Goal: Information Seeking & Learning: Compare options

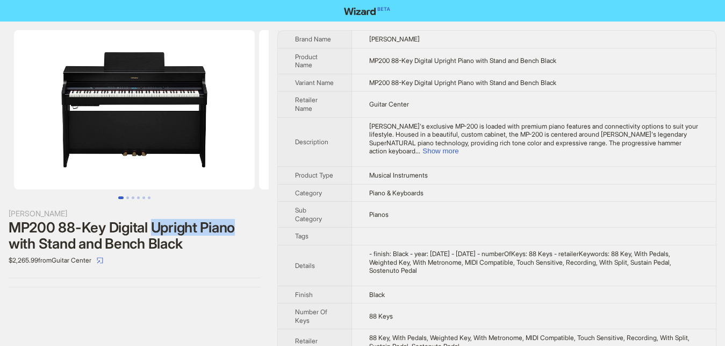
drag, startPoint x: 154, startPoint y: 228, endPoint x: 238, endPoint y: 225, distance: 83.9
click at [238, 225] on div "MP200 88-Key Digital Upright Piano with Stand and Bench Black" at bounding box center [135, 235] width 252 height 32
click at [153, 295] on div "Roland MP200 88-Key Digital Upright Piano with Stand and Bench Black $2,265.99 …" at bounding box center [134, 159] width 269 height 274
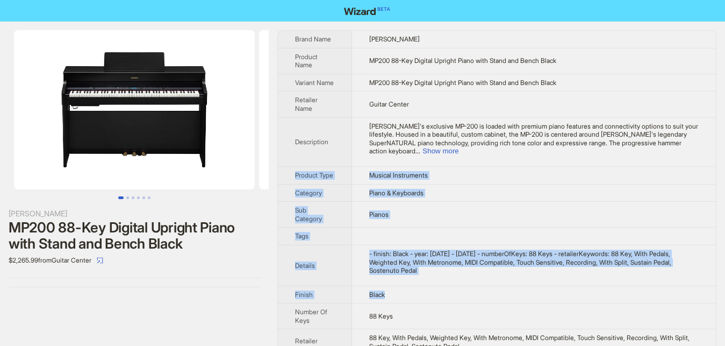
drag, startPoint x: 286, startPoint y: 34, endPoint x: 447, endPoint y: 275, distance: 289.8
click at [447, 275] on tbody "Brand Name Roland Product Name MP200 88-Key Digital Upright Piano with Stand an…" at bounding box center [497, 205] width 438 height 348
copy tbody "Product Type Musical Instruments Category Piano & Keyboards Sub Category Pianos…"
click at [232, 60] on img at bounding box center [134, 109] width 241 height 159
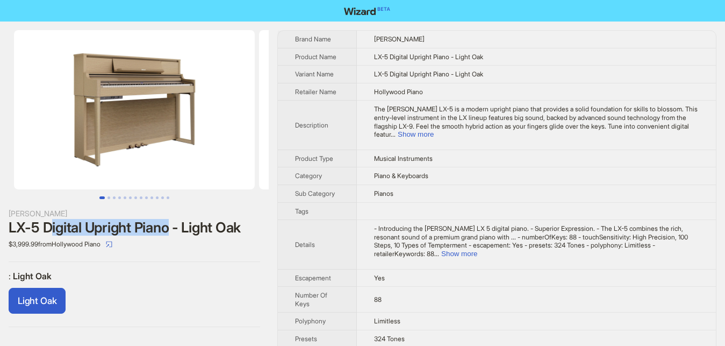
drag, startPoint x: 54, startPoint y: 226, endPoint x: 177, endPoint y: 226, distance: 123.7
click at [170, 226] on div "LX-5 Digital Upright Piano - Light Oak" at bounding box center [135, 227] width 252 height 16
drag, startPoint x: 177, startPoint y: 226, endPoint x: 180, endPoint y: 194, distance: 32.3
click at [178, 226] on div "LX-5 Digital Upright Piano - Light Oak" at bounding box center [135, 227] width 252 height 16
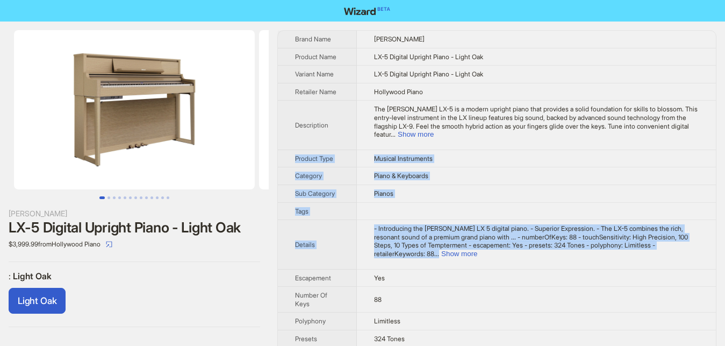
drag, startPoint x: 287, startPoint y: 35, endPoint x: 711, endPoint y: 242, distance: 472.0
click at [711, 242] on tbody "Brand Name Roland Product Name LX-5 Digital Upright Piano - Light Oak Variant N…" at bounding box center [497, 231] width 438 height 401
copy tbody "Product Type Musical Instruments Category Piano & Keyboards Sub Category Pianos…"
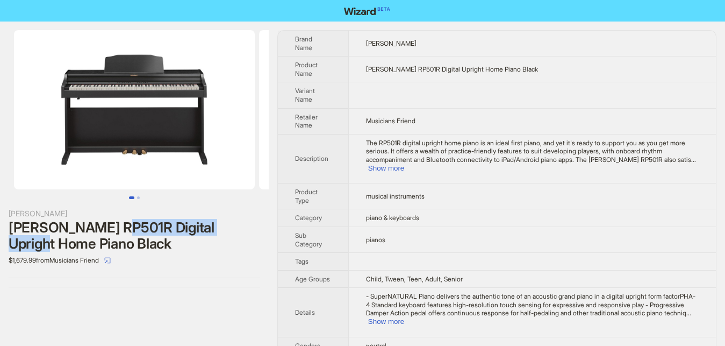
drag, startPoint x: 114, startPoint y: 226, endPoint x: 262, endPoint y: 224, distance: 147.9
click at [262, 224] on div "Roland Roland RP501R Digital Upright Home Piano Black $1,679.99 from Musicians …" at bounding box center [134, 159] width 269 height 274
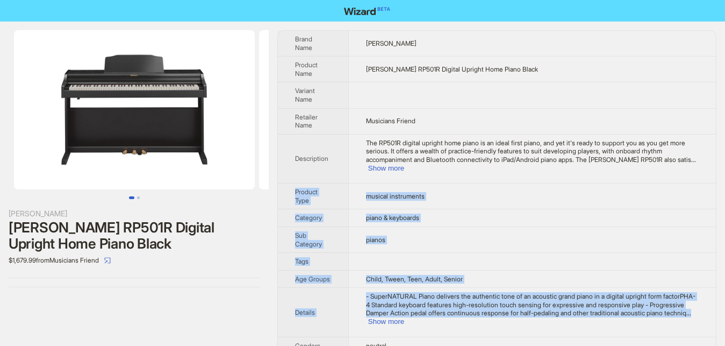
drag, startPoint x: 294, startPoint y: 37, endPoint x: 701, endPoint y: 308, distance: 488.7
click at [701, 308] on tbody "Brand Name Roland Product Name Roland RP501R Digital Upright Home Piano Black V…" at bounding box center [497, 214] width 438 height 367
copy tbody "Product Type musical instruments Category piano & keyboards Sub Category pianos…"
click at [451, 209] on td "piano & keyboards" at bounding box center [532, 218] width 368 height 18
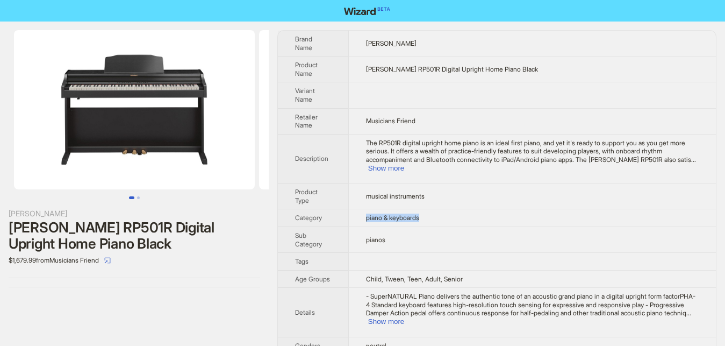
drag, startPoint x: 435, startPoint y: 210, endPoint x: 347, endPoint y: 208, distance: 87.7
click at [347, 209] on tr "Category piano & keyboards" at bounding box center [497, 218] width 438 height 18
click at [405, 233] on td "pianos" at bounding box center [532, 239] width 368 height 26
drag, startPoint x: 405, startPoint y: 233, endPoint x: 365, endPoint y: 227, distance: 40.2
click at [365, 227] on td "pianos" at bounding box center [532, 239] width 368 height 26
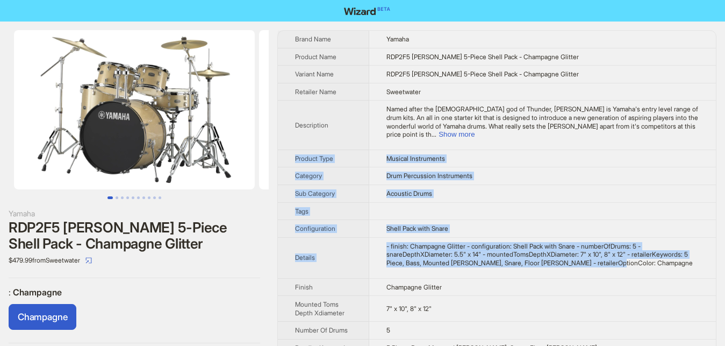
drag, startPoint x: 288, startPoint y: 33, endPoint x: 627, endPoint y: 256, distance: 405.8
click at [627, 256] on tbody "Brand Name Yamaha Product Name RDP2F5 Rydeen 5-Piece Shell Pack - Champagne Gli…" at bounding box center [497, 219] width 438 height 377
copy tbody "Product Type Musical Instruments Category Drum Percussion Instruments Sub Categ…"
click at [393, 189] on span "Acoustic Drums" at bounding box center [410, 193] width 46 height 8
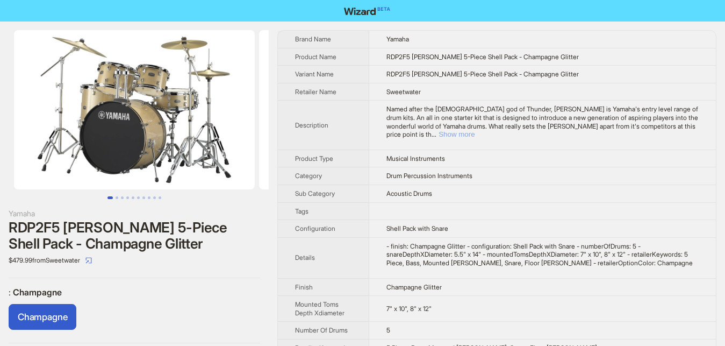
click at [475, 130] on button "Show more" at bounding box center [457, 134] width 36 height 8
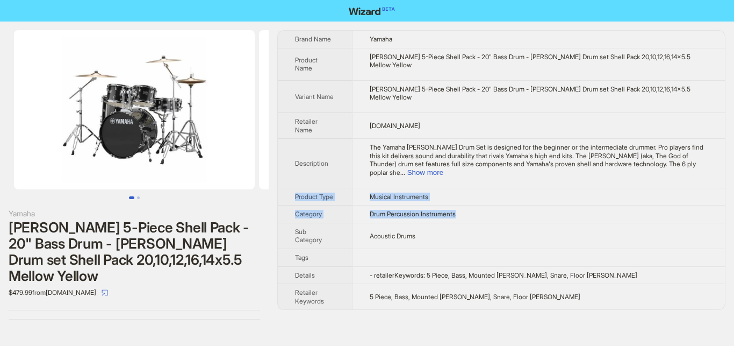
drag, startPoint x: 295, startPoint y: 39, endPoint x: 476, endPoint y: 189, distance: 234.9
click at [476, 189] on tbody "Brand Name Yamaha Product Name Rydeen 5-Piece Shell Pack - 20" Bass Drum - Ryde…" at bounding box center [501, 170] width 447 height 279
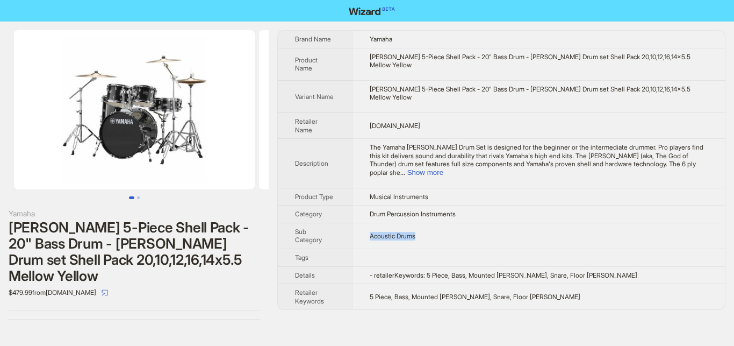
drag, startPoint x: 424, startPoint y: 212, endPoint x: 356, endPoint y: 213, distance: 67.8
click at [356, 223] on td "Acoustic Drums" at bounding box center [538, 236] width 373 height 26
click at [444, 168] on button "Show more" at bounding box center [426, 172] width 36 height 8
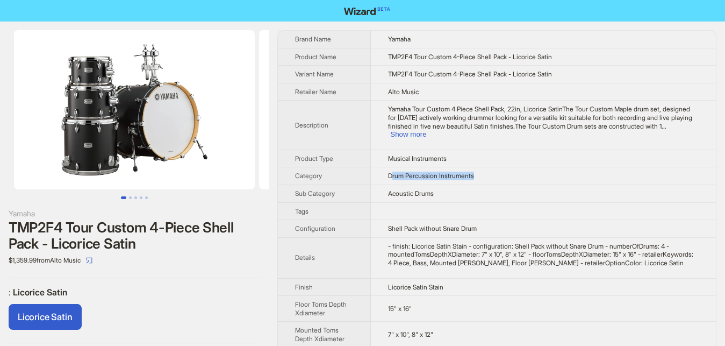
drag, startPoint x: 427, startPoint y: 164, endPoint x: 489, endPoint y: 164, distance: 61.3
click at [489, 167] on td "Drum Percussion Instruments" at bounding box center [543, 176] width 345 height 18
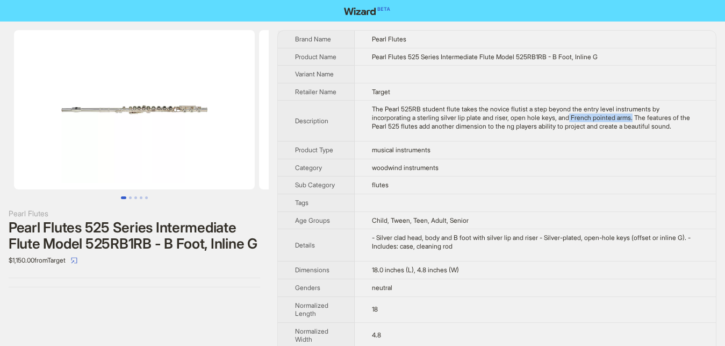
drag, startPoint x: 519, startPoint y: 126, endPoint x: 581, endPoint y: 127, distance: 61.8
click at [581, 127] on div "The Pearl 525RB student flute takes the novice flutist a step beyond the entry …" at bounding box center [535, 117] width 327 height 25
click at [141, 278] on div "Pearl Flutes Pearl Flutes 525 Series Intermediate Flute Model 525RB1RB - B Foot…" at bounding box center [134, 159] width 269 height 274
click at [383, 40] on span "Pearl Flutes" at bounding box center [389, 39] width 34 height 8
drag, startPoint x: 383, startPoint y: 40, endPoint x: 399, endPoint y: 40, distance: 16.1
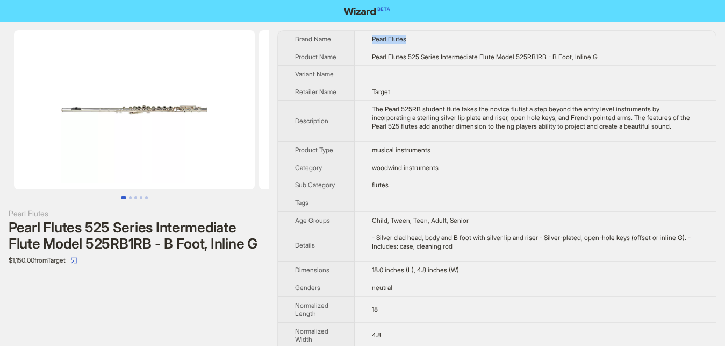
click at [399, 40] on span "Pearl Flutes" at bounding box center [389, 39] width 34 height 8
copy span "Pearl Flutes"
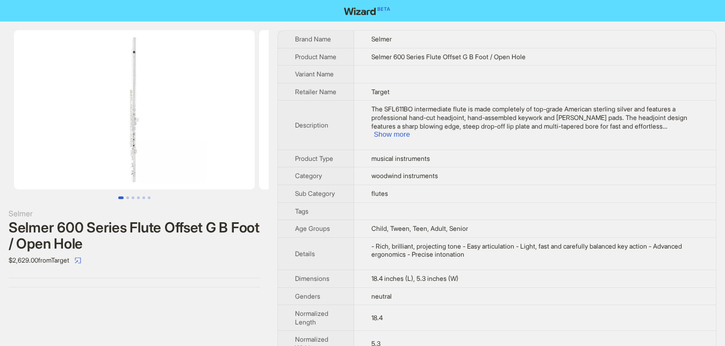
click at [386, 39] on span "Selmer" at bounding box center [382, 39] width 20 height 8
click at [263, 269] on div "Selmer Selmer 600 Series Flute Offset G B Foot / Open Hole $2,629.00 from Target" at bounding box center [134, 159] width 269 height 274
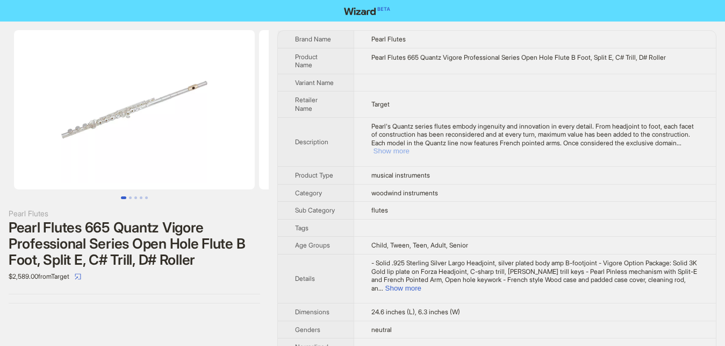
click at [410, 147] on button "Show more" at bounding box center [392, 151] width 36 height 8
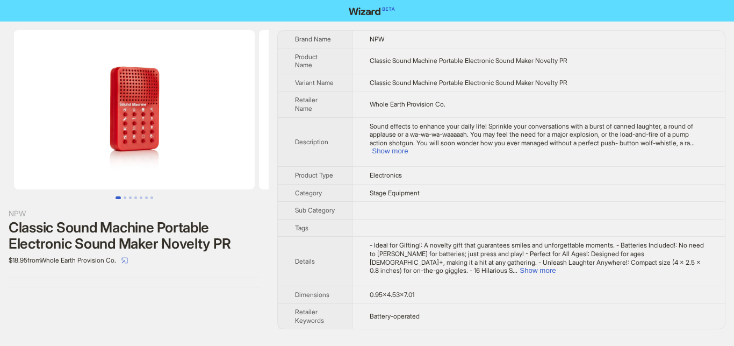
click at [175, 297] on div "NPW Classic Sound Machine Portable Electronic Sound Maker Novelty PR $18.95 fro…" at bounding box center [134, 180] width 269 height 316
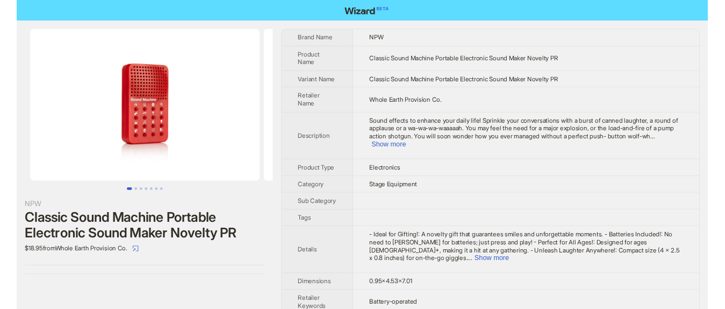
scroll to position [6, 0]
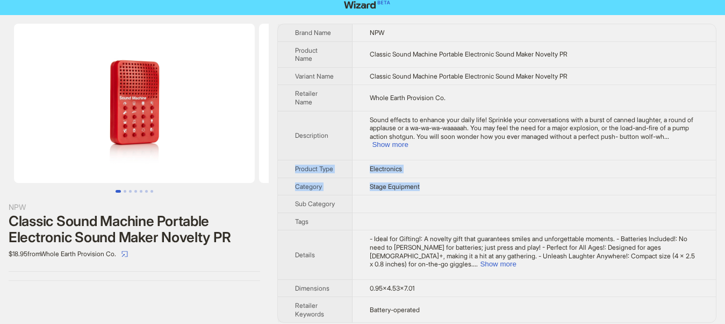
drag, startPoint x: 290, startPoint y: 34, endPoint x: 447, endPoint y: 177, distance: 212.3
click at [447, 177] on tbody "Brand Name NPW Product Name Classic Sound Machine Portable Electronic Sound Mak…" at bounding box center [497, 173] width 438 height 298
copy tbody "Product Type Electronics Category Stage Equipment"
click at [290, 95] on th "Retailer Name" at bounding box center [315, 98] width 75 height 26
click at [408, 140] on button "Show more" at bounding box center [390, 144] width 36 height 8
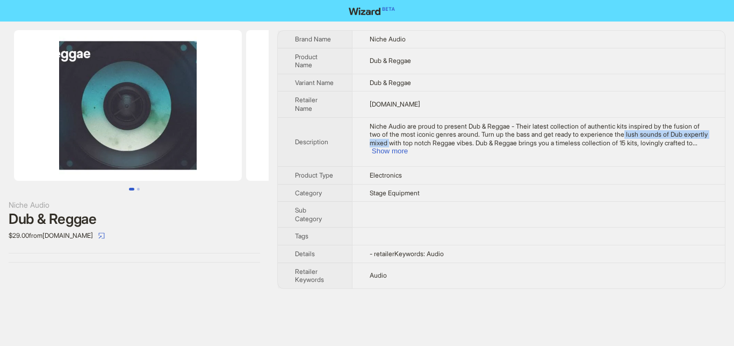
drag, startPoint x: 605, startPoint y: 134, endPoint x: 704, endPoint y: 135, distance: 99.5
click at [705, 135] on span "Niche Audio are proud to present Dub & Reggae - Their latest collection of auth…" at bounding box center [539, 134] width 338 height 25
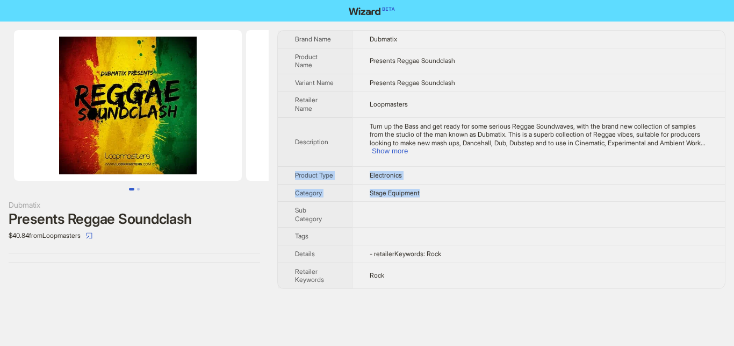
drag, startPoint x: 288, startPoint y: 32, endPoint x: 423, endPoint y: 177, distance: 198.6
click at [423, 177] on tbody "Brand Name Dubmatix Product Name Presents Reggae Soundclash Variant Name Presen…" at bounding box center [501, 160] width 447 height 258
copy tbody "Product Type Electronics Category Stage Equipment"
click at [226, 299] on div "Dubmatix Presents Reggae Soundclash $40.84 from Loopmasters Brand Name Dubmatix…" at bounding box center [367, 173] width 734 height 346
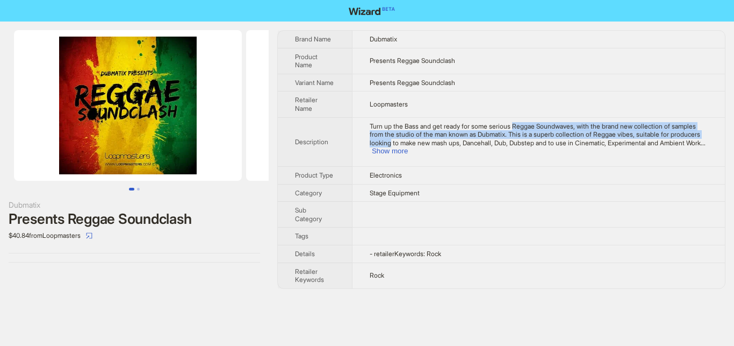
drag, startPoint x: 508, startPoint y: 122, endPoint x: 700, endPoint y: 131, distance: 192.2
click at [700, 131] on span "Turn up the Bass and get ready for some serious Reggae Soundwaves, with the bra…" at bounding box center [535, 134] width 331 height 25
click at [468, 134] on span "Turn up the Bass and get ready for some serious Reggae Soundwaves, with the bra…" at bounding box center [535, 134] width 331 height 25
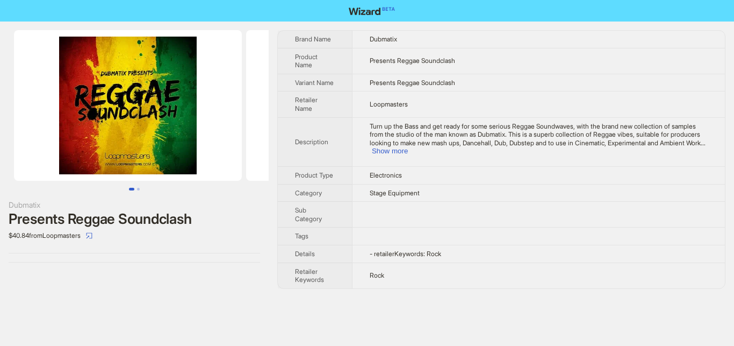
click at [468, 134] on span "Turn up the Bass and get ready for some serious Reggae Soundwaves, with the bra…" at bounding box center [535, 134] width 331 height 25
click at [408, 147] on button "Show more" at bounding box center [390, 151] width 36 height 8
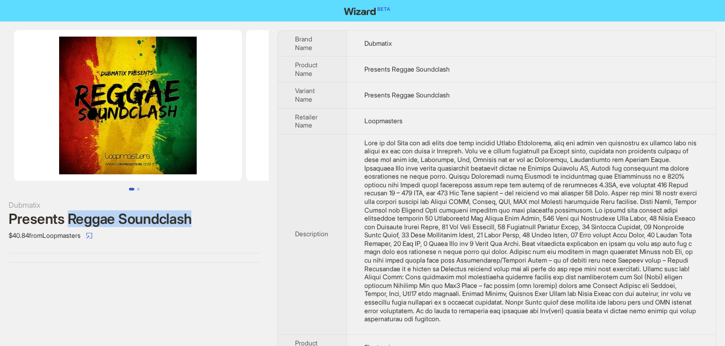
drag, startPoint x: 67, startPoint y: 220, endPoint x: 217, endPoint y: 217, distance: 150.0
click at [217, 217] on div "Presents Reggae Soundclash" at bounding box center [135, 219] width 252 height 16
click at [189, 259] on div "Dubmatix Presents Reggae Soundclash $40.84 from Loopmasters" at bounding box center [134, 146] width 269 height 249
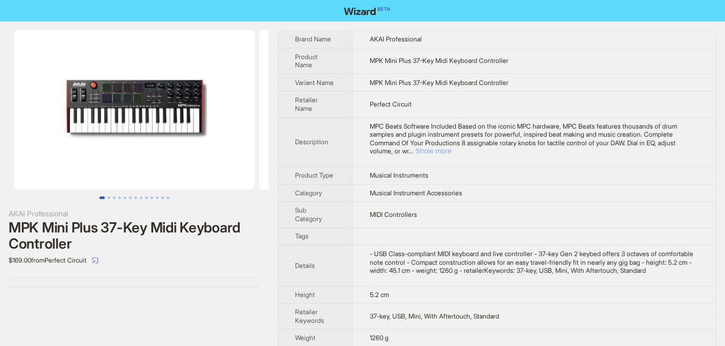
click at [452, 147] on button "Show more" at bounding box center [434, 151] width 36 height 8
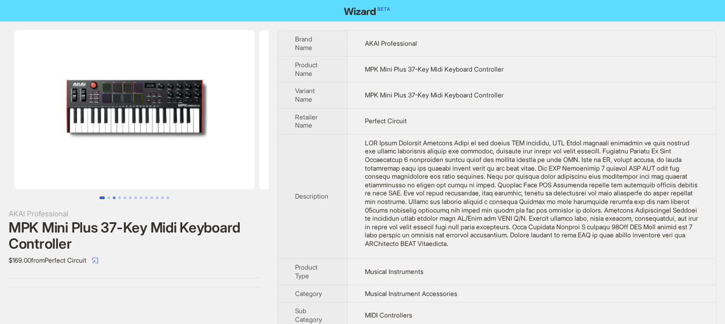
click at [116, 197] on button "Go to slide 3" at bounding box center [114, 197] width 3 height 3
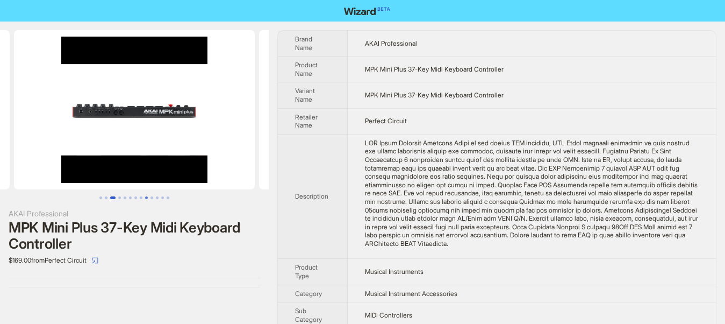
click at [145, 196] on button "Go to slide 9" at bounding box center [146, 197] width 3 height 3
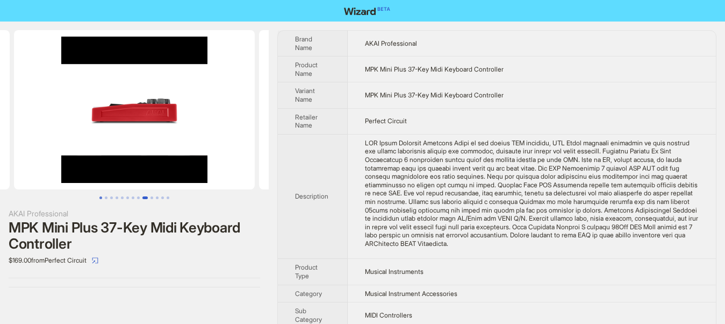
click at [100, 196] on button "Go to slide 1" at bounding box center [100, 197] width 3 height 3
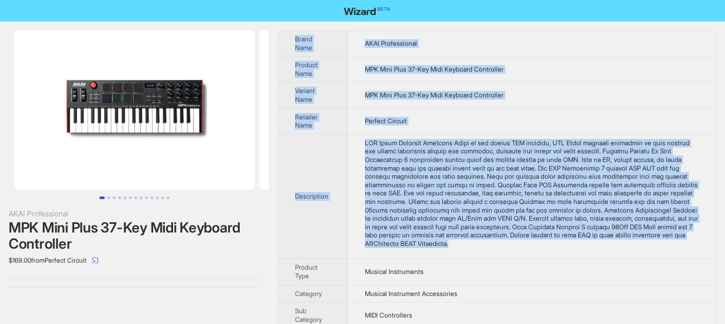
drag, startPoint x: 290, startPoint y: 34, endPoint x: 697, endPoint y: 238, distance: 454.7
click at [697, 238] on tbody "Brand Name AKAI Professional Product Name MPK Mini Plus 37-Key Midi Keyboard Co…" at bounding box center [497, 248] width 438 height 434
copy tbody "Brand Name AKAI Professional Product Name MPK Mini Plus 37-Key Midi Keyboard Co…"
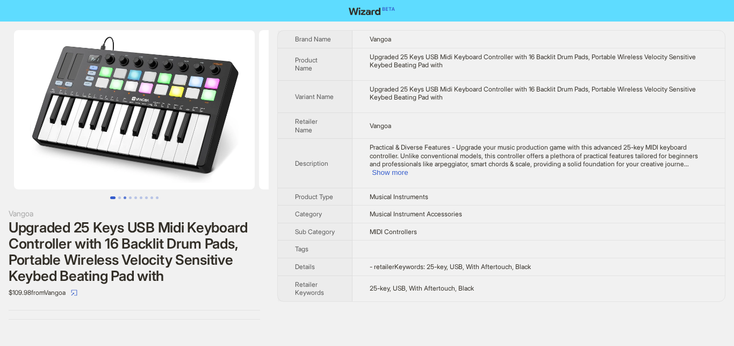
click at [124, 199] on button "Go to slide 3" at bounding box center [125, 197] width 3 height 3
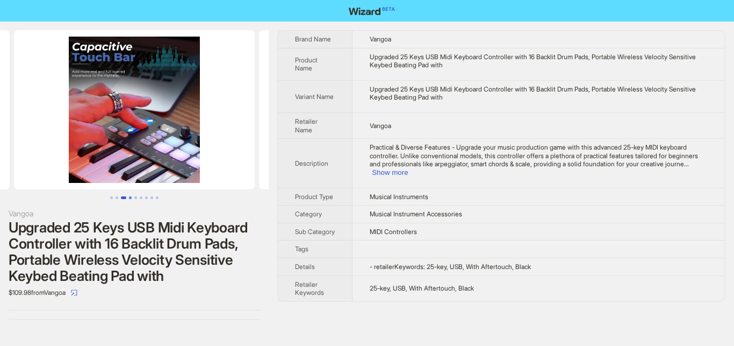
click at [129, 199] on button "Go to slide 4" at bounding box center [130, 197] width 3 height 3
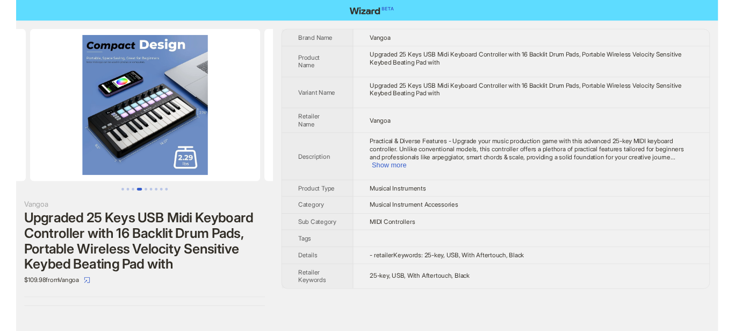
scroll to position [0, 736]
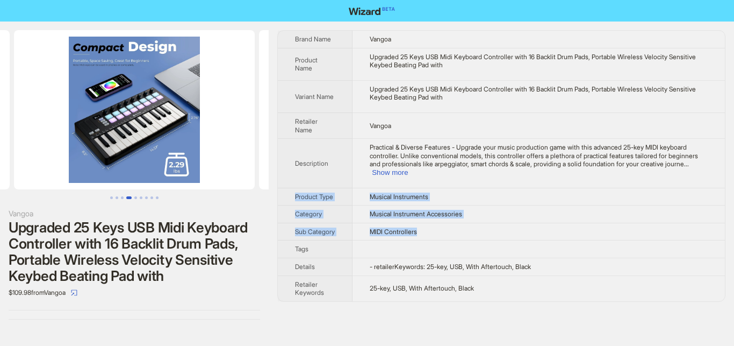
drag, startPoint x: 282, startPoint y: 34, endPoint x: 479, endPoint y: 230, distance: 277.2
click at [479, 230] on tbody "Brand Name Vangoa Product Name Upgraded 25 Keys USB Midi Keyboard Controller wi…" at bounding box center [501, 166] width 447 height 270
copy tbody "Product Type Musical Instruments Category Musical Instrument Accessories Sub Ca…"
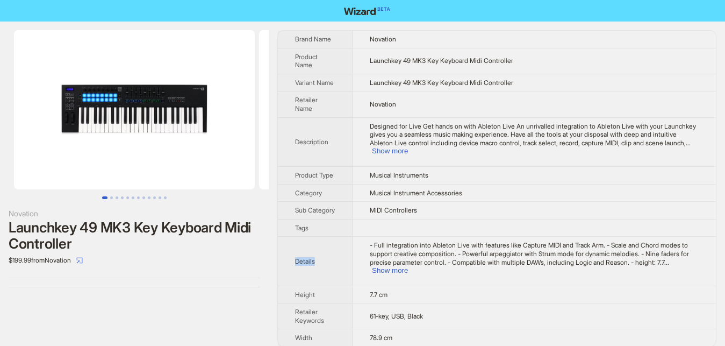
drag, startPoint x: 289, startPoint y: 30, endPoint x: 654, endPoint y: 265, distance: 434.2
click at [654, 265] on div "Brand Name Novation Product Name Launchkey 49 MK3 Key Keyboard Midi Controller …" at bounding box center [496, 188] width 439 height 317
click at [281, 31] on th "Brand Name" at bounding box center [315, 39] width 75 height 17
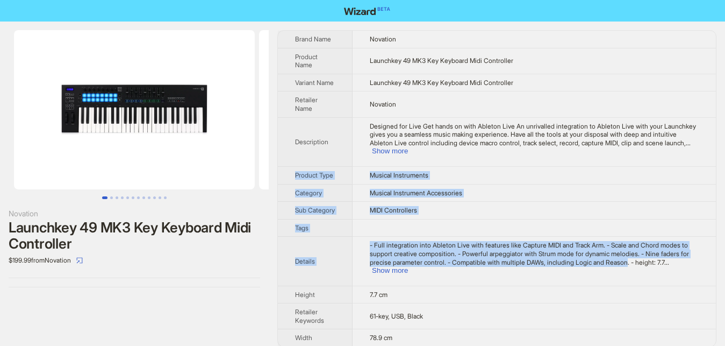
drag, startPoint x: 281, startPoint y: 31, endPoint x: 621, endPoint y: 269, distance: 415.1
click at [621, 269] on tbody "Brand Name Novation Product Name Launchkey 49 MK3 Key Keyboard Midi Controller …" at bounding box center [497, 189] width 438 height 316
copy tbody "Product Type Musical Instruments Category Musical Instrument Accessories Sub Ca…"
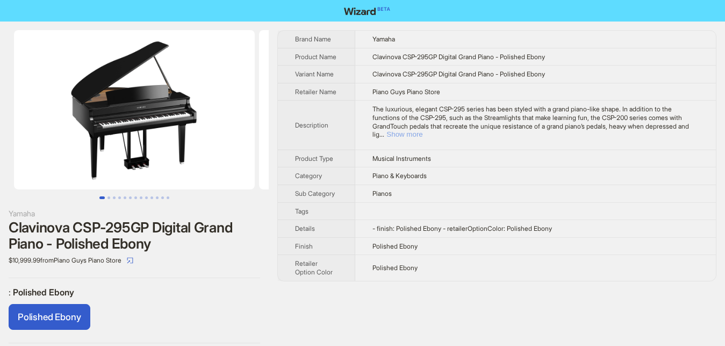
click at [423, 130] on button "Show more" at bounding box center [405, 134] width 36 height 8
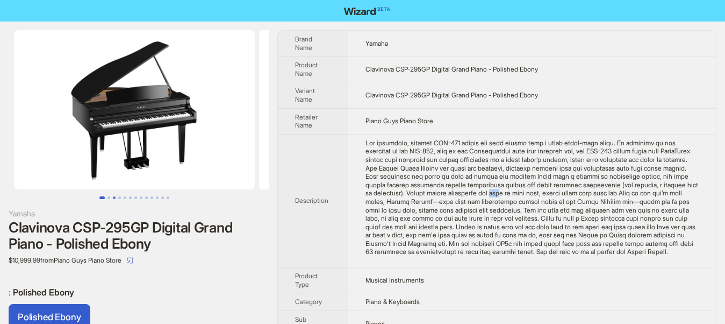
click at [116, 197] on button "Go to slide 3" at bounding box center [114, 197] width 3 height 3
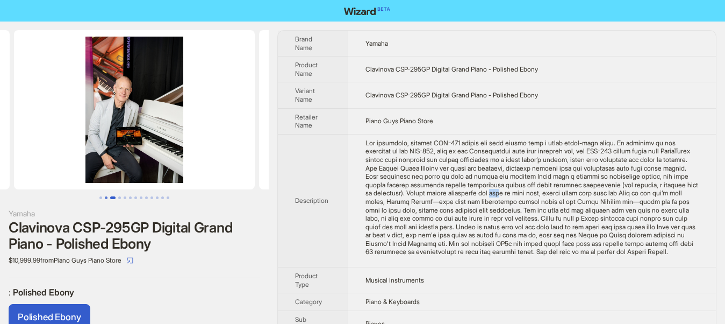
click at [108, 198] on button "Go to slide 2" at bounding box center [106, 197] width 3 height 3
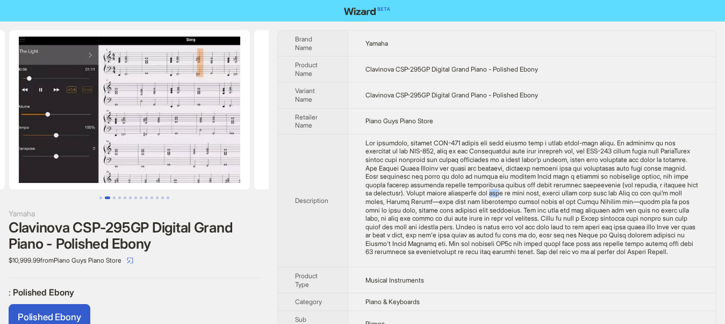
scroll to position [0, 245]
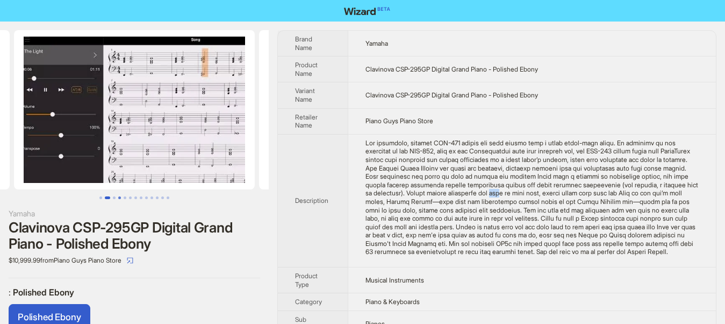
click at [120, 199] on button "Go to slide 4" at bounding box center [119, 197] width 3 height 3
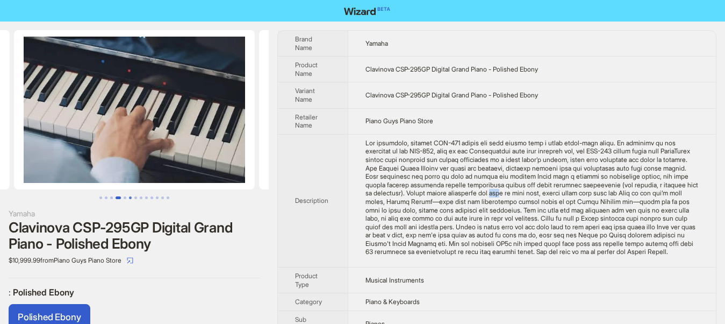
click at [132, 199] on button "Go to slide 6" at bounding box center [130, 197] width 3 height 3
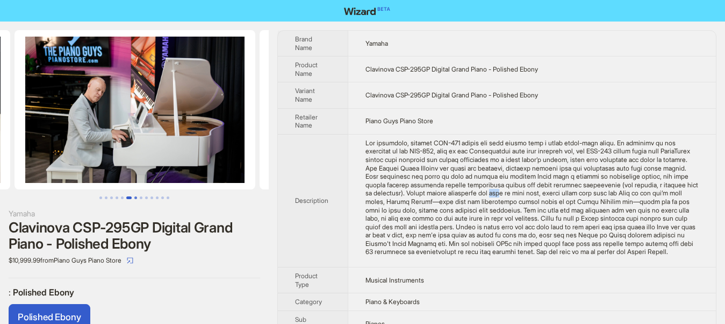
scroll to position [0, 1226]
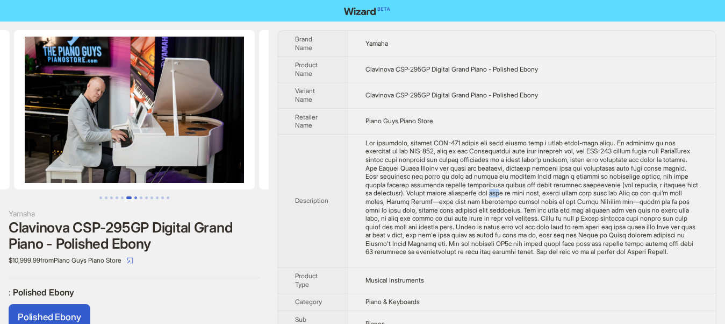
click at [136, 197] on button "Go to slide 7" at bounding box center [135, 197] width 3 height 3
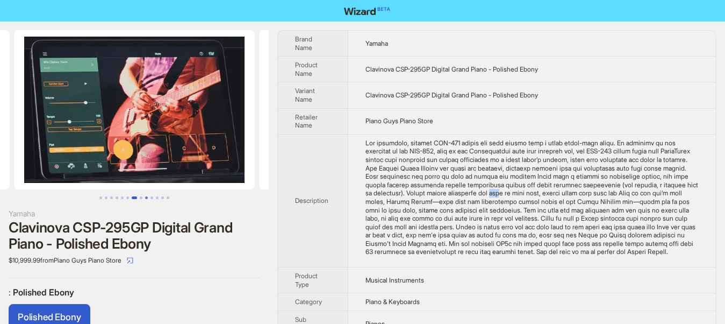
click at [146, 197] on button "Go to slide 9" at bounding box center [146, 197] width 3 height 3
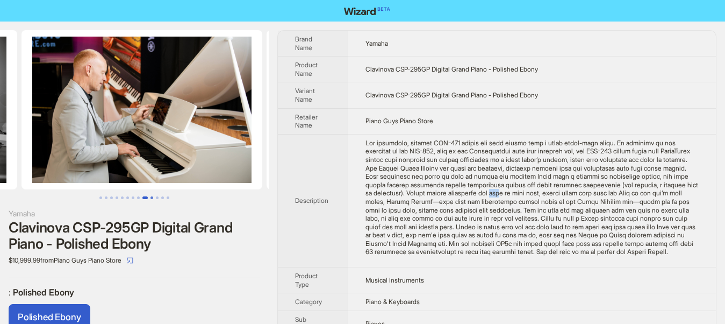
scroll to position [0, 1961]
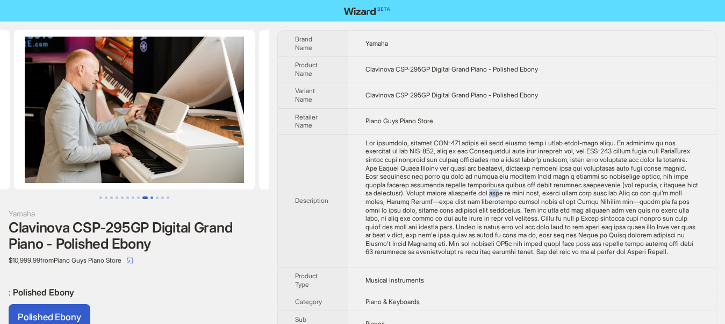
click at [152, 197] on button "Go to slide 10" at bounding box center [152, 197] width 3 height 3
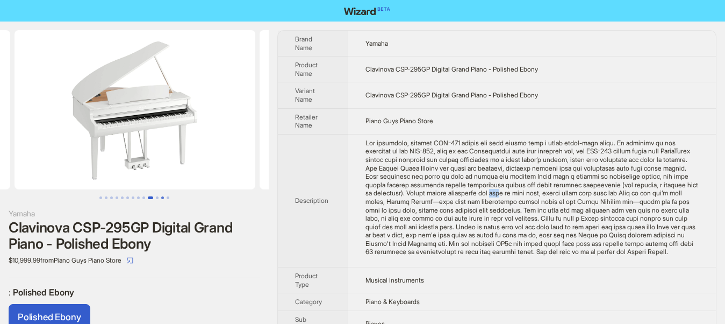
click at [162, 198] on button "Go to slide 12" at bounding box center [162, 197] width 3 height 3
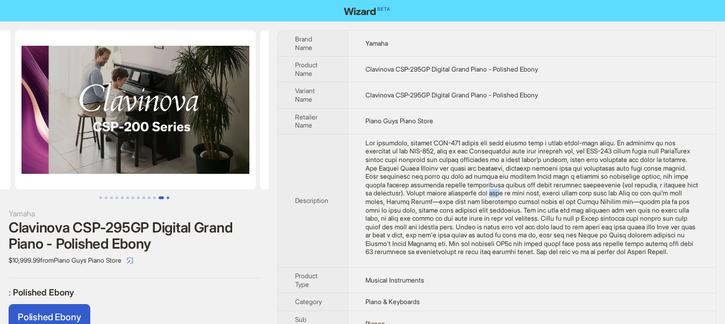
scroll to position [0, 2697]
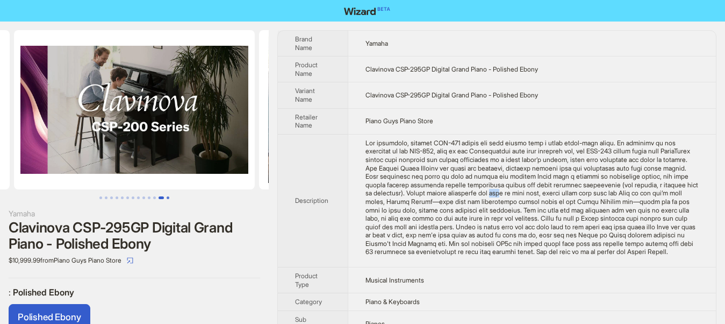
click at [167, 196] on button "Go to slide 13" at bounding box center [168, 197] width 3 height 3
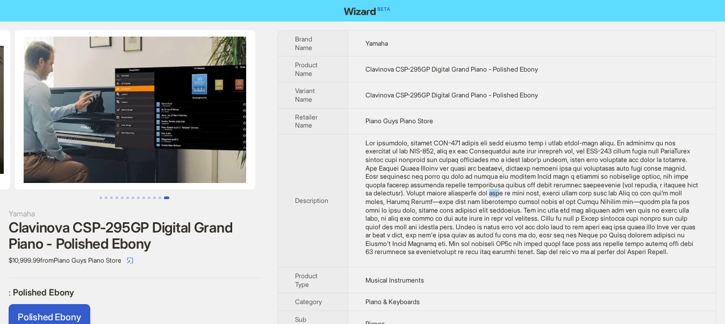
scroll to position [0, 2942]
click at [466, 153] on div "The luxurious, elegant CSP-295 series has been styled with a grand piano-like s…" at bounding box center [532, 197] width 333 height 117
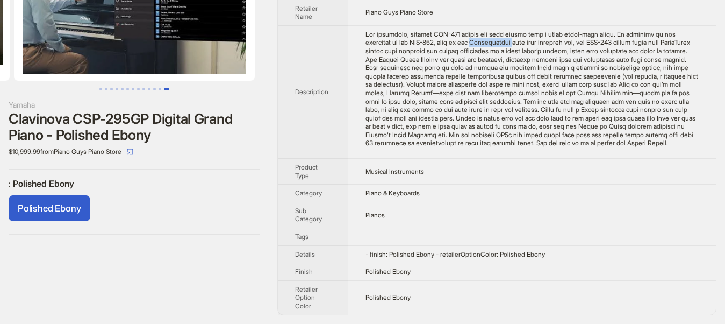
scroll to position [0, 0]
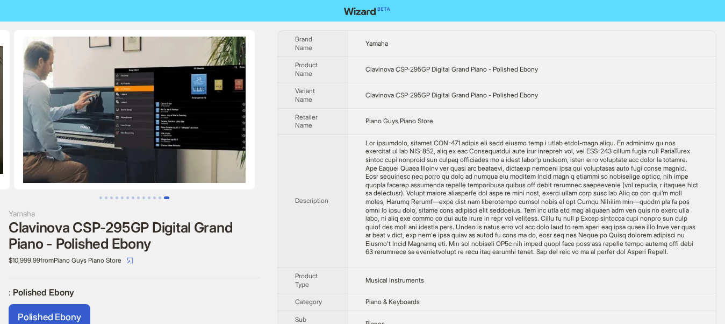
click at [401, 172] on div "The luxurious, elegant CSP-295 series has been styled with a grand piano-like s…" at bounding box center [532, 197] width 333 height 117
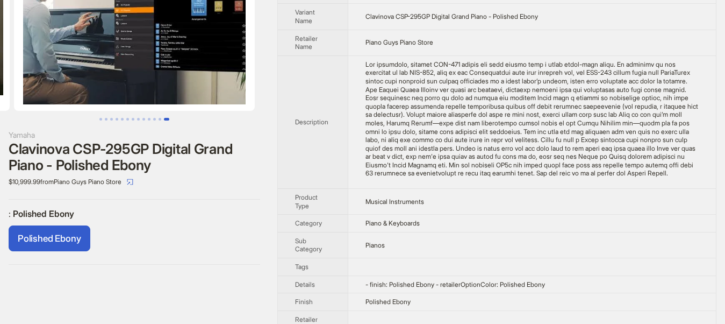
scroll to position [109, 0]
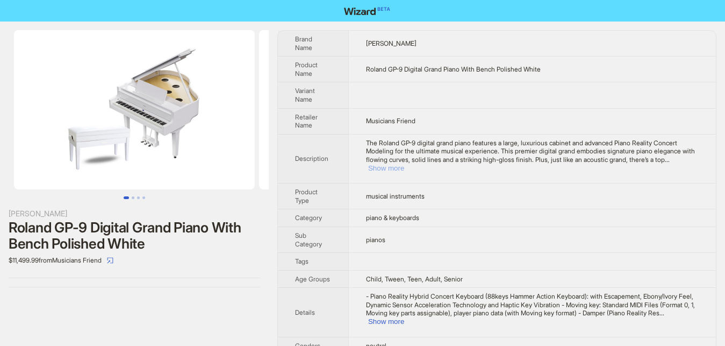
click at [404, 164] on button "Show more" at bounding box center [386, 168] width 36 height 8
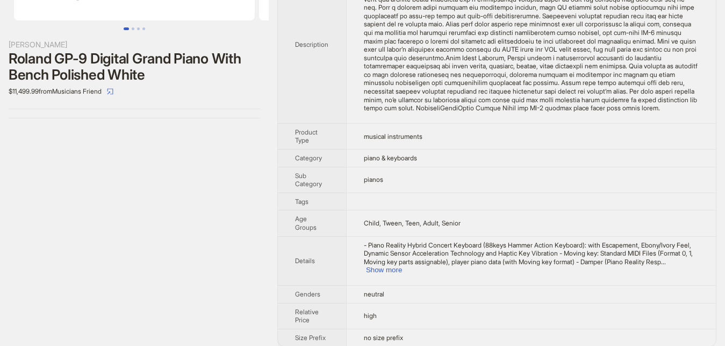
scroll to position [170, 0]
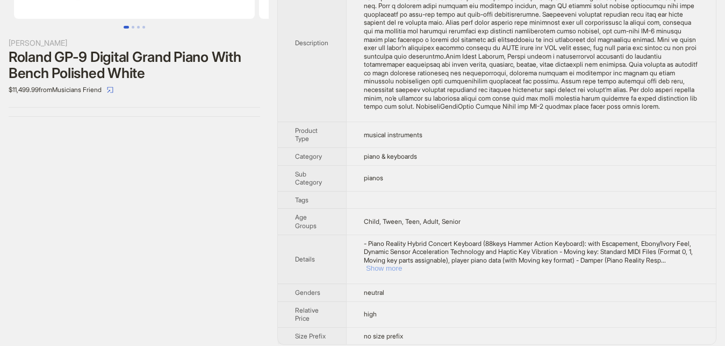
click at [402, 264] on button "Show more" at bounding box center [384, 268] width 36 height 8
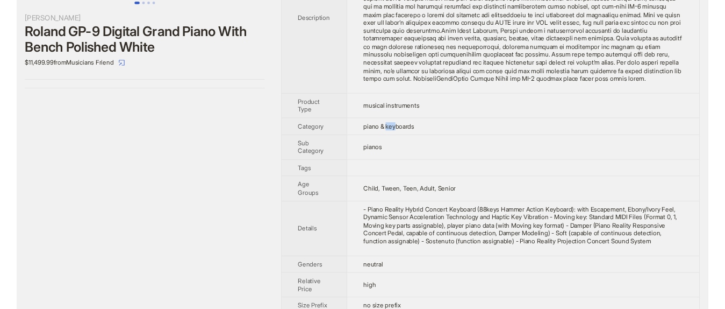
scroll to position [209, 0]
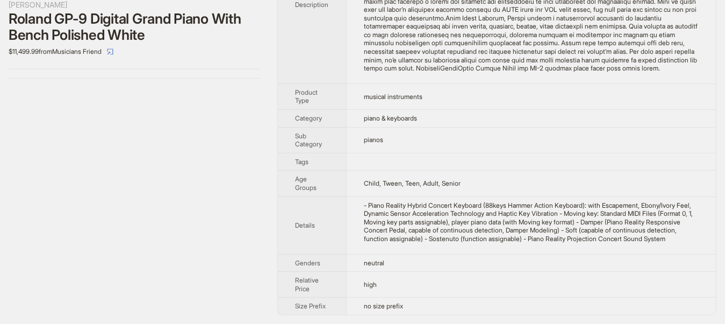
click at [380, 211] on div "- Piano Reality Hybrid Concert Keyboard (88keys Hammer Action Keyboard): with E…" at bounding box center [531, 222] width 335 height 42
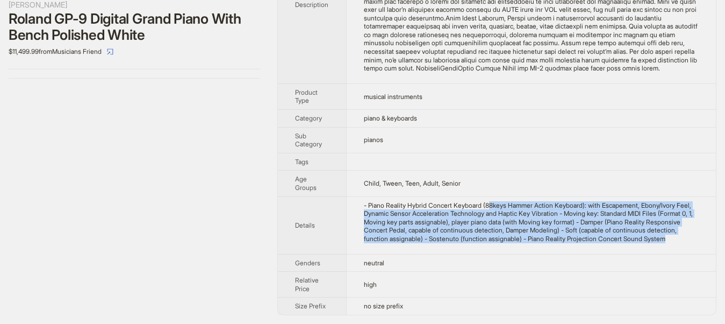
drag, startPoint x: 486, startPoint y: 204, endPoint x: 654, endPoint y: 240, distance: 172.5
click at [654, 240] on div "- Piano Reality Hybrid Concert Keyboard (88keys Hammer Action Keyboard): with E…" at bounding box center [531, 222] width 335 height 42
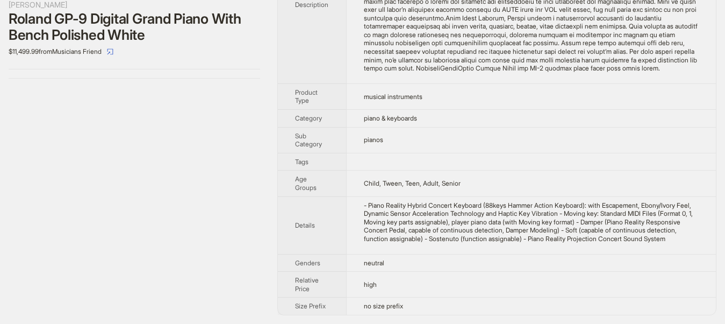
click at [495, 255] on td "neutral" at bounding box center [531, 263] width 370 height 18
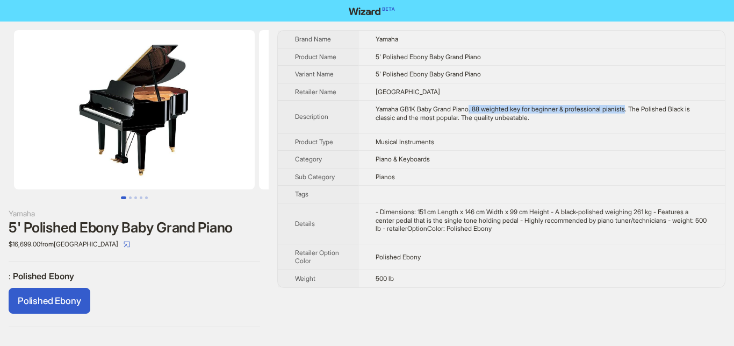
drag, startPoint x: 467, startPoint y: 110, endPoint x: 619, endPoint y: 111, distance: 151.6
click at [619, 111] on div "Yamaha GB1K Baby Grand Piano. 88 weighted key for beginner & professional piani…" at bounding box center [542, 113] width 332 height 17
click at [560, 216] on div "- Dimensions: 151 cm Length x 146 cm Width x 99 cm Height - A black-polished we…" at bounding box center [542, 220] width 332 height 25
drag, startPoint x: 463, startPoint y: 108, endPoint x: 589, endPoint y: 112, distance: 126.4
click at [589, 112] on div "Yamaha GB1K Baby Grand Piano. 88 weighted key for beginner & professional piani…" at bounding box center [542, 113] width 332 height 17
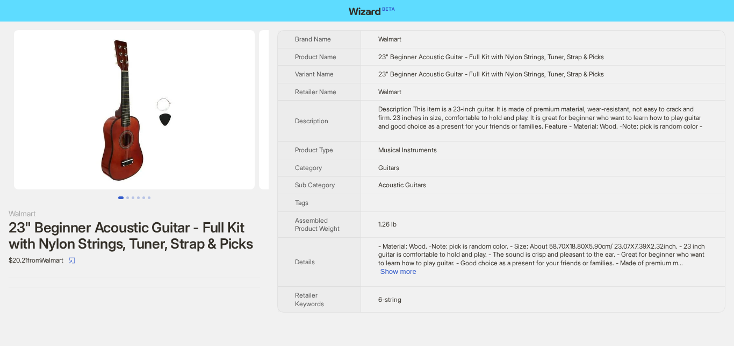
click at [444, 185] on td "Acoustic Guitars" at bounding box center [543, 185] width 365 height 18
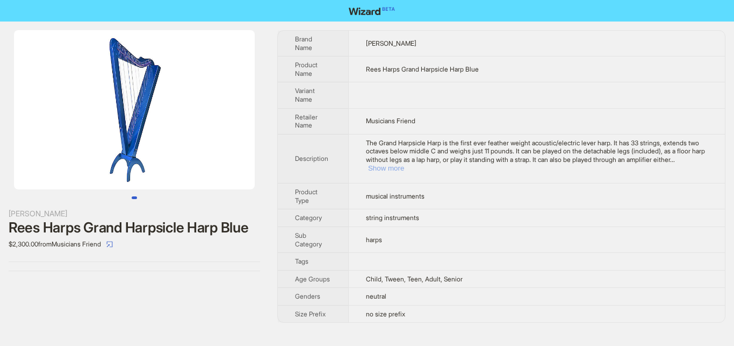
click at [404, 164] on button "Show more" at bounding box center [386, 168] width 36 height 8
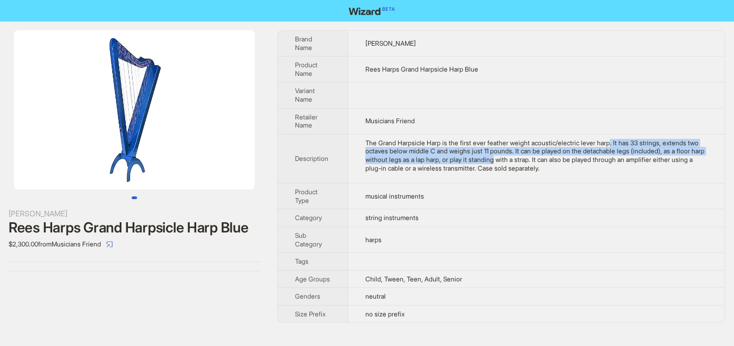
drag, startPoint x: 603, startPoint y: 144, endPoint x: 492, endPoint y: 155, distance: 111.9
click at [492, 155] on div "The Grand Harpsicle Harp is the first ever feather weight acoustic/electric lev…" at bounding box center [537, 155] width 343 height 33
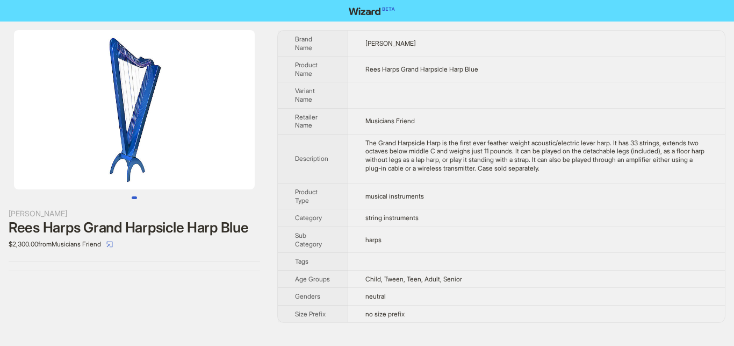
click at [567, 163] on div "The Grand Harpsicle Harp is the first ever feather weight acoustic/electric lev…" at bounding box center [537, 155] width 343 height 33
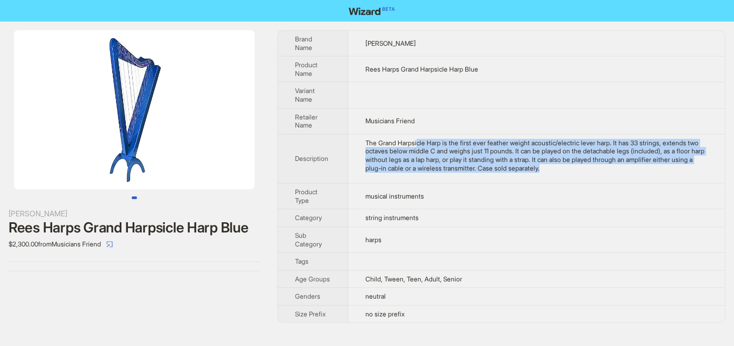
drag, startPoint x: 422, startPoint y: 145, endPoint x: 526, endPoint y: 165, distance: 105.7
click at [526, 165] on div "The Grand Harpsicle Harp is the first ever feather weight acoustic/electric lev…" at bounding box center [537, 155] width 343 height 33
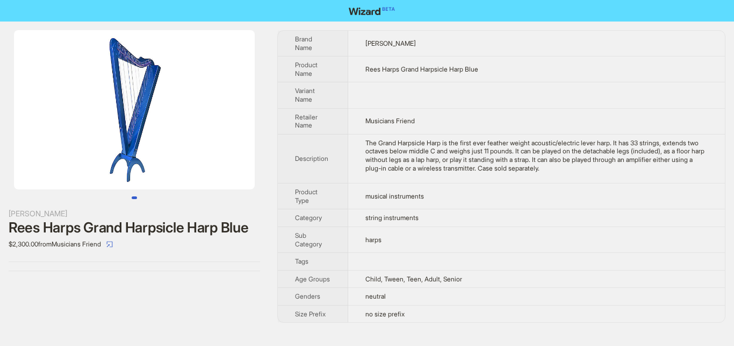
click at [205, 269] on div "Rees Harps Rees Harps Grand Harpsicle Harp Blue $2,300.00 from Musicians Friend" at bounding box center [134, 151] width 269 height 258
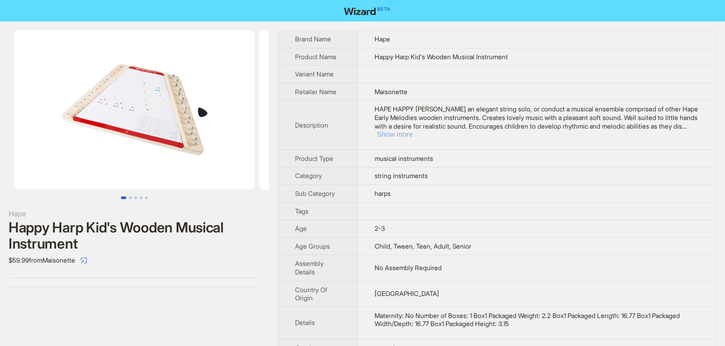
click at [413, 130] on button "Show more" at bounding box center [395, 134] width 36 height 8
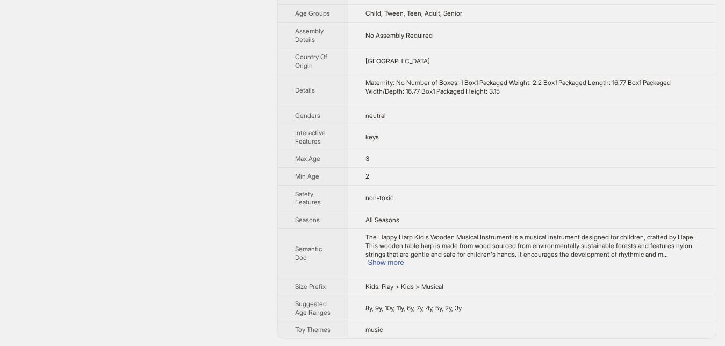
scroll to position [384, 0]
click at [404, 258] on button "Show more" at bounding box center [386, 262] width 36 height 8
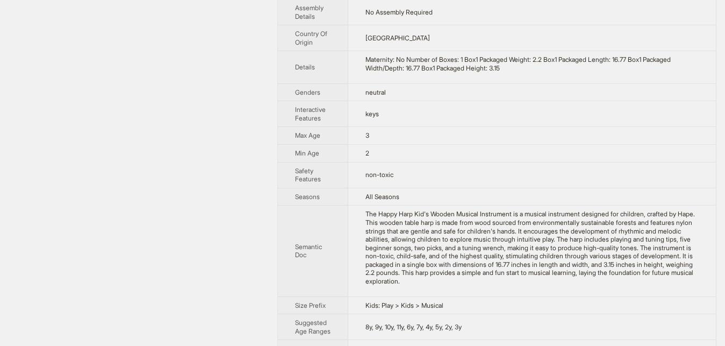
scroll to position [427, 0]
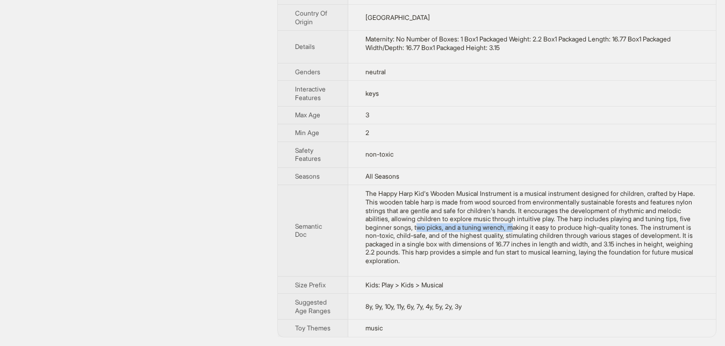
drag, startPoint x: 388, startPoint y: 230, endPoint x: 487, endPoint y: 230, distance: 98.9
click at [487, 230] on div "The Happy Harp Kid's Wooden Musical Instrument is a musical instrument designed…" at bounding box center [532, 226] width 333 height 75
click at [438, 238] on div "The Happy Harp Kid's Wooden Musical Instrument is a musical instrument designed…" at bounding box center [532, 226] width 333 height 75
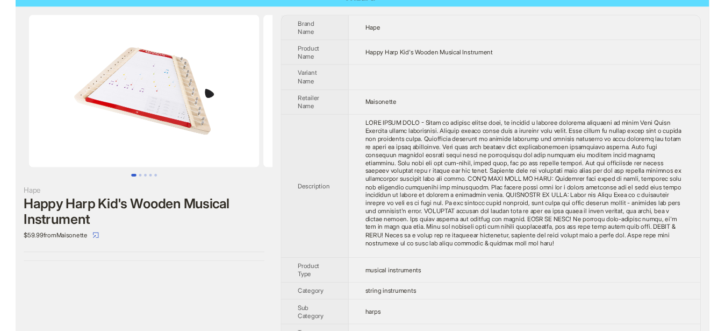
scroll to position [0, 0]
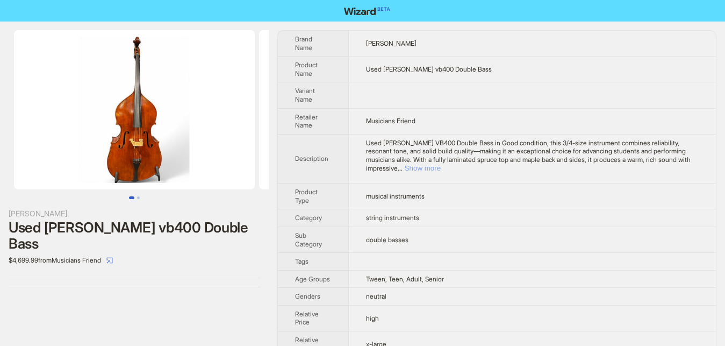
click at [441, 164] on button "Show more" at bounding box center [423, 168] width 36 height 8
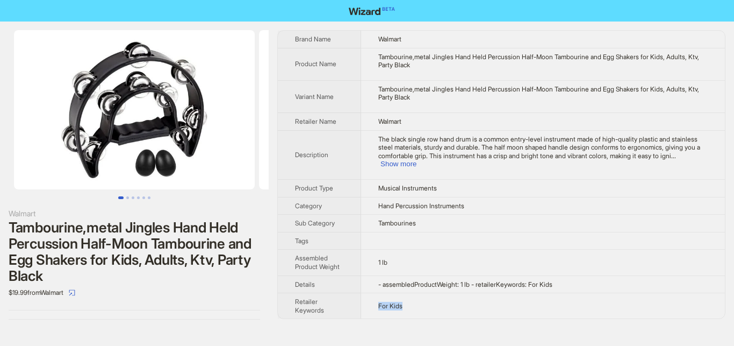
drag, startPoint x: 417, startPoint y: 299, endPoint x: 367, endPoint y: 299, distance: 50.0
click at [367, 299] on td "For Kids" at bounding box center [543, 306] width 364 height 26
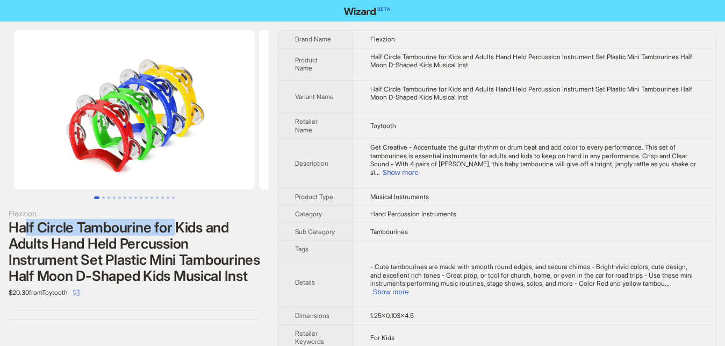
drag, startPoint x: 26, startPoint y: 229, endPoint x: 180, endPoint y: 227, distance: 153.8
click at [180, 227] on div "Half Circle Tambourine for Kids and Adults Hand Held Percussion Instrument Set …" at bounding box center [135, 251] width 252 height 65
click at [387, 294] on button "Show more" at bounding box center [391, 292] width 36 height 8
click at [439, 168] on button "Show more" at bounding box center [421, 172] width 36 height 8
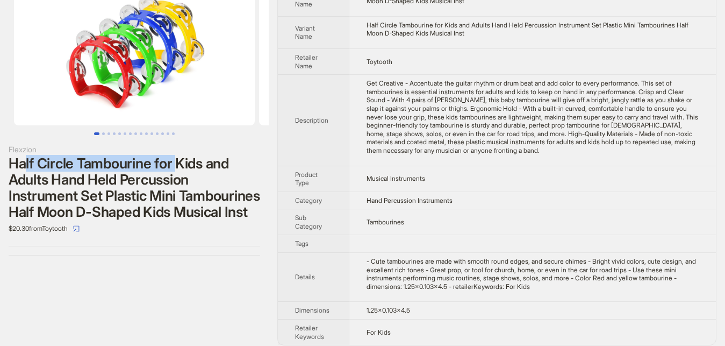
scroll to position [81, 0]
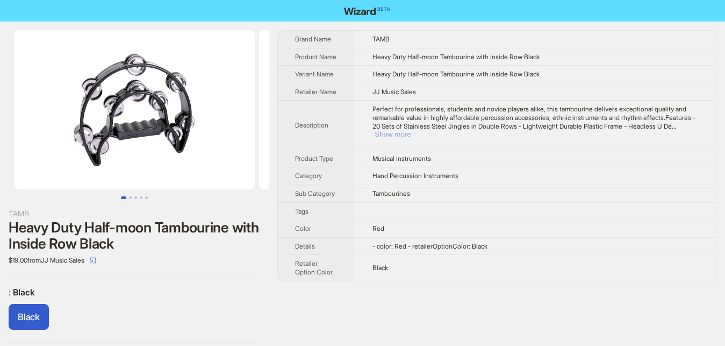
click at [411, 130] on button "Show more" at bounding box center [393, 134] width 36 height 8
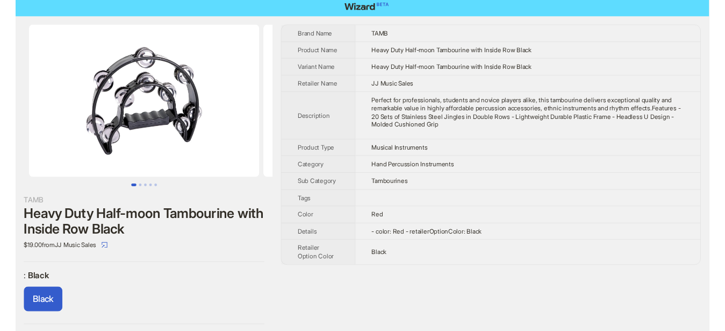
scroll to position [6, 0]
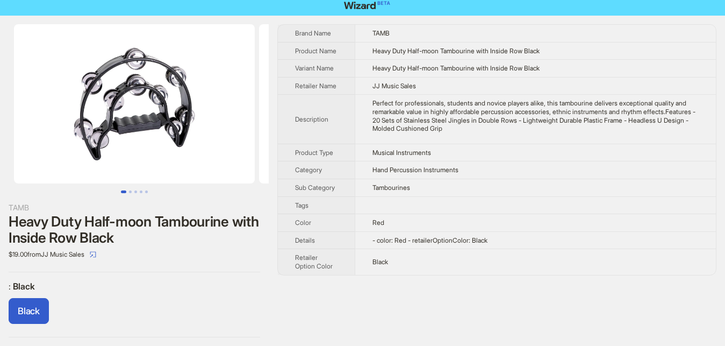
click at [17, 345] on div "TAMB Heavy Duty Half-moon Tambourine with Inside Row Black $19.00 from JJ Music…" at bounding box center [134, 181] width 269 height 330
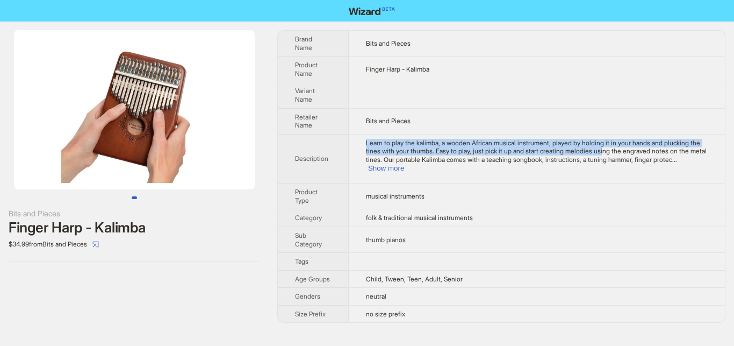
drag, startPoint x: 363, startPoint y: 145, endPoint x: 634, endPoint y: 156, distance: 271.2
click at [598, 151] on td "Learn to play the kalimba, a wooden African musical instrument, played by holdi…" at bounding box center [536, 158] width 377 height 49
click at [404, 164] on button "Show more" at bounding box center [386, 168] width 36 height 8
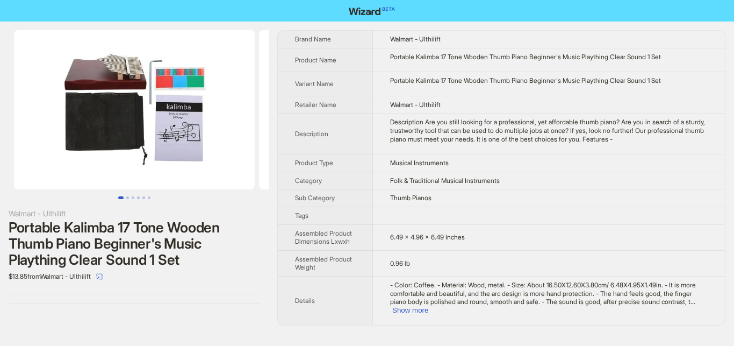
click at [82, 242] on div "Portable Kalimba 17 Tone Wooden Thumb Piano Beginner's Music Plaything Clear So…" at bounding box center [135, 243] width 252 height 48
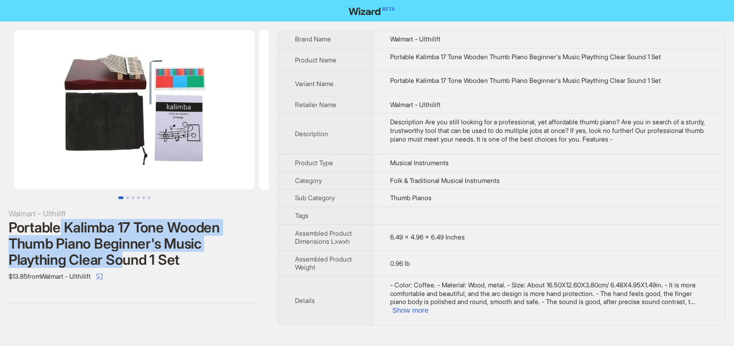
drag, startPoint x: 62, startPoint y: 227, endPoint x: 127, endPoint y: 253, distance: 70.2
click at [127, 253] on div "Portable Kalimba 17 Tone Wooden Thumb Piano Beginner's Music Plaything Clear So…" at bounding box center [135, 243] width 252 height 48
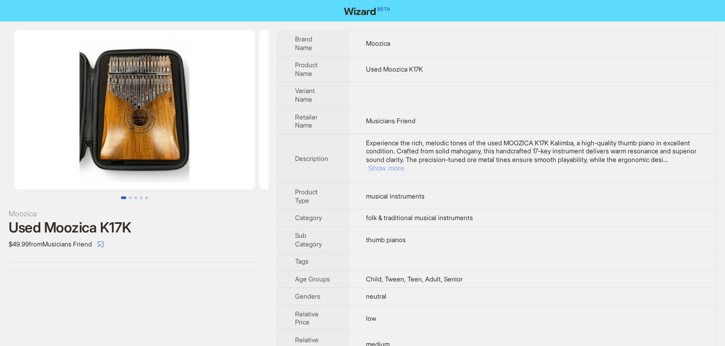
click at [404, 164] on button "Show more" at bounding box center [386, 168] width 36 height 8
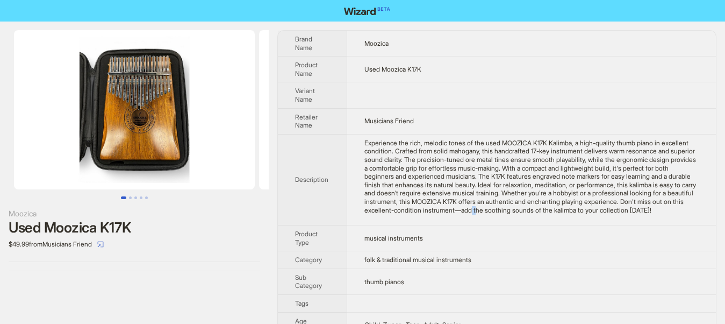
drag, startPoint x: 411, startPoint y: 210, endPoint x: 457, endPoint y: 210, distance: 46.2
click at [420, 210] on div "Experience the rich, melodic tones of the used MOOZICA K17K Kalimba, a high-qua…" at bounding box center [532, 176] width 334 height 75
click at [491, 210] on div "Experience the rich, melodic tones of the used MOOZICA K17K Kalimba, a high-qua…" at bounding box center [532, 176] width 334 height 75
drag, startPoint x: 495, startPoint y: 210, endPoint x: 535, endPoint y: 210, distance: 39.8
click at [526, 210] on div "Experience the rich, melodic tones of the used MOOZICA K17K Kalimba, a high-qua…" at bounding box center [532, 176] width 334 height 75
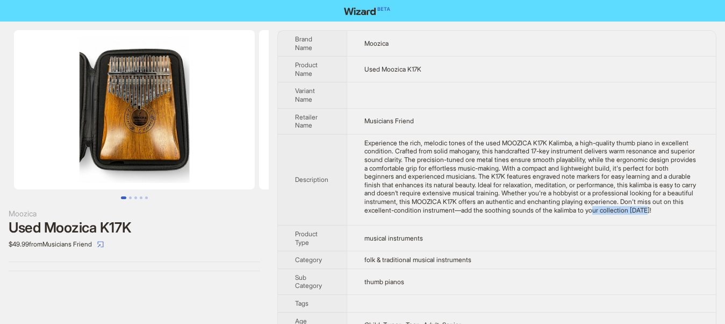
drag, startPoint x: 535, startPoint y: 210, endPoint x: 581, endPoint y: 213, distance: 45.8
click at [581, 213] on div "Experience the rich, melodic tones of the used MOOZICA K17K Kalimba, a high-qua…" at bounding box center [532, 176] width 334 height 75
click at [614, 213] on div "Experience the rich, melodic tones of the used MOOZICA K17K Kalimba, a high-qua…" at bounding box center [532, 176] width 334 height 75
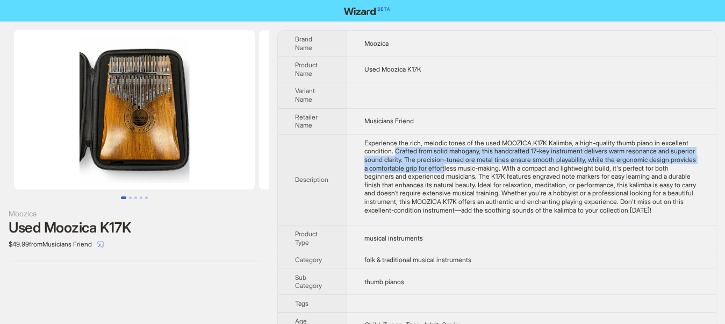
drag, startPoint x: 394, startPoint y: 151, endPoint x: 437, endPoint y: 167, distance: 45.9
click at [437, 167] on div "Experience the rich, melodic tones of the used MOOZICA K17K Kalimba, a high-qua…" at bounding box center [532, 176] width 334 height 75
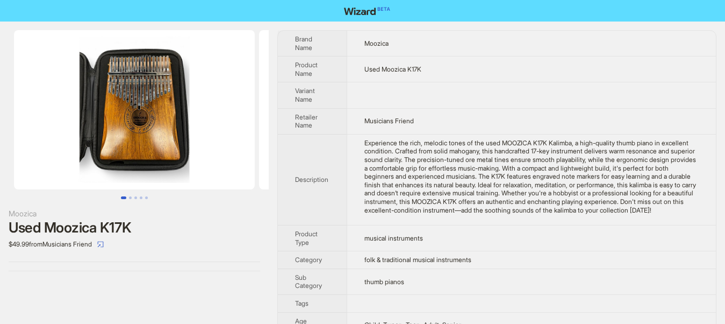
click at [429, 174] on div "Experience the rich, melodic tones of the used MOOZICA K17K Kalimba, a high-qua…" at bounding box center [532, 176] width 334 height 75
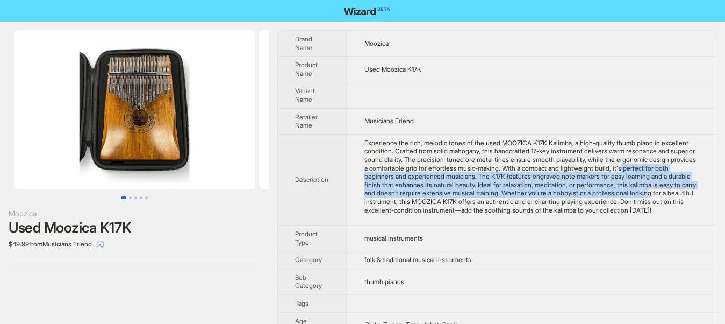
drag, startPoint x: 610, startPoint y: 170, endPoint x: 603, endPoint y: 193, distance: 23.5
click at [603, 193] on div "Experience the rich, melodic tones of the used MOOZICA K17K Kalimba, a high-qua…" at bounding box center [532, 176] width 334 height 75
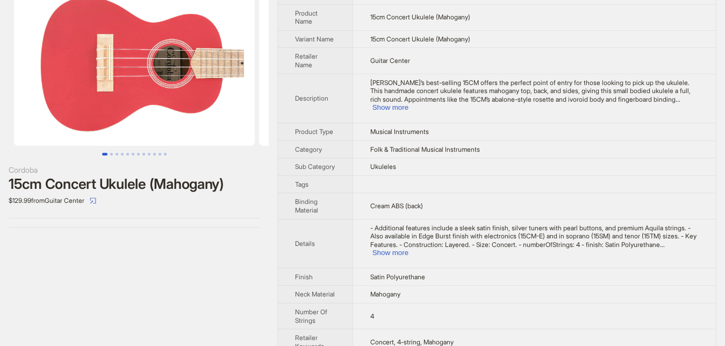
scroll to position [63, 0]
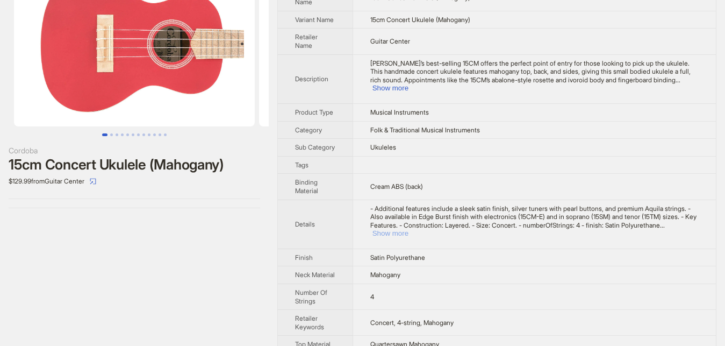
click at [409, 229] on button "Show more" at bounding box center [391, 233] width 36 height 8
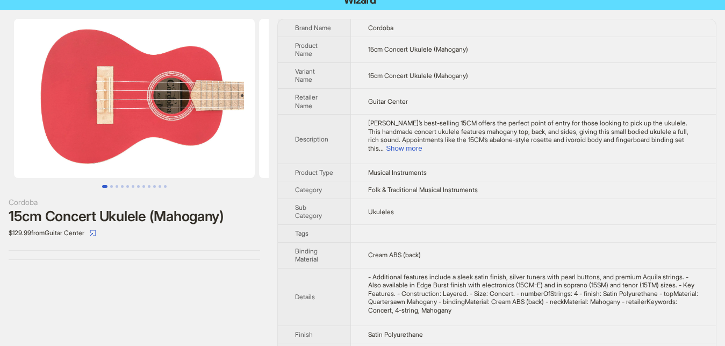
scroll to position [0, 0]
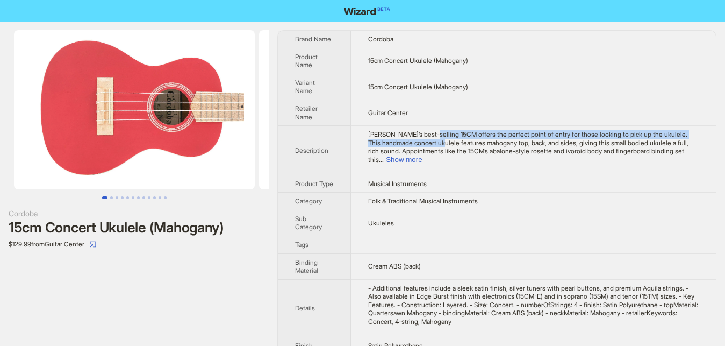
drag, startPoint x: 429, startPoint y: 135, endPoint x: 413, endPoint y: 147, distance: 19.3
click at [413, 147] on span "[PERSON_NAME]’s best-selling 15CM offers the perfect point of entry for those l…" at bounding box center [528, 146] width 320 height 33
click at [652, 135] on span "[PERSON_NAME]’s best-selling 15CM offers the perfect point of entry for those l…" at bounding box center [528, 146] width 320 height 33
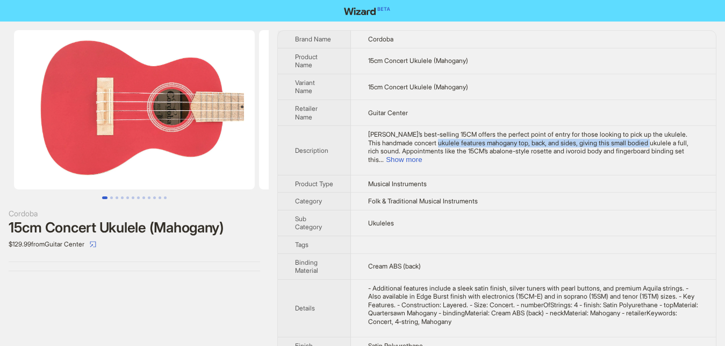
drag, startPoint x: 409, startPoint y: 146, endPoint x: 617, endPoint y: 144, distance: 208.1
click at [617, 144] on span "[PERSON_NAME]’s best-selling 15CM offers the perfect point of entry for those l…" at bounding box center [528, 146] width 320 height 33
click at [422, 155] on button "Show more" at bounding box center [404, 159] width 36 height 8
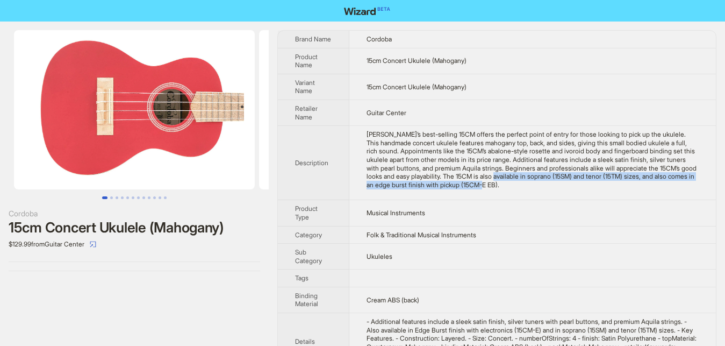
drag, startPoint x: 466, startPoint y: 178, endPoint x: 526, endPoint y: 195, distance: 62.5
click at [559, 185] on div "[PERSON_NAME]’s best-selling 15CM offers the perfect point of entry for those l…" at bounding box center [533, 159] width 332 height 59
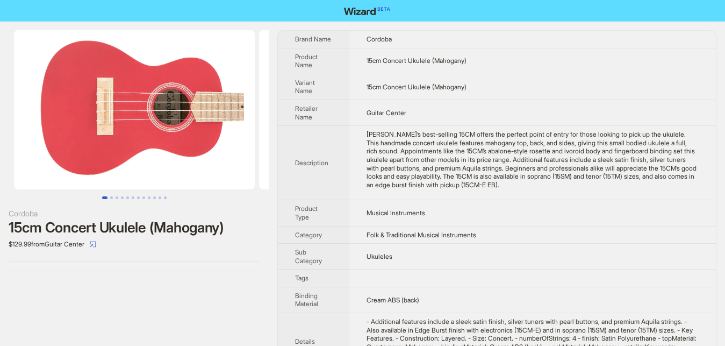
click at [272, 196] on div "Cordoba 15cm Concert Ukulele (Mahogany) $129.99 from Guitar Center Brand Name C…" at bounding box center [362, 257] width 725 height 470
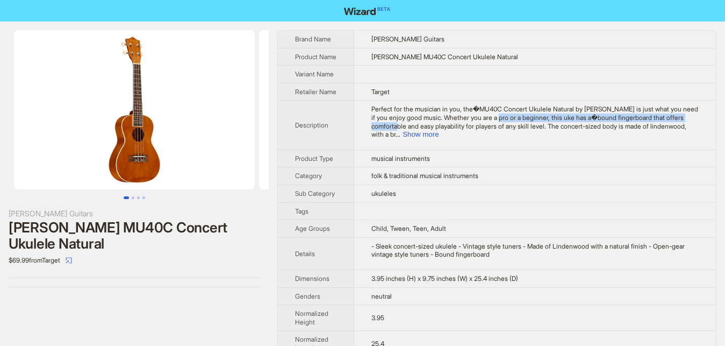
drag, startPoint x: 475, startPoint y: 127, endPoint x: 684, endPoint y: 130, distance: 209.2
click at [684, 130] on span "Perfect for the musician in you, the�MU40C Concert Ukulele Natural by Mitchell …" at bounding box center [535, 121] width 327 height 33
click at [439, 136] on button "Show more" at bounding box center [421, 134] width 36 height 8
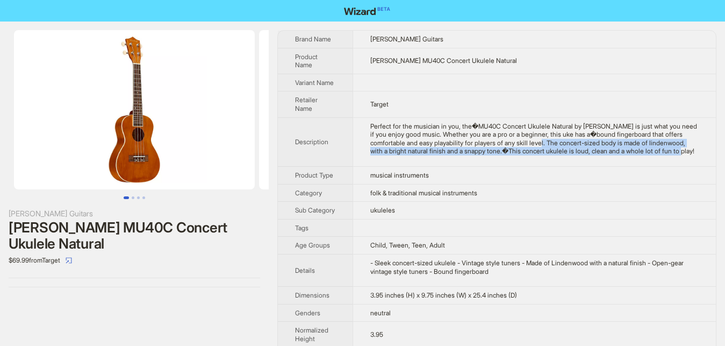
drag, startPoint x: 502, startPoint y: 144, endPoint x: 679, endPoint y: 154, distance: 177.2
click at [679, 154] on div "Perfect for the musician in you, the�MU40C Concert Ukulele Natural by Mitchell …" at bounding box center [534, 138] width 329 height 33
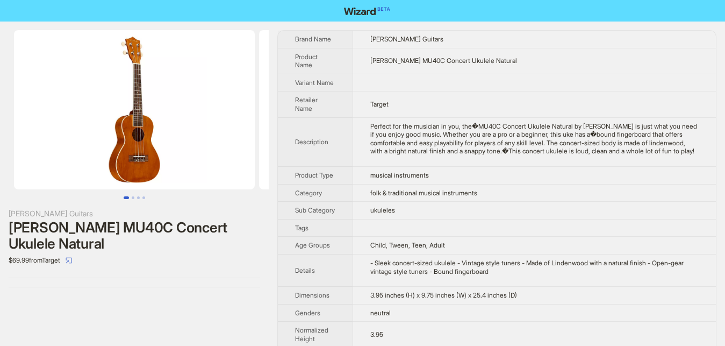
click at [580, 178] on td "musical instruments" at bounding box center [534, 175] width 363 height 18
drag, startPoint x: 370, startPoint y: 253, endPoint x: 465, endPoint y: 249, distance: 94.1
click at [465, 249] on td "Child, Tween, Teen, Adult" at bounding box center [534, 246] width 363 height 18
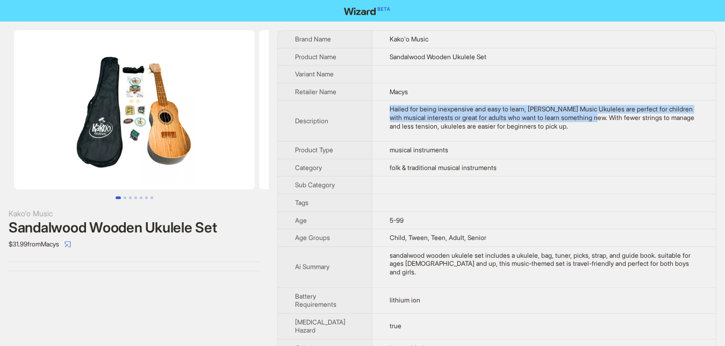
drag, startPoint x: 384, startPoint y: 111, endPoint x: 572, endPoint y: 122, distance: 188.0
click at [572, 122] on div "Hailed for being inexpensive and easy to learn, KaKo'o Music Ukuleles are perfe…" at bounding box center [544, 117] width 309 height 25
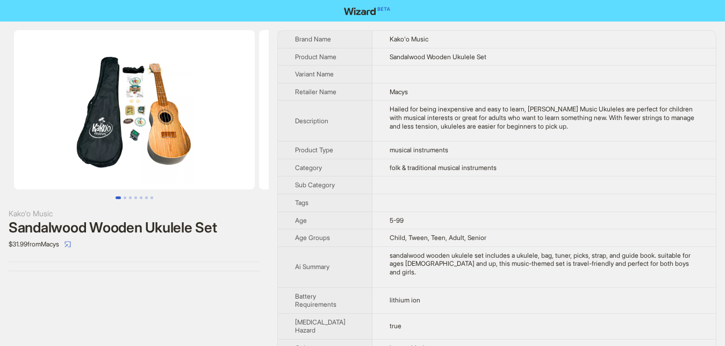
click at [487, 134] on td "Hailed for being inexpensive and easy to learn, KaKo'o Music Ukuleles are perfe…" at bounding box center [545, 121] width 344 height 41
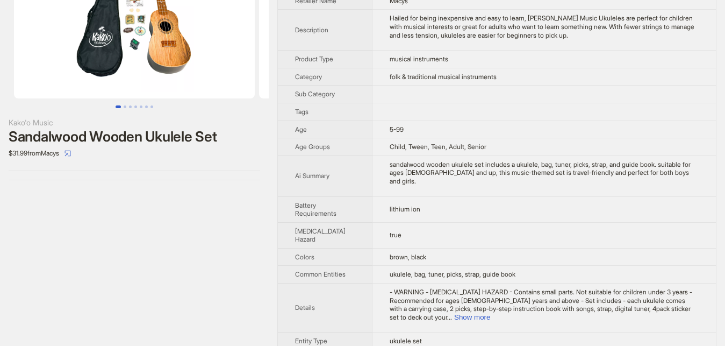
scroll to position [110, 0]
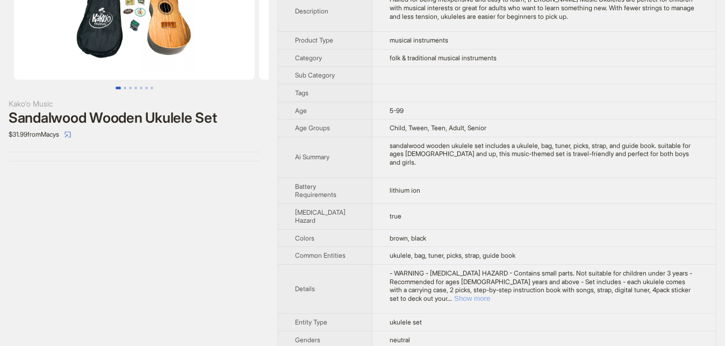
click at [490, 294] on button "Show more" at bounding box center [472, 298] width 36 height 8
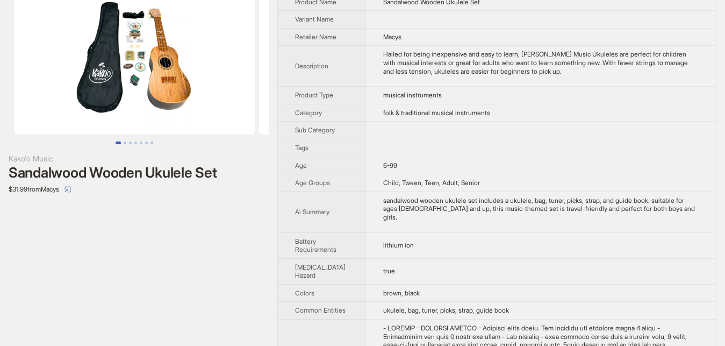
scroll to position [0, 0]
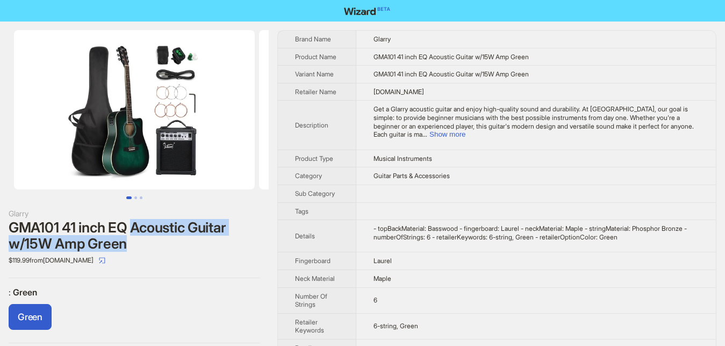
drag, startPoint x: 133, startPoint y: 229, endPoint x: 218, endPoint y: 238, distance: 85.9
click at [218, 238] on div "GMA101 41 inch EQ Acoustic Guitar w/15W Amp Green" at bounding box center [135, 235] width 252 height 32
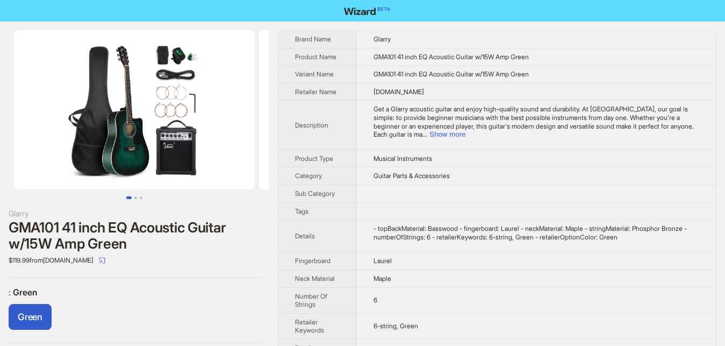
click at [206, 263] on div "$119.99 from Glarrymusic.com" at bounding box center [135, 260] width 252 height 17
click at [466, 130] on button "Show more" at bounding box center [448, 134] width 36 height 8
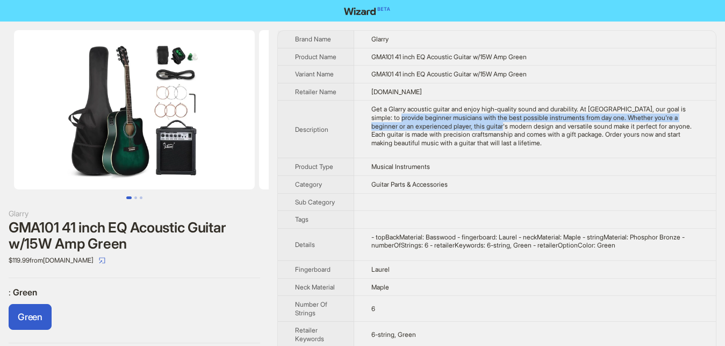
drag, startPoint x: 381, startPoint y: 126, endPoint x: 445, endPoint y: 127, distance: 64.5
click at [453, 132] on div "Get a Glarry acoustic guitar and enjoy high-quality sound and durability. At Gl…" at bounding box center [535, 126] width 327 height 42
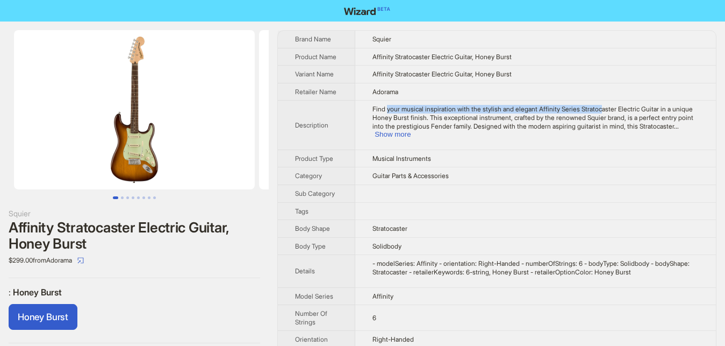
drag, startPoint x: 387, startPoint y: 108, endPoint x: 595, endPoint y: 112, distance: 208.1
click at [595, 112] on span "Find your musical inspiration with the stylish and elegant Affinity Series Stra…" at bounding box center [533, 117] width 321 height 25
click at [411, 130] on button "Show more" at bounding box center [393, 134] width 36 height 8
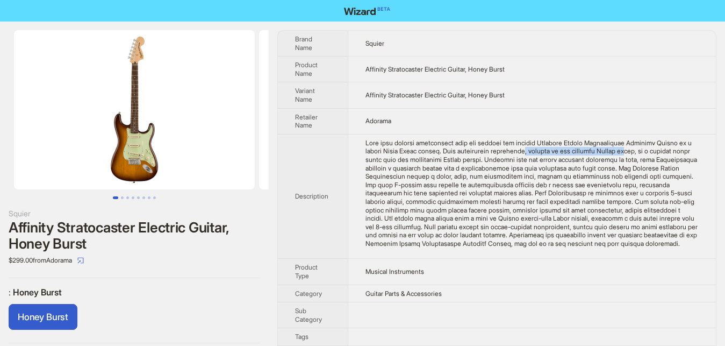
drag, startPoint x: 479, startPoint y: 151, endPoint x: 587, endPoint y: 151, distance: 108.1
click at [581, 151] on div "Find your musical inspiration with the stylish and elegant Affinity Series Stra…" at bounding box center [532, 193] width 333 height 109
click at [603, 151] on div "Find your musical inspiration with the stylish and elegant Affinity Series Stra…" at bounding box center [532, 193] width 333 height 109
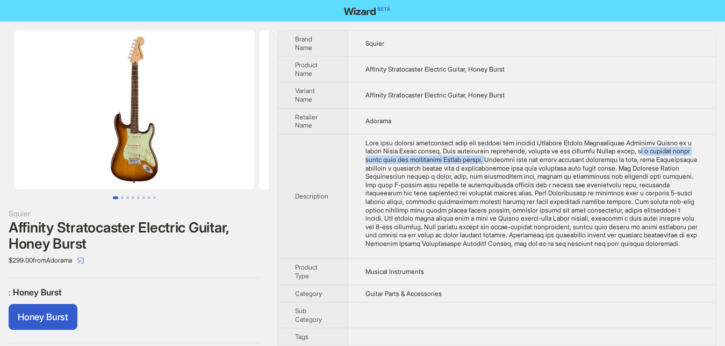
drag, startPoint x: 594, startPoint y: 151, endPoint x: 439, endPoint y: 161, distance: 155.2
click at [439, 161] on div "Find your musical inspiration with the stylish and elegant Affinity Series Stra…" at bounding box center [532, 193] width 333 height 109
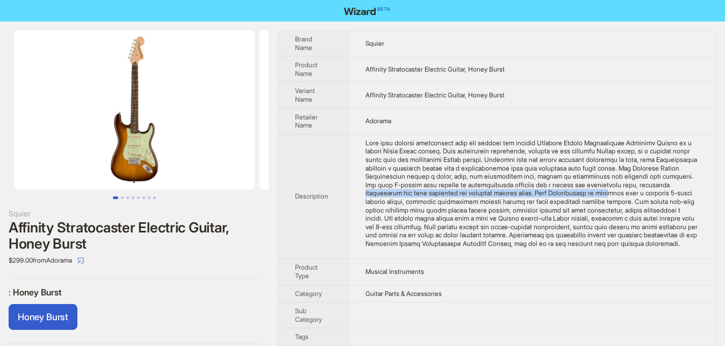
drag, startPoint x: 566, startPoint y: 187, endPoint x: 471, endPoint y: 196, distance: 95.0
click at [471, 196] on div "Find your musical inspiration with the stylish and elegant Affinity Series Stra…" at bounding box center [532, 193] width 333 height 109
click at [217, 273] on div "Squier Affinity Stratocaster Electric Guitar, Honey Burst $299.00 from Adorama …" at bounding box center [134, 187] width 269 height 330
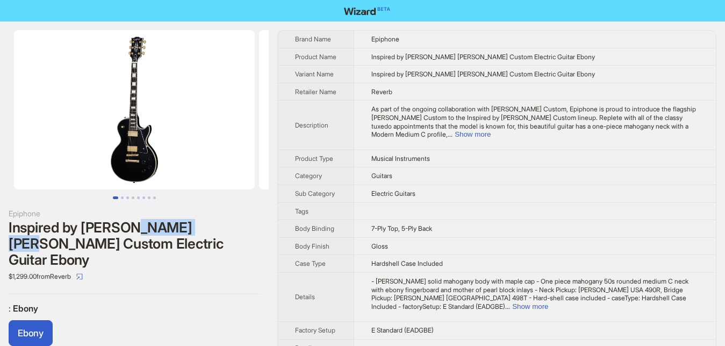
drag, startPoint x: 128, startPoint y: 226, endPoint x: 199, endPoint y: 230, distance: 71.1
click at [199, 230] on div "Inspired by Gibson Les Paul Custom Electric Guitar Ebony" at bounding box center [135, 243] width 252 height 48
click at [198, 268] on div "$1,299.00 from Reverb" at bounding box center [135, 276] width 252 height 17
click at [491, 130] on button "Show more" at bounding box center [473, 134] width 36 height 8
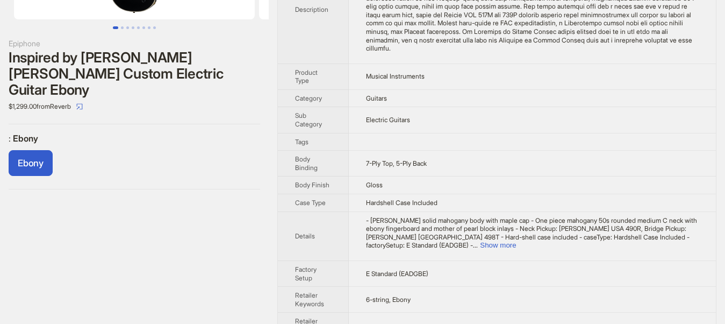
scroll to position [211, 0]
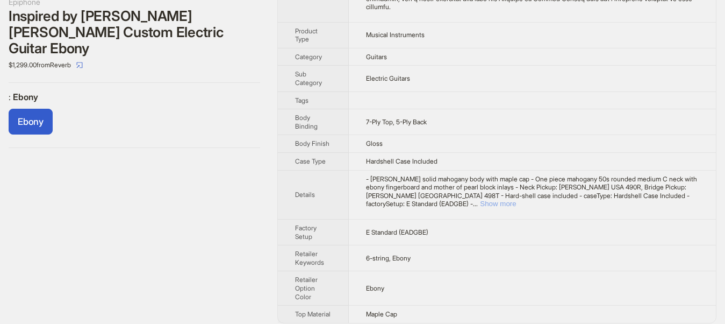
click at [516, 199] on button "Show more" at bounding box center [498, 203] width 36 height 8
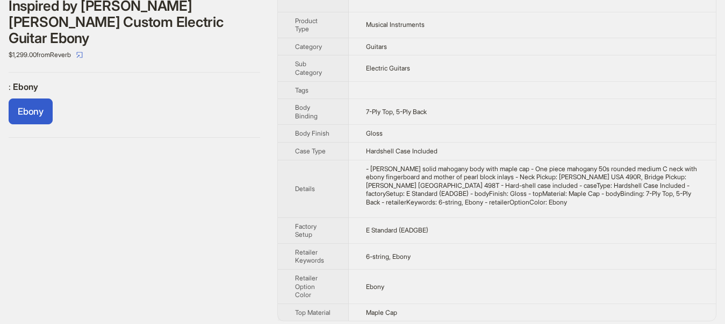
scroll to position [228, 0]
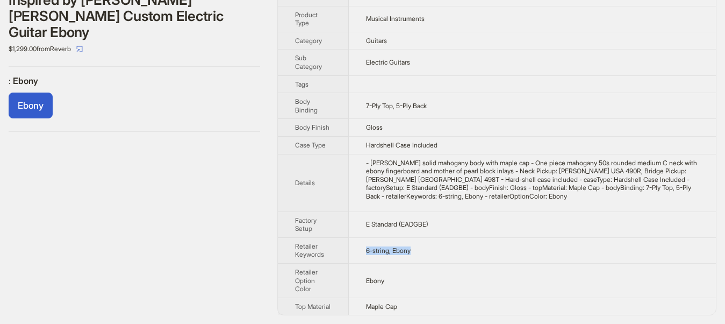
drag, startPoint x: 338, startPoint y: 250, endPoint x: 426, endPoint y: 250, distance: 88.7
click at [426, 250] on tr "Retailer Keywords 6-string, Ebony" at bounding box center [497, 250] width 438 height 26
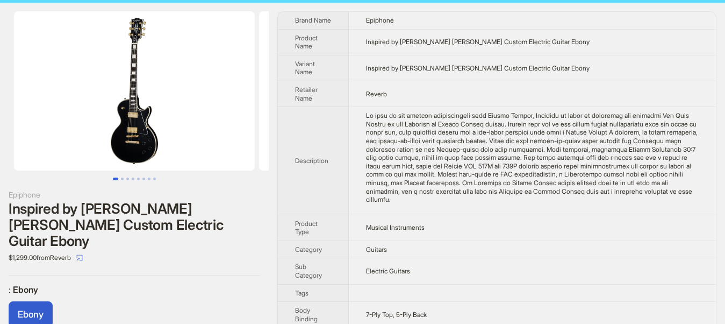
scroll to position [0, 0]
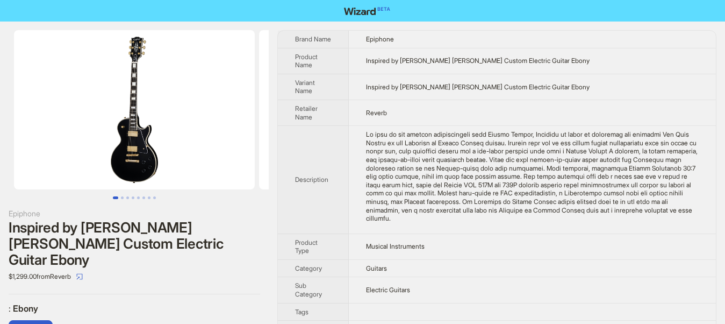
click at [185, 283] on div "Epiphone Inspired by Gibson Les Paul Custom Electric Guitar Ebony $1,299.00 fro…" at bounding box center [134, 195] width 269 height 346
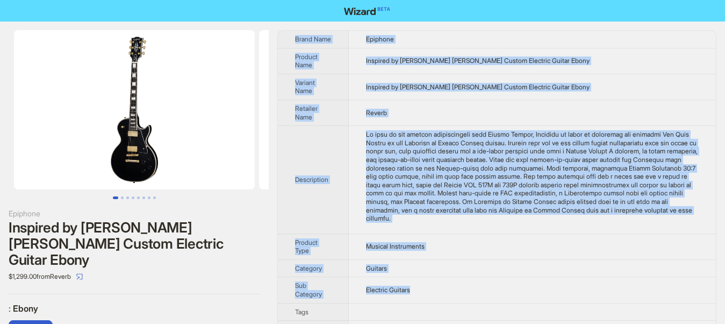
drag, startPoint x: 288, startPoint y: 30, endPoint x: 457, endPoint y: 288, distance: 308.7
click at [457, 288] on div "Epiphone Inspired by Gibson Les Paul Custom Electric Guitar Ebony $1,299.00 fro…" at bounding box center [362, 287] width 725 height 530
copy tbody "Brand Name Epiphone Product Name Inspired by Gibson Les Paul Custom Electric Gu…"
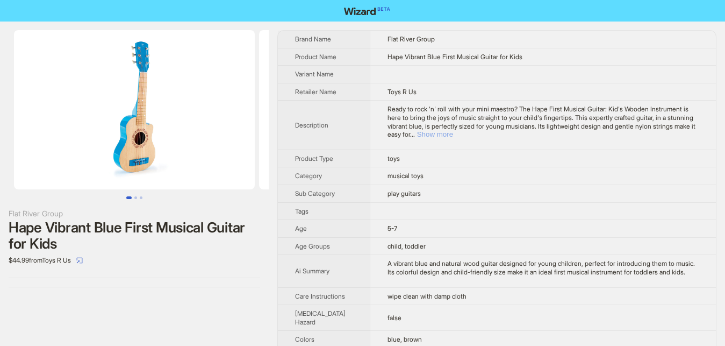
click at [453, 130] on button "Show more" at bounding box center [435, 134] width 36 height 8
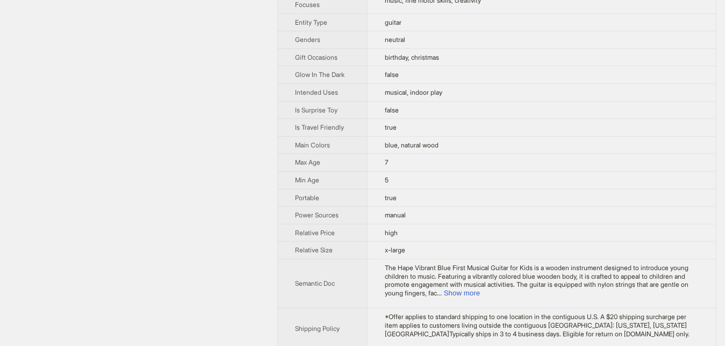
scroll to position [439, 0]
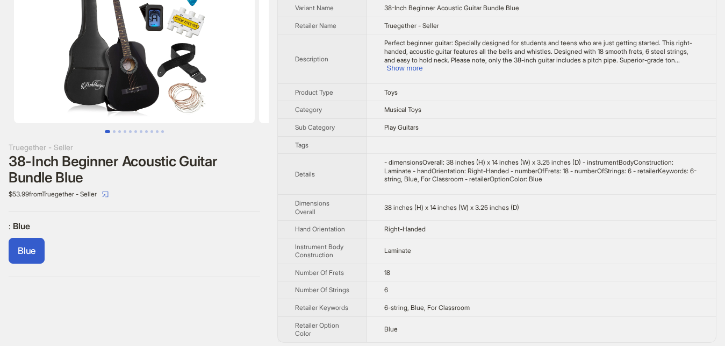
scroll to position [72, 0]
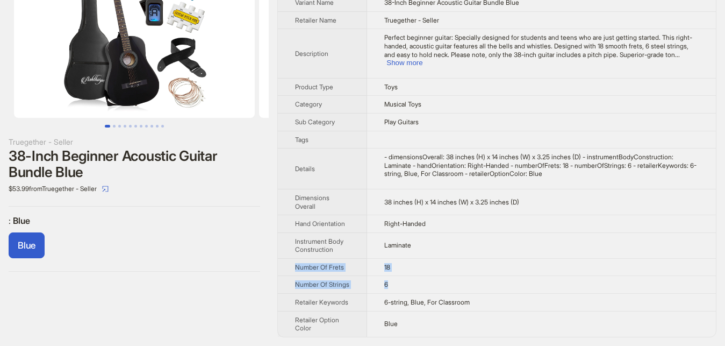
drag, startPoint x: 397, startPoint y: 279, endPoint x: 291, endPoint y: 261, distance: 108.0
click at [294, 261] on tbody "Brand Name Truegether - Seller Product Name 38-Inch Beginner Acoustic Guitar Bu…" at bounding box center [497, 147] width 438 height 377
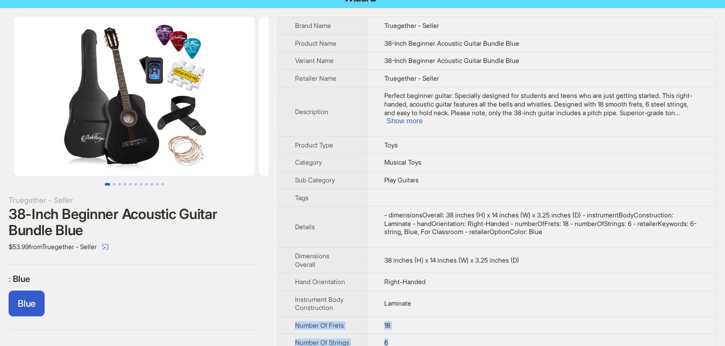
scroll to position [0, 0]
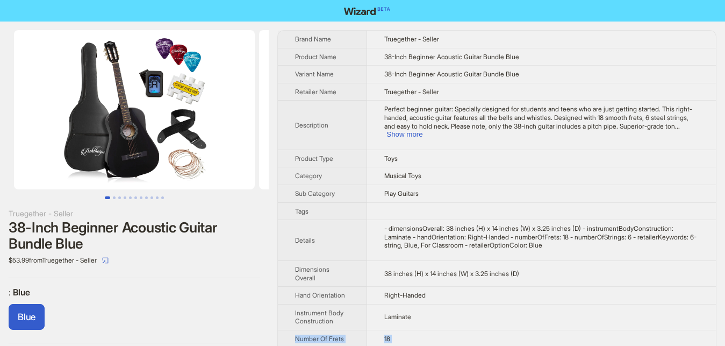
click at [182, 303] on div ": Blue Blue" at bounding box center [135, 311] width 252 height 48
click at [423, 130] on button "Show more" at bounding box center [405, 134] width 36 height 8
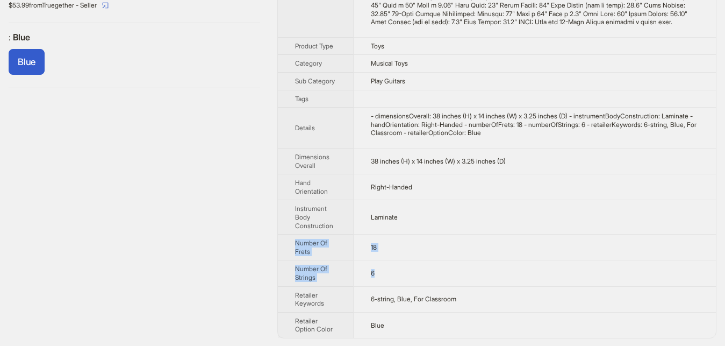
scroll to position [256, 0]
click at [233, 234] on div "Truegether - Seller 38-Inch Beginner Acoustic Guitar Bundle Blue $53.99 from Tr…" at bounding box center [134, 56] width 269 height 580
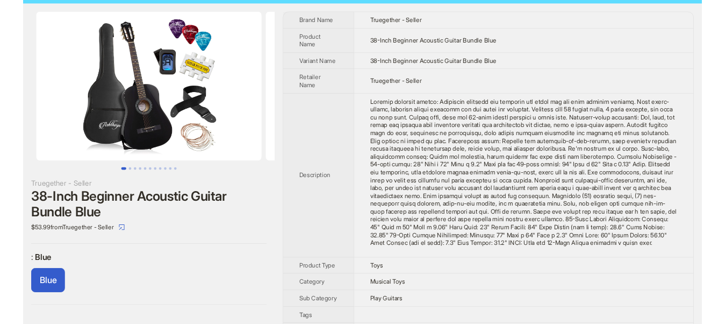
scroll to position [0, 0]
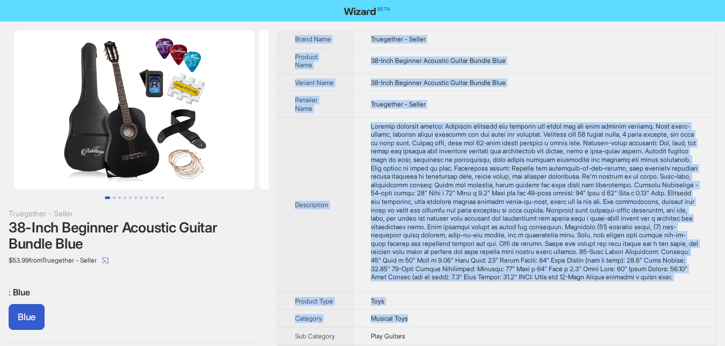
drag, startPoint x: 291, startPoint y: 35, endPoint x: 440, endPoint y: 303, distance: 306.1
click at [441, 307] on tbody "Brand Name Truegether - Seller Product Name 38-Inch Beginner Acoustic Guitar Bu…" at bounding box center [497, 312] width 438 height 562
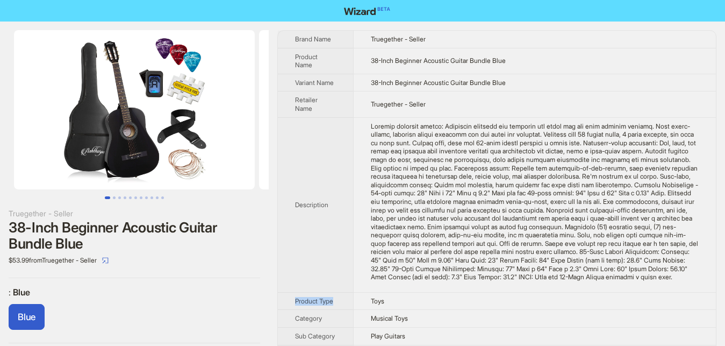
copy span "Product Type"
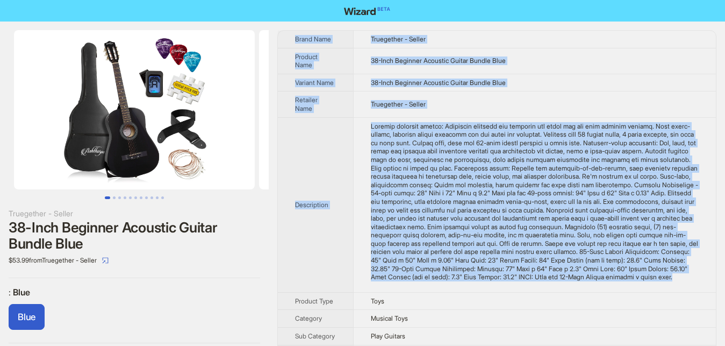
drag, startPoint x: 295, startPoint y: 37, endPoint x: 667, endPoint y: 274, distance: 440.9
click at [667, 274] on tbody "Brand Name Truegether - Seller Product Name 38-Inch Beginner Acoustic Guitar Bu…" at bounding box center [497, 312] width 438 height 562
copy tbody "Brand Name Truegether - Seller Product Name 38-Inch Beginner Acoustic Guitar Bu…"
click at [353, 206] on td at bounding box center [534, 204] width 363 height 175
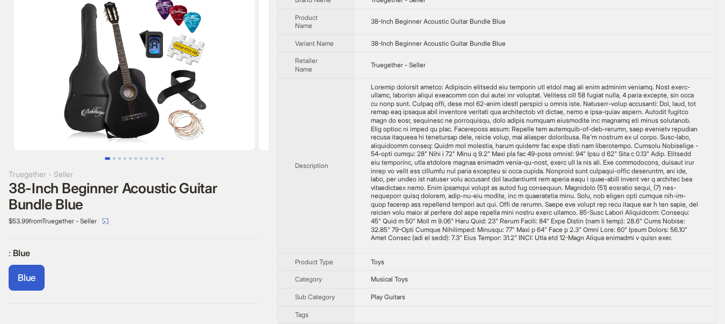
scroll to position [4, 0]
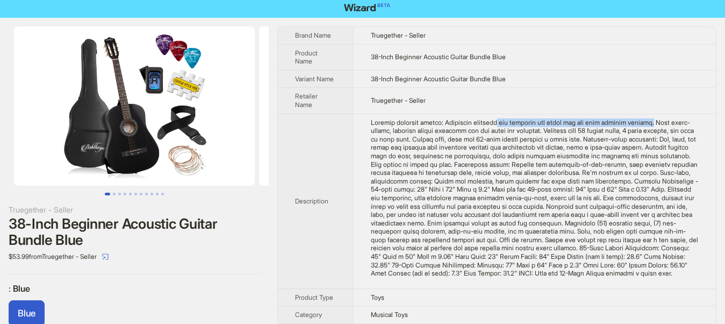
drag, startPoint x: 491, startPoint y: 120, endPoint x: 638, endPoint y: 121, distance: 146.8
click at [638, 121] on div at bounding box center [535, 197] width 328 height 159
click at [516, 121] on div at bounding box center [535, 197] width 328 height 159
drag, startPoint x: 516, startPoint y: 121, endPoint x: 561, endPoint y: 120, distance: 44.6
click at [561, 120] on div at bounding box center [535, 197] width 328 height 159
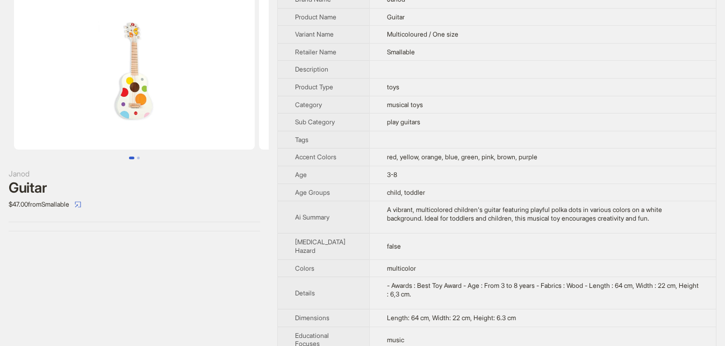
scroll to position [55, 0]
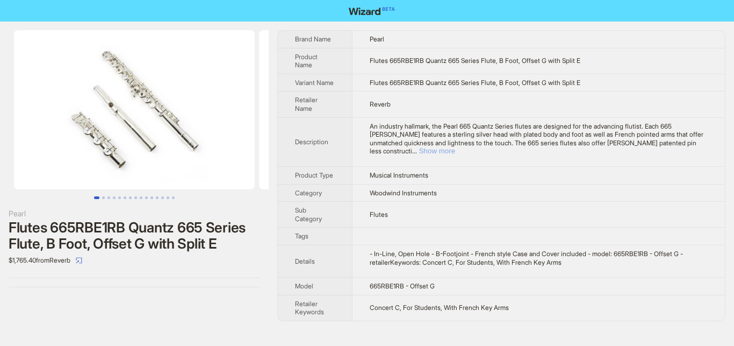
click at [455, 147] on button "Show more" at bounding box center [437, 151] width 36 height 8
click at [685, 142] on div "An industry hallmark, the Pearl 665 Quantz Series flutes are designed for the a…" at bounding box center [539, 138] width 338 height 33
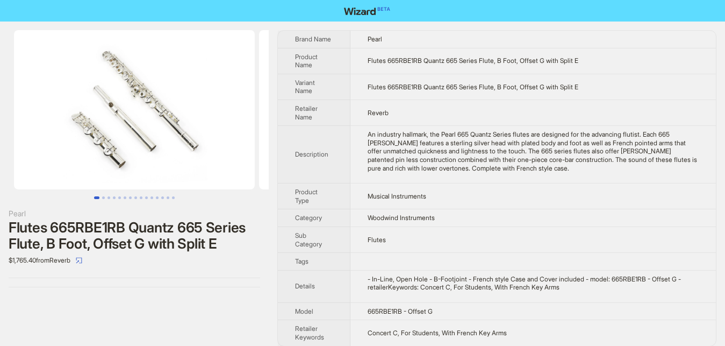
click at [610, 146] on div "An industry hallmark, the Pearl 665 Quantz Series flutes are designed for the a…" at bounding box center [533, 151] width 331 height 42
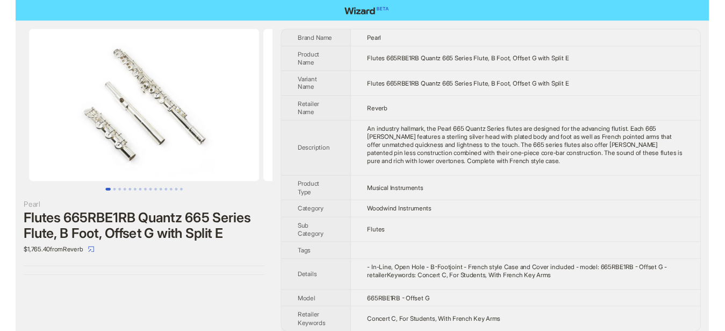
scroll to position [9, 0]
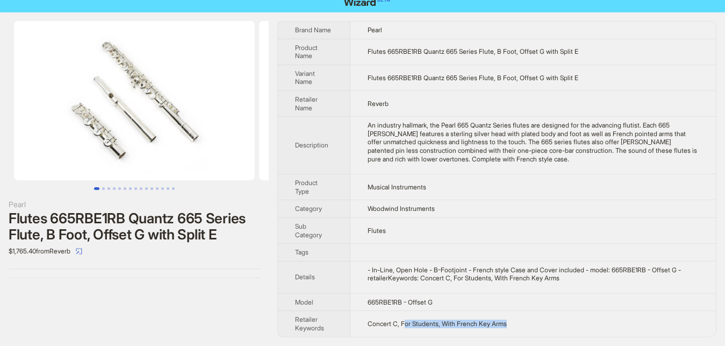
drag, startPoint x: 406, startPoint y: 323, endPoint x: 504, endPoint y: 320, distance: 97.4
click at [504, 320] on td "Concert C, For Students, With French Key Arms" at bounding box center [534, 324] width 366 height 26
click at [230, 314] on div "Pearl Flutes 665RBE1RB Quantz 665 Series Flute, B Foot, Offset G with Split E $…" at bounding box center [134, 178] width 269 height 333
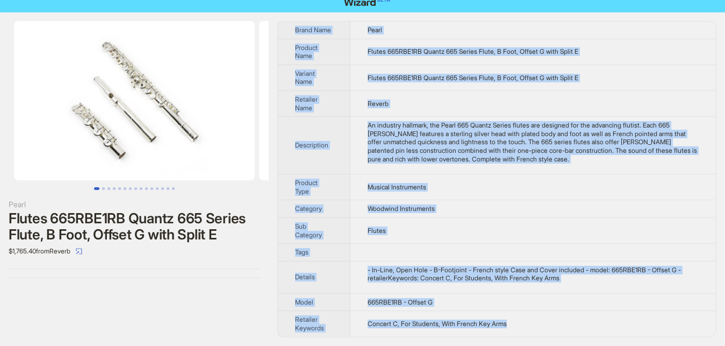
drag, startPoint x: 290, startPoint y: 24, endPoint x: 510, endPoint y: 321, distance: 369.7
click at [510, 321] on tbody "Brand Name Pearl Product Name Flutes 665RBE1RB Quantz 665 Series Flute, B Foot,…" at bounding box center [497, 179] width 438 height 315
copy tbody "Brand Name Pearl Product Name Flutes 665RBE1RB Quantz 665 Series Flute, B Foot,…"
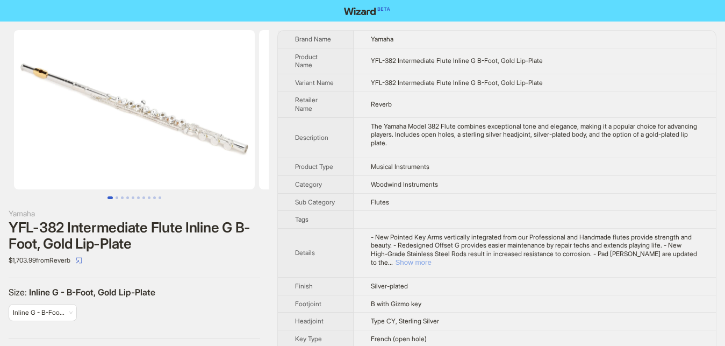
click at [431, 258] on button "Show more" at bounding box center [413, 262] width 36 height 8
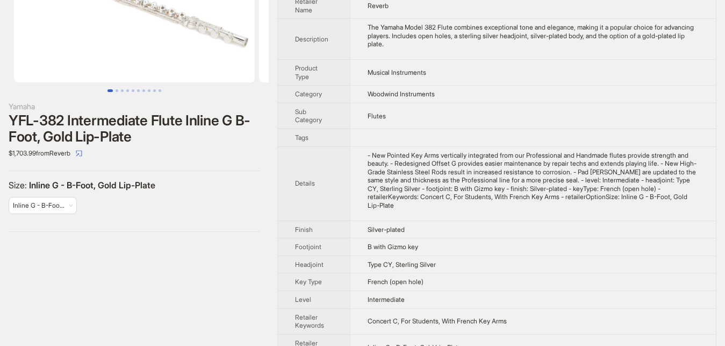
scroll to position [110, 0]
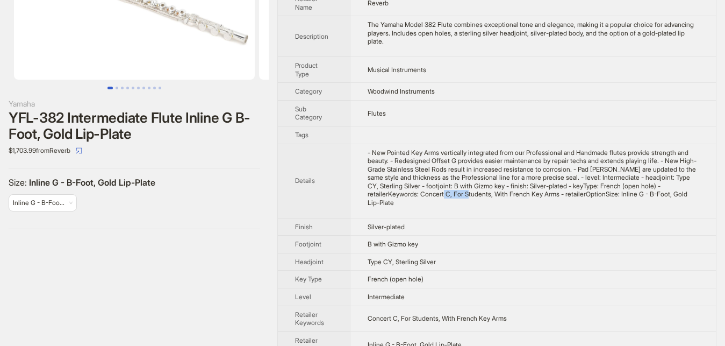
drag, startPoint x: 394, startPoint y: 187, endPoint x: 357, endPoint y: 185, distance: 36.6
click at [357, 185] on td "- New Pointed Key Arms vertically integrated from our Professional and Handmade…" at bounding box center [533, 181] width 366 height 74
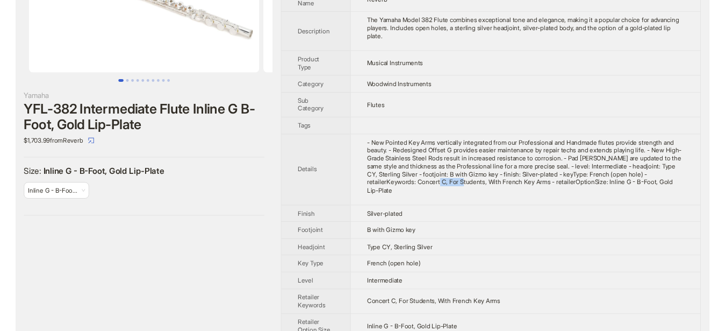
scroll to position [0, 0]
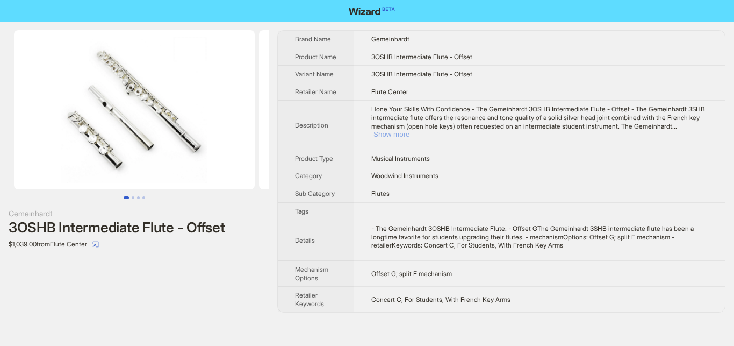
click at [410, 130] on button "Show more" at bounding box center [392, 134] width 36 height 8
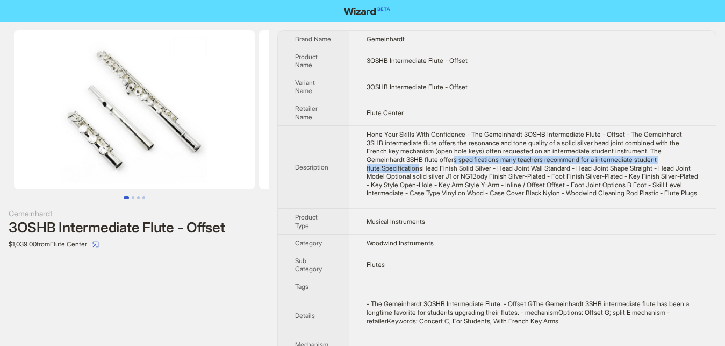
drag, startPoint x: 419, startPoint y: 161, endPoint x: 632, endPoint y: 161, distance: 212.9
click at [632, 161] on div "Hone Your Skills With Confidence - The Gemeinhardt 3OSHB Intermediate Flute - O…" at bounding box center [533, 163] width 332 height 67
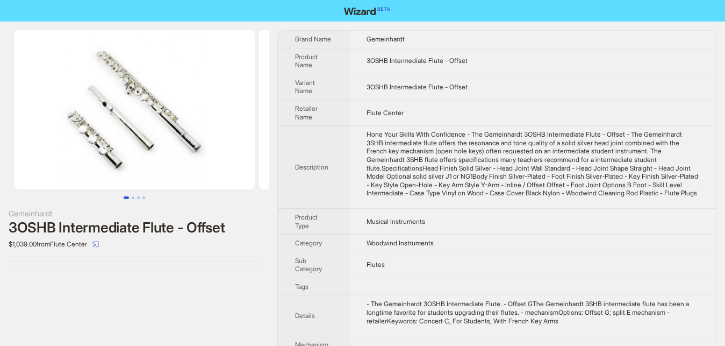
click at [600, 166] on div "Hone Your Skills With Confidence - The Gemeinhardt 3OSHB Intermediate Flute - O…" at bounding box center [533, 163] width 332 height 67
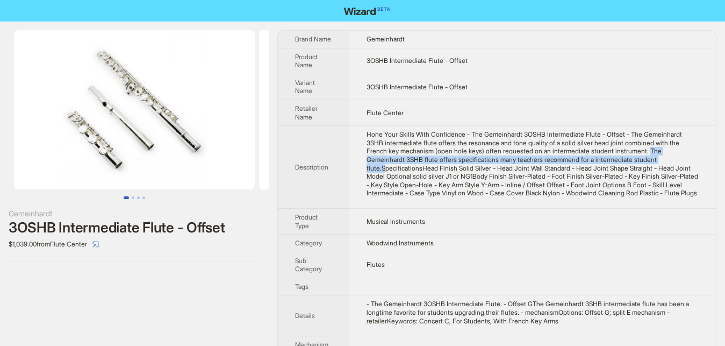
drag, startPoint x: 609, startPoint y: 149, endPoint x: 597, endPoint y: 160, distance: 15.6
click at [597, 160] on div "Hone Your Skills With Confidence - The Gemeinhardt 3OSHB Intermediate Flute - O…" at bounding box center [533, 163] width 332 height 67
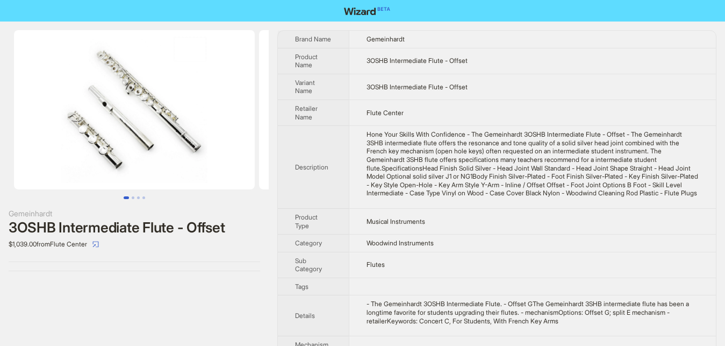
click at [604, 182] on div "Hone Your Skills With Confidence - The Gemeinhardt 3OSHB Intermediate Flute - O…" at bounding box center [533, 163] width 332 height 67
drag, startPoint x: 375, startPoint y: 141, endPoint x: 550, endPoint y: 141, distance: 174.7
click at [550, 141] on div "Hone Your Skills With Confidence - The Gemeinhardt 3OSHB Intermediate Flute - O…" at bounding box center [533, 163] width 332 height 67
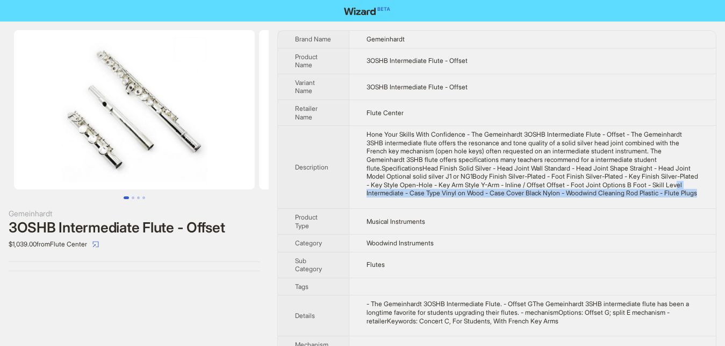
click at [555, 189] on div "Hone Your Skills With Confidence - The Gemeinhardt 3OSHB Intermediate Flute - O…" at bounding box center [533, 163] width 332 height 67
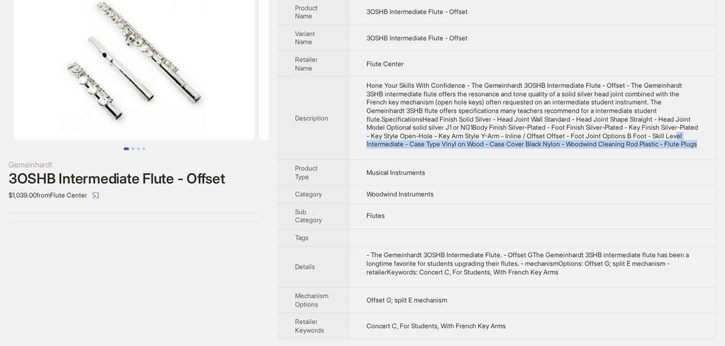
scroll to position [51, 0]
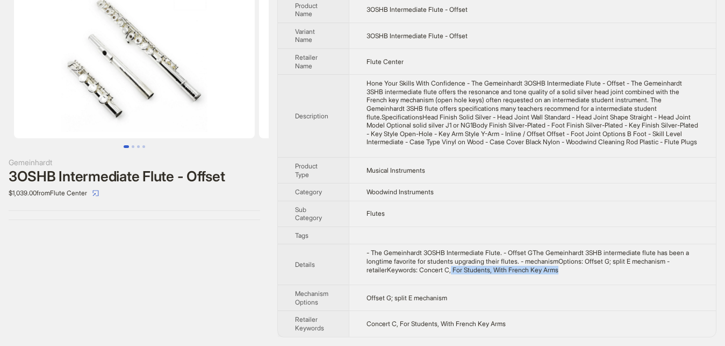
drag, startPoint x: 449, startPoint y: 271, endPoint x: 567, endPoint y: 271, distance: 117.8
click at [567, 271] on div "- The Gemeinhardt 3OSHB Intermediate Flute. - Offset GThe Gemeinhardt 3SHB inte…" at bounding box center [533, 260] width 332 height 25
click at [605, 272] on div "- The Gemeinhardt 3OSHB Intermediate Flute. - Offset GThe Gemeinhardt 3SHB inte…" at bounding box center [533, 260] width 332 height 25
drag, startPoint x: 416, startPoint y: 272, endPoint x: 562, endPoint y: 274, distance: 146.3
click at [562, 274] on td "- The Gemeinhardt 3OSHB Intermediate Flute. - Offset GThe Gemeinhardt 3SHB inte…" at bounding box center [532, 264] width 367 height 41
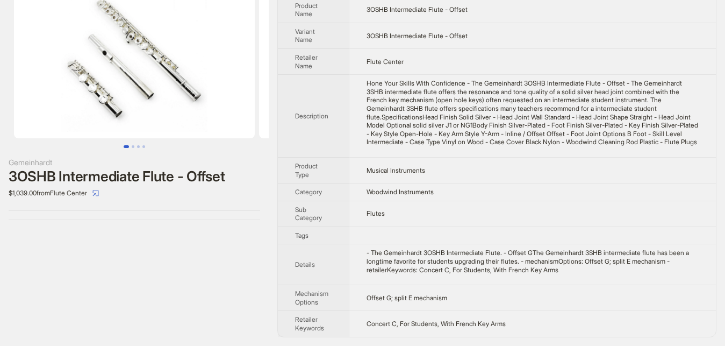
click at [512, 288] on td "Offset G; split E mechanism" at bounding box center [532, 298] width 367 height 26
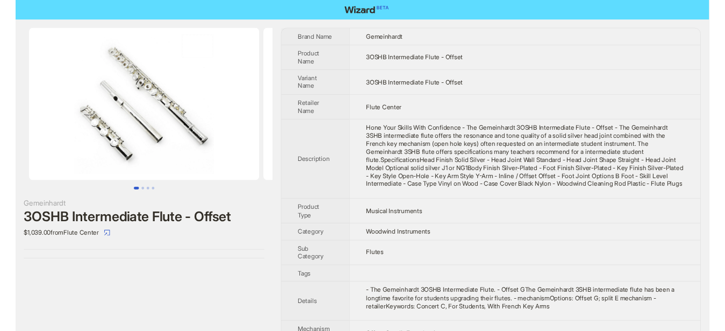
scroll to position [0, 0]
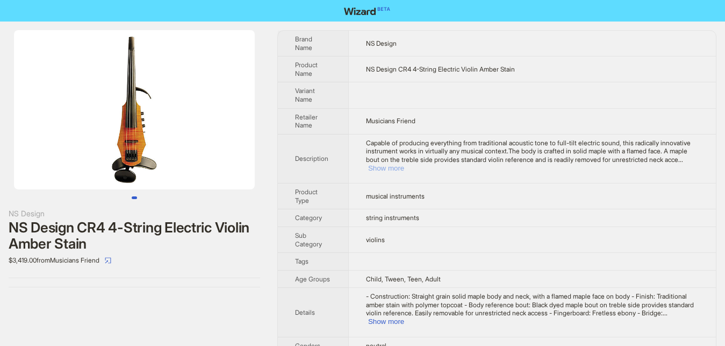
click at [404, 164] on button "Show more" at bounding box center [386, 168] width 36 height 8
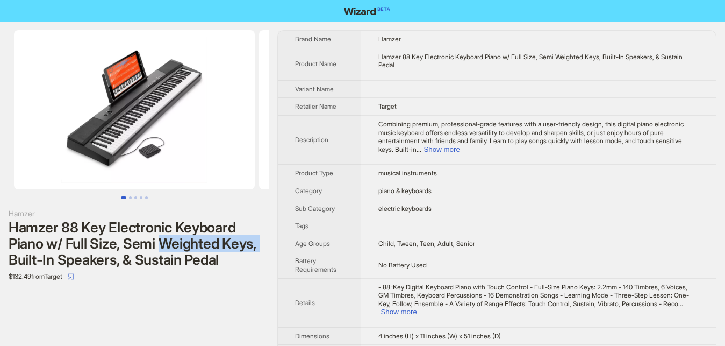
drag, startPoint x: 159, startPoint y: 246, endPoint x: 272, endPoint y: 249, distance: 113.0
click at [269, 249] on div "Hamzer Hamzer 88 Key Electronic Keyboard Piano w/ Full Size, Semi Weighted Keys…" at bounding box center [134, 167] width 269 height 290
click at [222, 300] on div "Hamzer Hamzer 88 Key Electronic Keyboard Piano w/ Full Size, Semi Weighted Keys…" at bounding box center [134, 167] width 269 height 290
click at [460, 145] on button "Show more" at bounding box center [442, 149] width 36 height 8
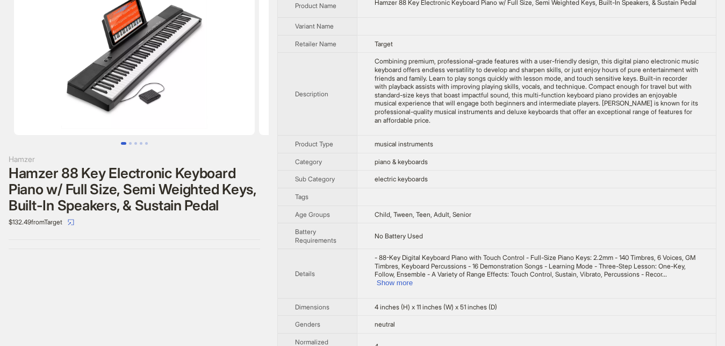
scroll to position [55, 0]
click at [413, 278] on button "Show more" at bounding box center [395, 282] width 36 height 8
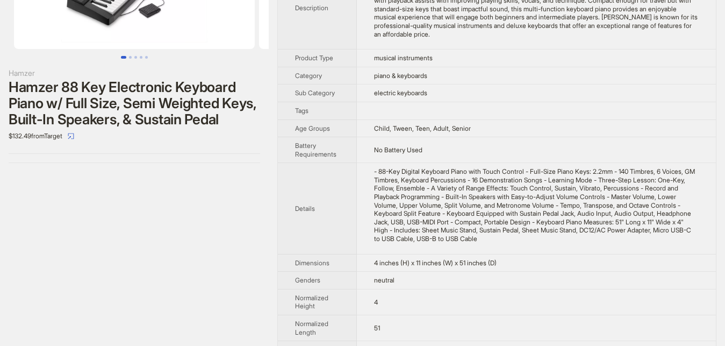
scroll to position [0, 0]
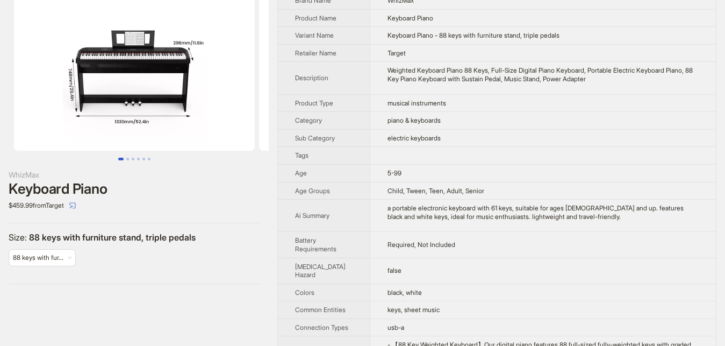
scroll to position [55, 0]
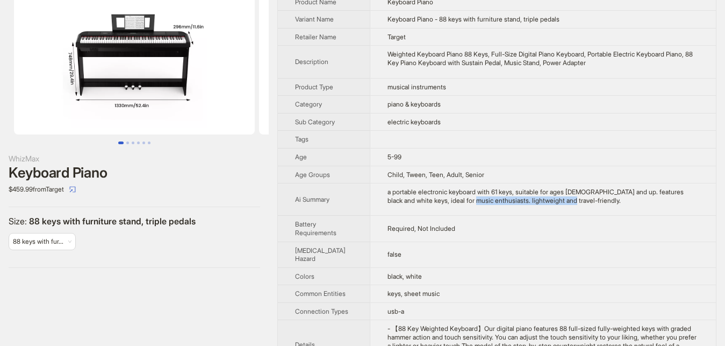
drag, startPoint x: 429, startPoint y: 201, endPoint x: 523, endPoint y: 201, distance: 94.1
click at [523, 201] on div "a portable electronic keyboard with 61 keys, suitable for ages [DEMOGRAPHIC_DAT…" at bounding box center [543, 196] width 311 height 17
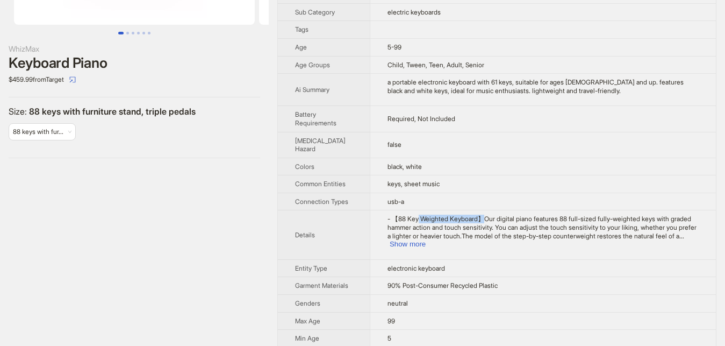
drag, startPoint x: 408, startPoint y: 228, endPoint x: 473, endPoint y: 227, distance: 64.5
click at [473, 227] on span "- 【88 Key Weighted Keyboard】Our digital piano features 88 full-sized fully-weig…" at bounding box center [542, 227] width 309 height 25
click at [200, 201] on div "WhizMax Keyboard Piano $459.99 from Target Size : 88 keys with furniture stand,…" at bounding box center [134, 225] width 269 height 737
click at [401, 248] on button "Show more" at bounding box center [408, 244] width 36 height 8
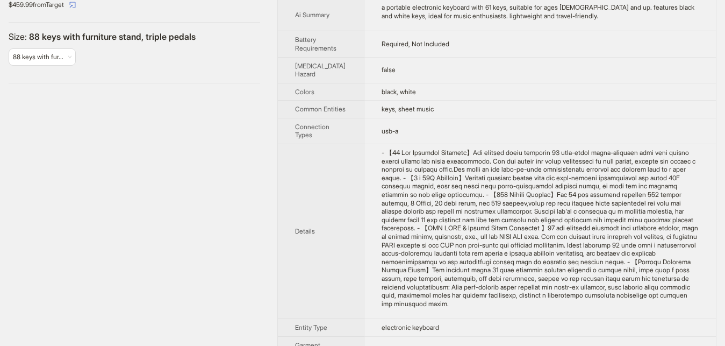
scroll to position [274, 0]
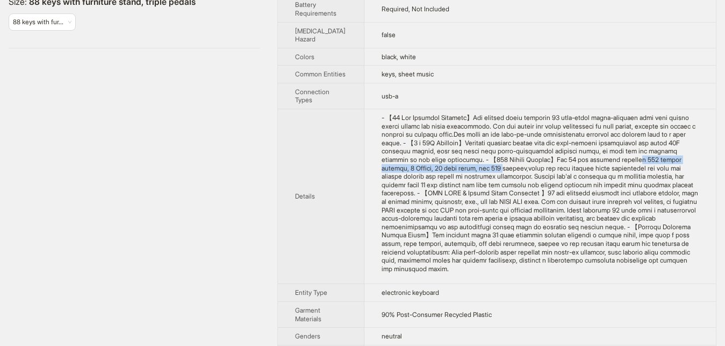
drag, startPoint x: 506, startPoint y: 170, endPoint x: 668, endPoint y: 170, distance: 161.8
click at [668, 170] on div "- 【88 Key Weighted Keyboard】Our digital piano features 88 full-sized fully-weig…" at bounding box center [540, 192] width 317 height 159
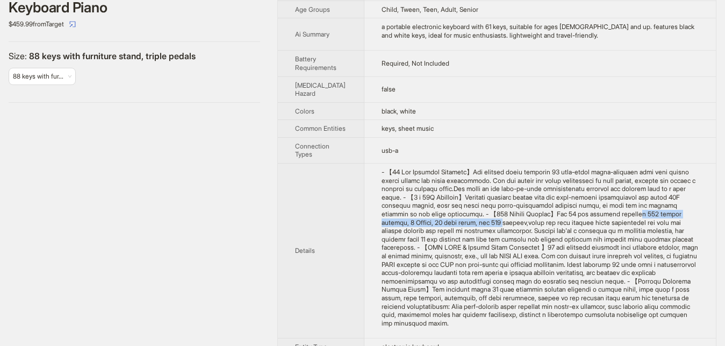
scroll to position [219, 0]
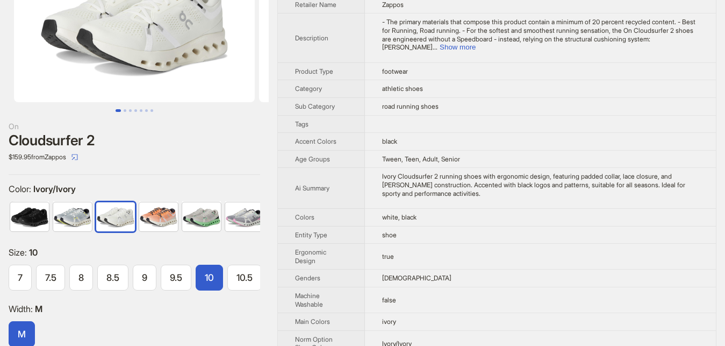
scroll to position [55, 0]
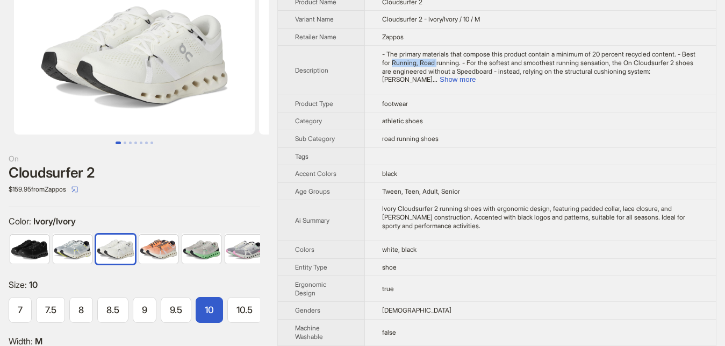
drag, startPoint x: 392, startPoint y: 66, endPoint x: 434, endPoint y: 66, distance: 42.5
click at [434, 66] on span "- The primary materials that compose this product contain a minimum of 20 perce…" at bounding box center [538, 66] width 313 height 33
click at [476, 75] on button "Show more" at bounding box center [458, 79] width 36 height 8
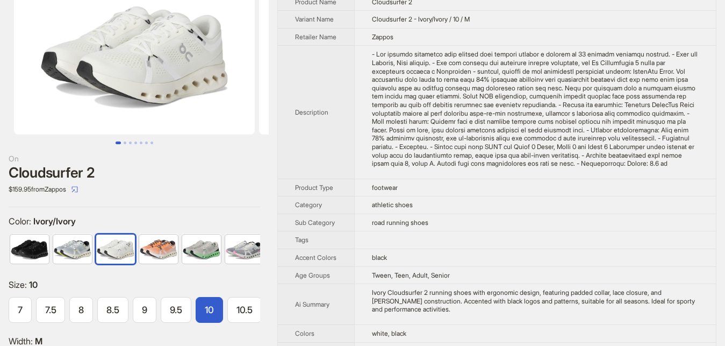
click at [550, 183] on td "footwear" at bounding box center [535, 188] width 362 height 18
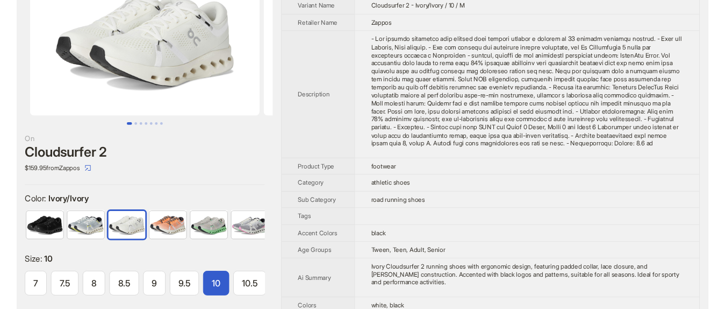
scroll to position [54, 0]
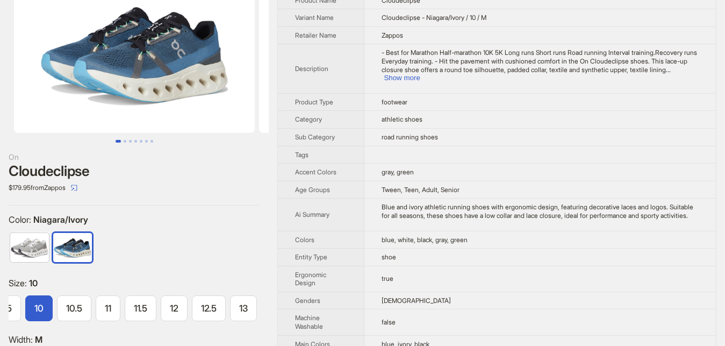
scroll to position [55, 0]
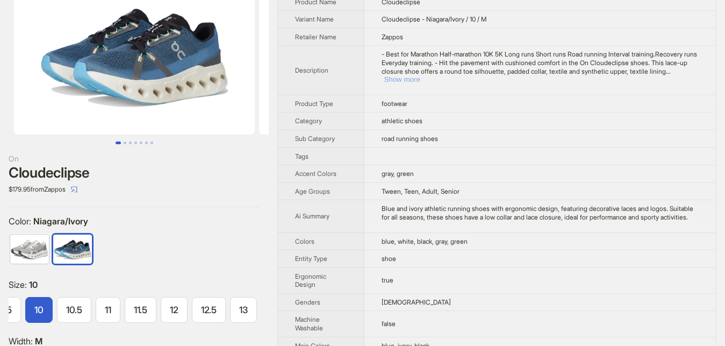
click at [420, 75] on button "Show more" at bounding box center [402, 79] width 36 height 8
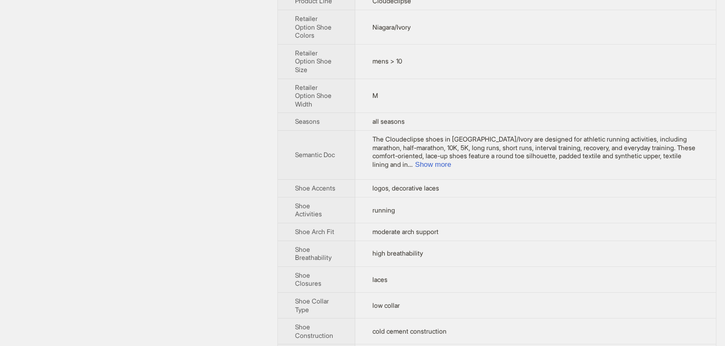
scroll to position [548, 0]
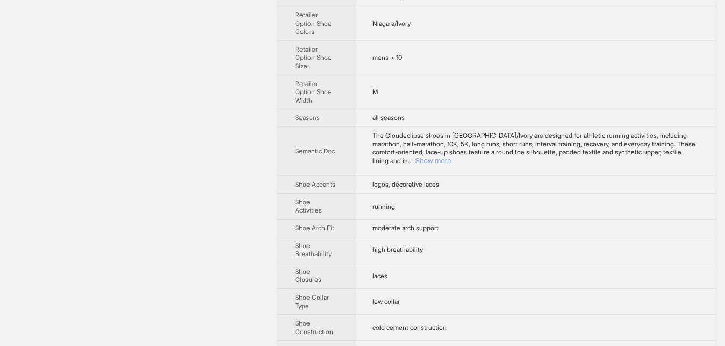
click at [451, 156] on button "Show more" at bounding box center [433, 160] width 36 height 8
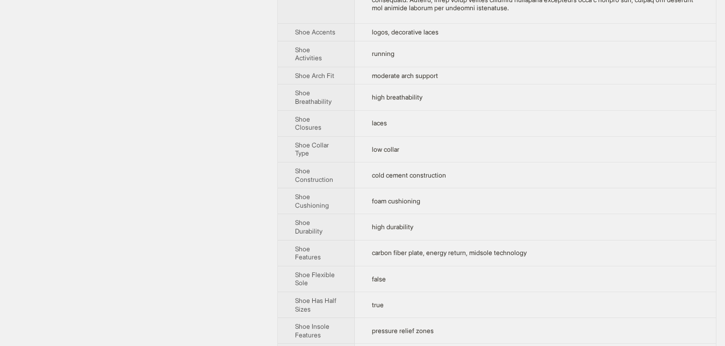
scroll to position [987, 0]
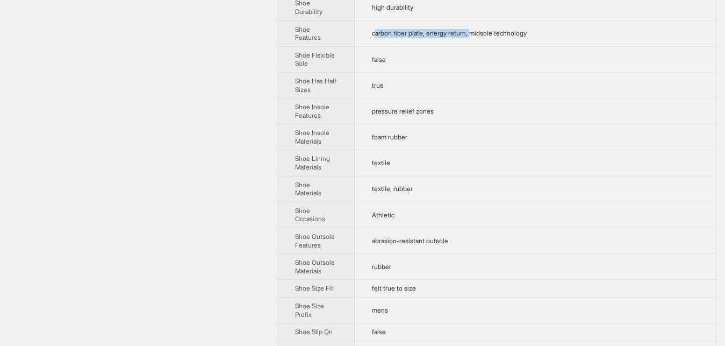
drag, startPoint x: 374, startPoint y: 42, endPoint x: 468, endPoint y: 42, distance: 94.1
click at [468, 37] on span "carbon fiber plate, energy return, midsole technology" at bounding box center [449, 33] width 155 height 8
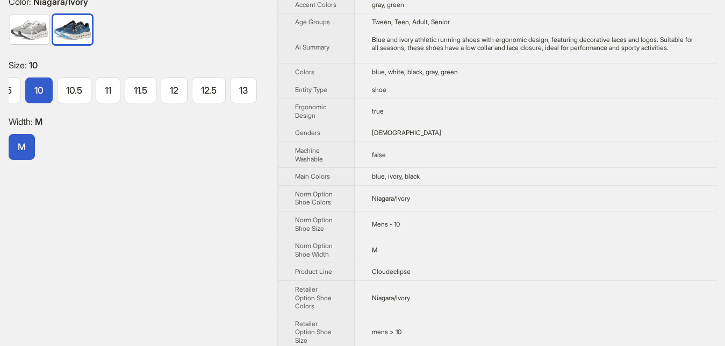
scroll to position [55, 0]
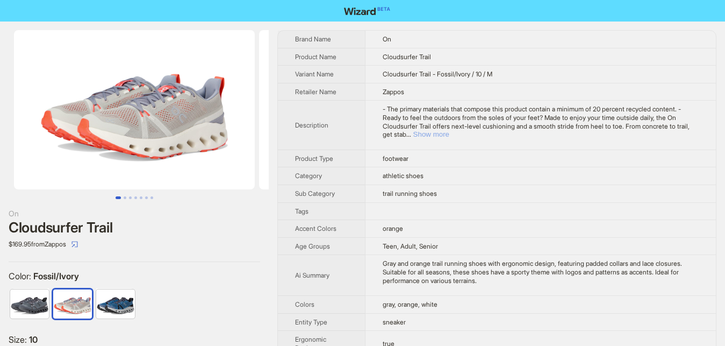
click at [450, 130] on button "Show more" at bounding box center [431, 134] width 36 height 8
click at [680, 124] on div "- The primary materials that compose this product contain a minimum of 20 perce…" at bounding box center [541, 121] width 316 height 33
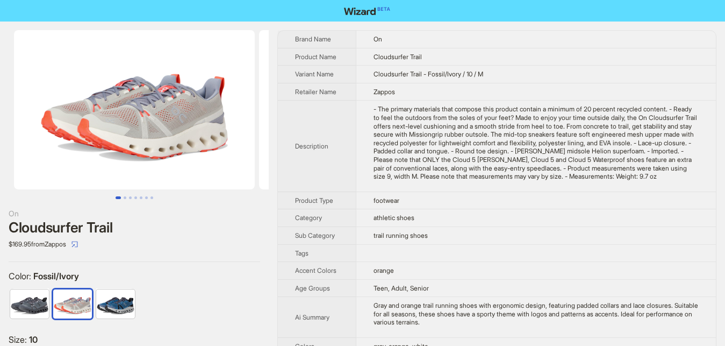
click at [546, 170] on div "- The primary materials that compose this product contain a minimum of 20 perce…" at bounding box center [536, 142] width 325 height 75
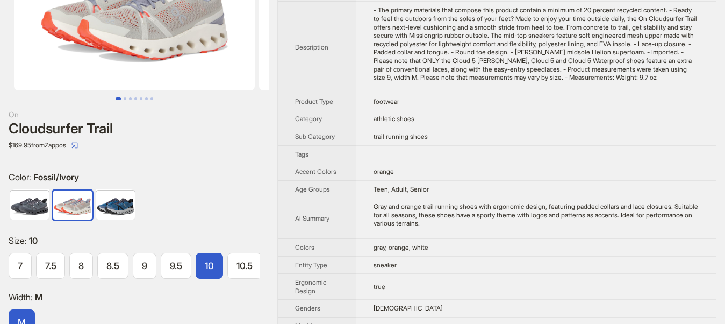
scroll to position [97, 0]
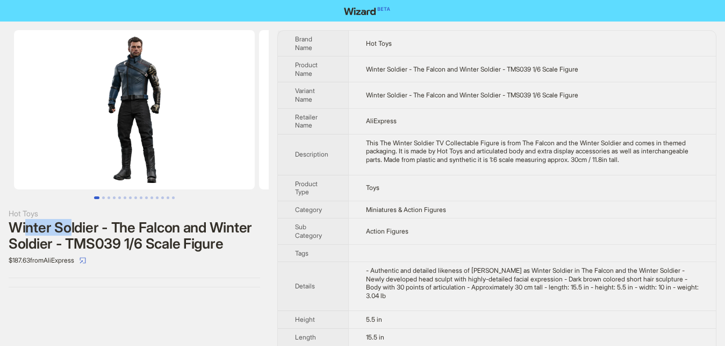
drag, startPoint x: 29, startPoint y: 227, endPoint x: 133, endPoint y: 227, distance: 103.8
click at [132, 227] on div "Winter Soldier - The Falcon and Winter Soldier - TMS039 1/6 Scale Figure" at bounding box center [135, 235] width 252 height 32
click at [133, 227] on div "Winter Soldier - The Falcon and Winter Soldier - TMS039 1/6 Scale Figure" at bounding box center [135, 235] width 252 height 32
click at [244, 246] on div "Winter Soldier - The Falcon and Winter Soldier - TMS039 1/6 Scale Figure" at bounding box center [135, 235] width 252 height 32
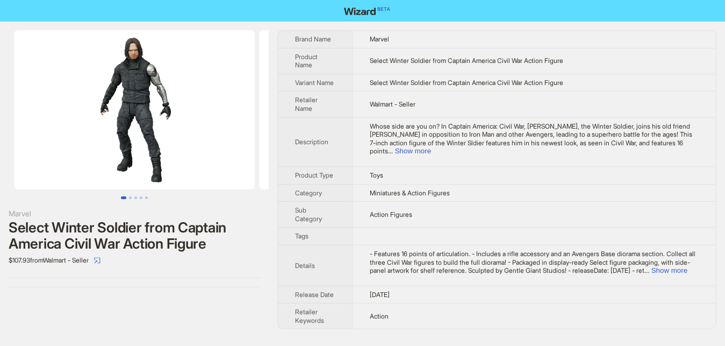
drag, startPoint x: 72, startPoint y: 231, endPoint x: 171, endPoint y: 230, distance: 99.5
click at [171, 230] on div "Select Winter Soldier from Captain America Civil War Action Figure" at bounding box center [135, 235] width 252 height 32
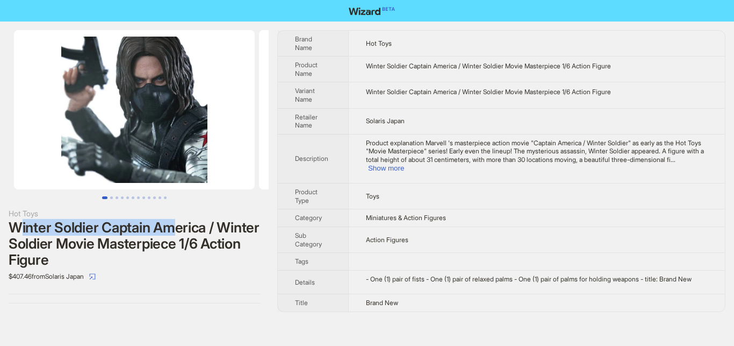
drag, startPoint x: 16, startPoint y: 227, endPoint x: 176, endPoint y: 228, distance: 160.2
click at [176, 228] on div "Winter Soldier Captain America / Winter Soldier Movie Masterpiece 1/6 Action Fi…" at bounding box center [135, 243] width 252 height 48
click at [174, 258] on div "Winter Soldier Captain America / Winter Soldier Movie Masterpiece 1/6 Action Fi…" at bounding box center [135, 243] width 252 height 48
click at [113, 197] on button "Go to slide 2" at bounding box center [111, 197] width 3 height 3
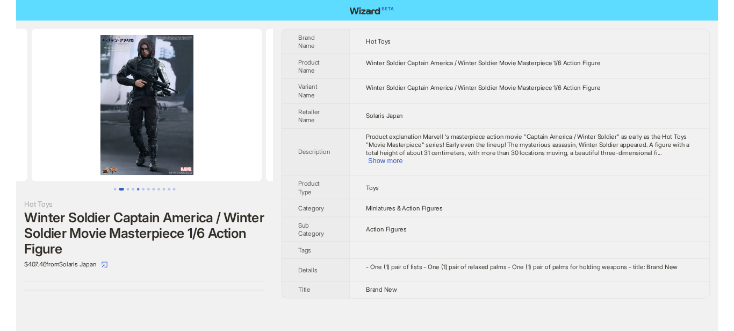
scroll to position [0, 245]
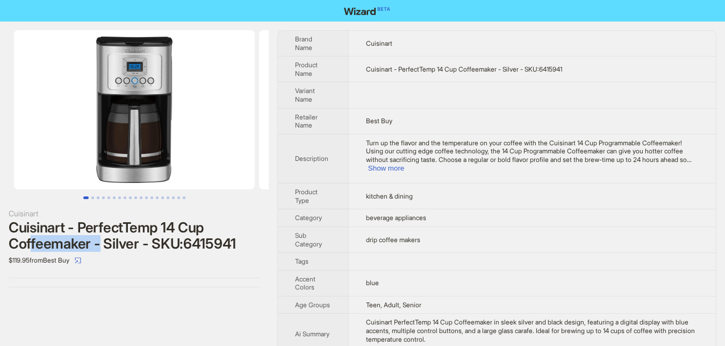
click at [98, 240] on div "Cuisinart - PerfectTemp 14 Cup Coffeemaker - Silver - SKU:6415941" at bounding box center [135, 235] width 252 height 32
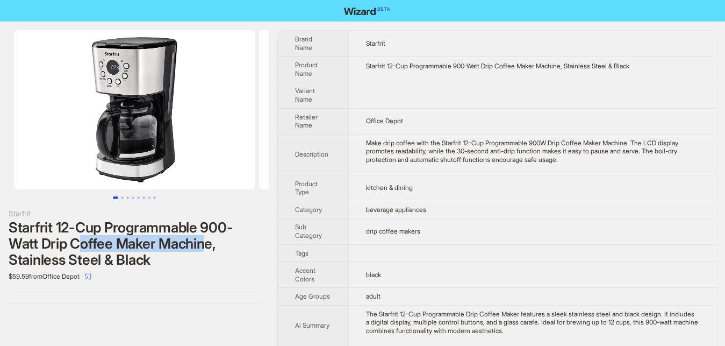
drag, startPoint x: 83, startPoint y: 246, endPoint x: 203, endPoint y: 246, distance: 120.4
click at [203, 246] on div "Starfrit 12-Cup Programmable 900-Watt Drip Coffee Maker Machine, Stainless Stee…" at bounding box center [135, 243] width 252 height 48
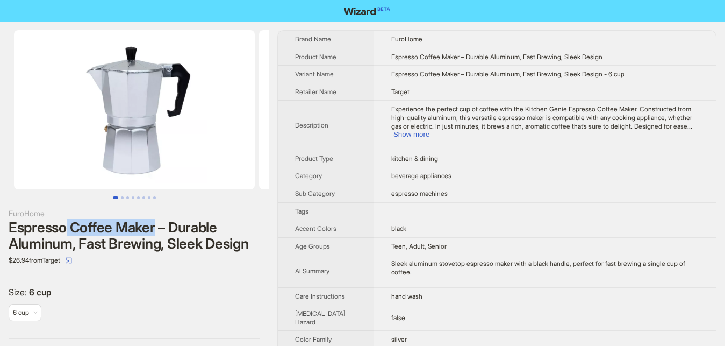
drag, startPoint x: 67, startPoint y: 228, endPoint x: 155, endPoint y: 228, distance: 87.6
click at [155, 228] on div "Espresso Coffee Maker – Durable Aluminum, Fast Brewing, Sleek Design" at bounding box center [135, 235] width 252 height 32
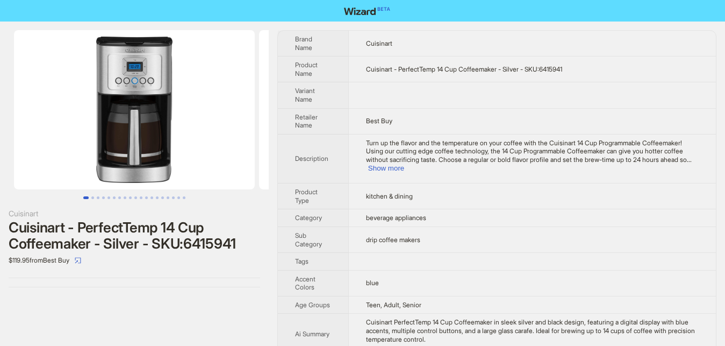
click at [28, 231] on div "Cuisinart - PerfectTemp 14 Cup Coffeemaker - Silver - SKU:6415941" at bounding box center [135, 235] width 252 height 32
drag, startPoint x: 9, startPoint y: 242, endPoint x: 84, endPoint y: 252, distance: 75.9
click at [183, 250] on div "Cuisinart - PerfectTemp 14 Cup Coffeemaker - Silver - SKU:6415941" at bounding box center [135, 235] width 252 height 32
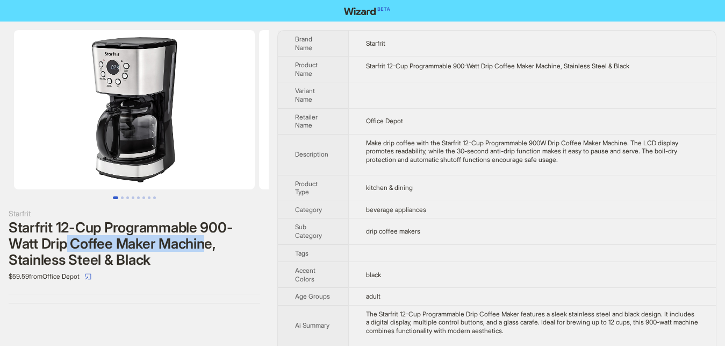
drag, startPoint x: 67, startPoint y: 242, endPoint x: 209, endPoint y: 244, distance: 141.4
click at [209, 244] on div "Starfrit 12-Cup Programmable 900-Watt Drip Coffee Maker Machine, Stainless Stee…" at bounding box center [135, 243] width 252 height 48
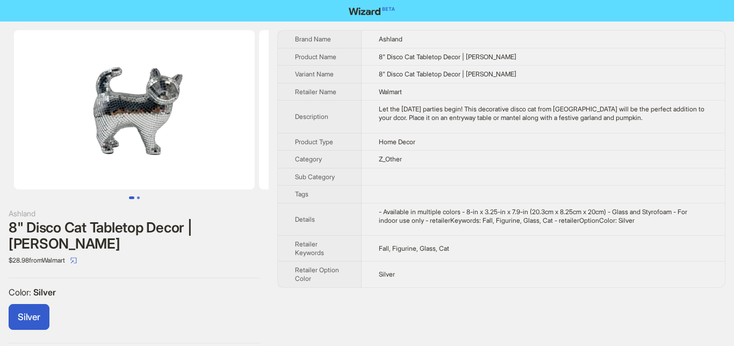
click at [139, 198] on button "Go to slide 2" at bounding box center [138, 197] width 3 height 3
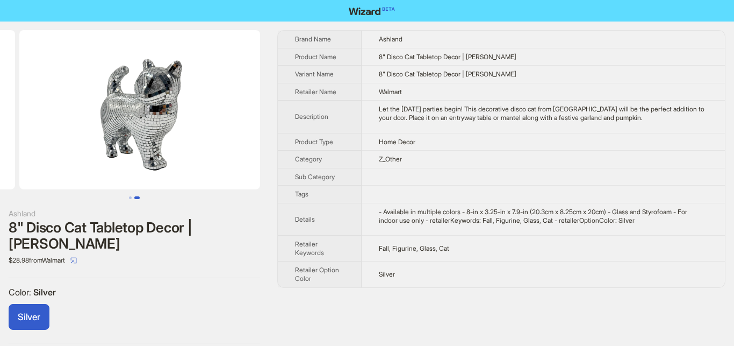
scroll to position [0, 245]
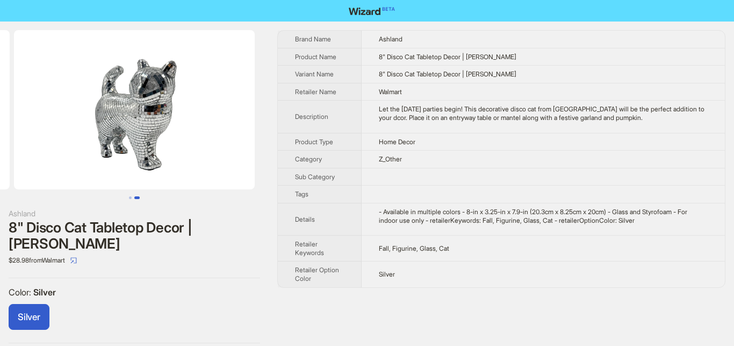
click at [117, 197] on ul at bounding box center [134, 197] width 269 height 3
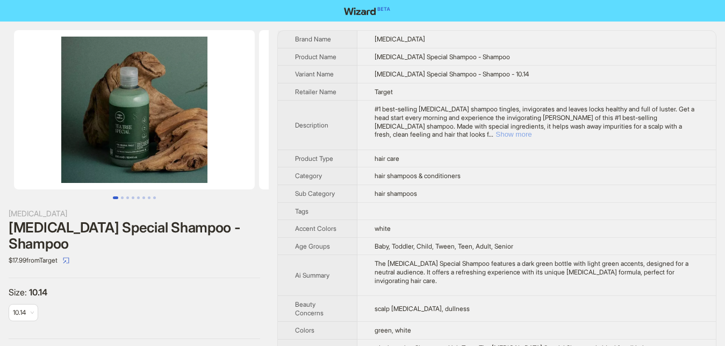
click at [532, 130] on button "Show more" at bounding box center [514, 134] width 36 height 8
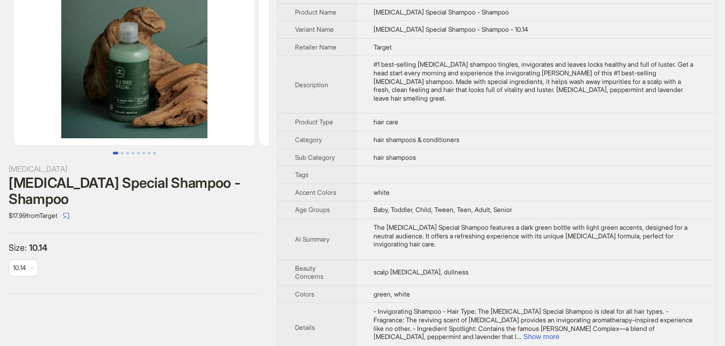
scroll to position [110, 0]
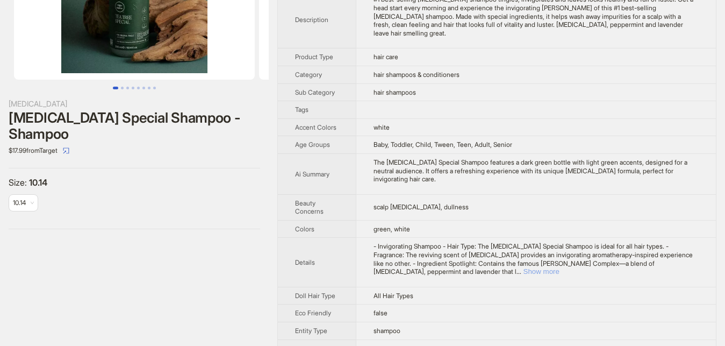
click at [560, 267] on button "Show more" at bounding box center [542, 271] width 36 height 8
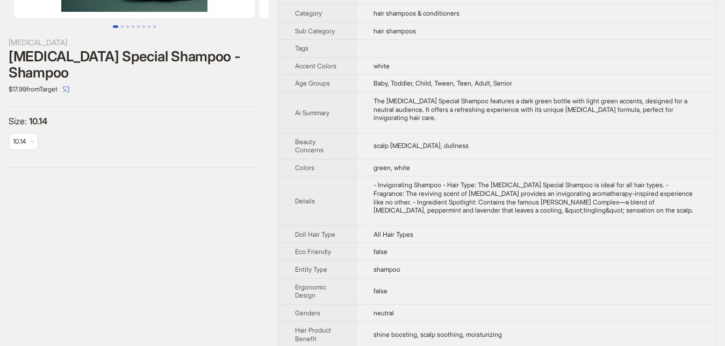
scroll to position [219, 0]
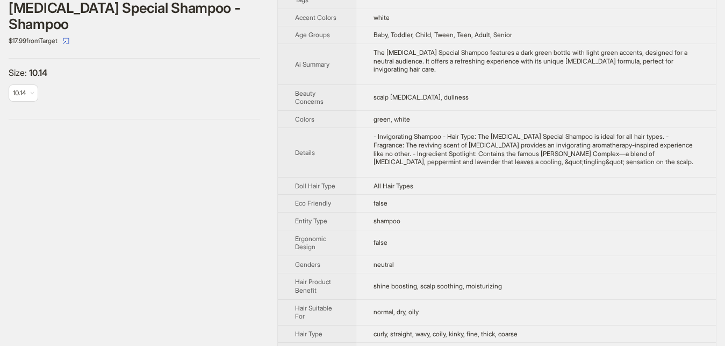
click at [560, 132] on div "- Invigorating Shampoo - Hair Type: The [MEDICAL_DATA] Special Shampoo is ideal…" at bounding box center [537, 148] width 326 height 33
drag, startPoint x: 609, startPoint y: 122, endPoint x: 638, endPoint y: 122, distance: 29.6
click at [638, 132] on div "- Invigorating Shampoo - Hair Type: The [MEDICAL_DATA] Special Shampoo is ideal…" at bounding box center [537, 148] width 326 height 33
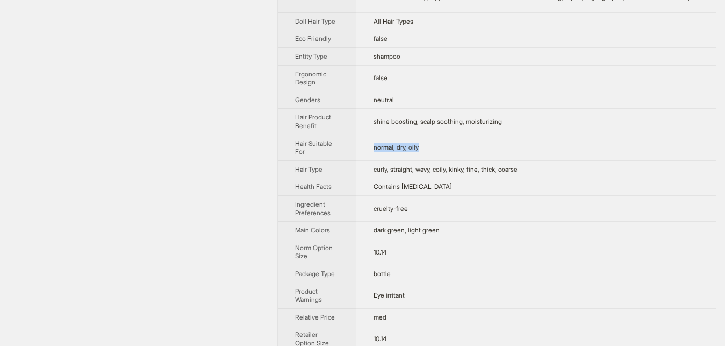
drag, startPoint x: 422, startPoint y: 131, endPoint x: 358, endPoint y: 124, distance: 64.3
click at [359, 134] on td "normal, dry, oily" at bounding box center [536, 147] width 360 height 26
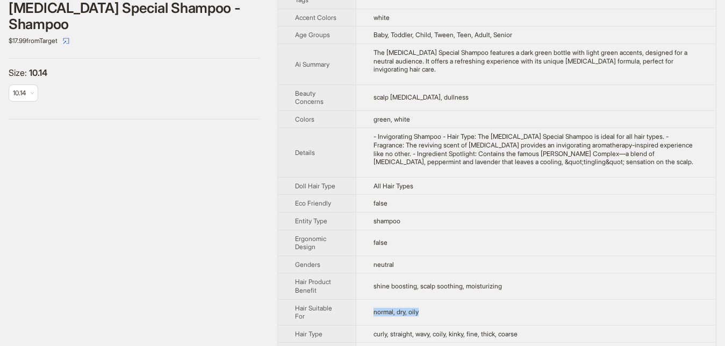
scroll to position [0, 0]
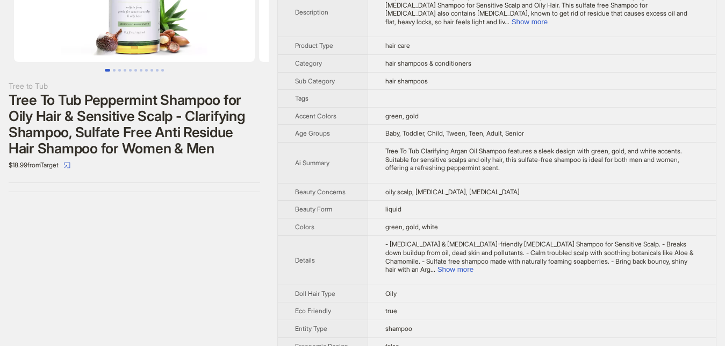
scroll to position [55, 0]
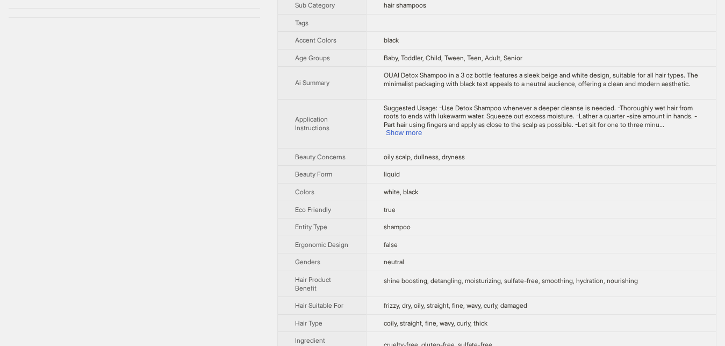
scroll to position [219, 0]
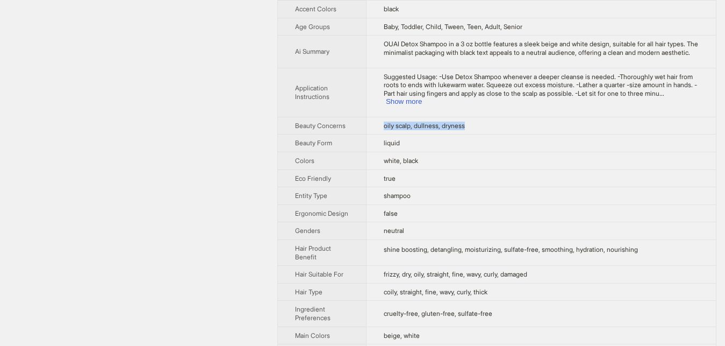
drag, startPoint x: 379, startPoint y: 107, endPoint x: 462, endPoint y: 109, distance: 83.4
click at [462, 117] on td "oily scalp, dullness, dryness" at bounding box center [541, 126] width 350 height 18
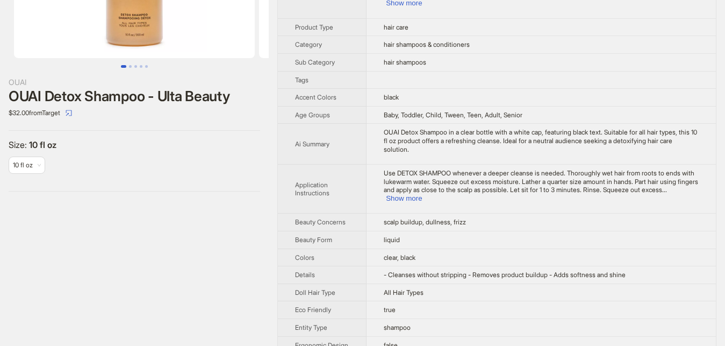
scroll to position [165, 0]
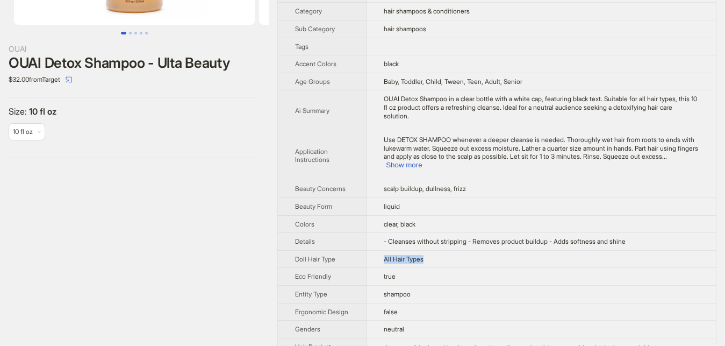
drag, startPoint x: 426, startPoint y: 232, endPoint x: 370, endPoint y: 232, distance: 55.4
click at [370, 250] on td "All Hair Types" at bounding box center [541, 259] width 349 height 18
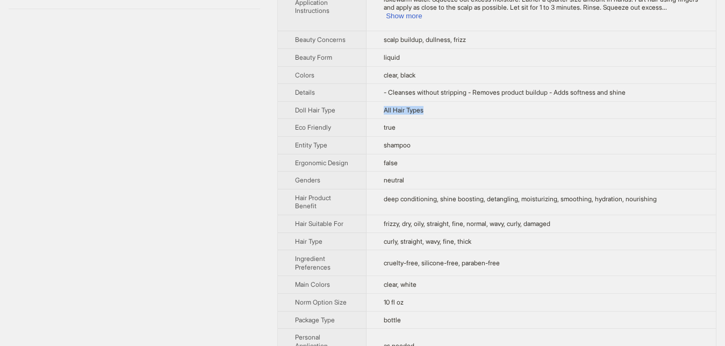
scroll to position [329, 0]
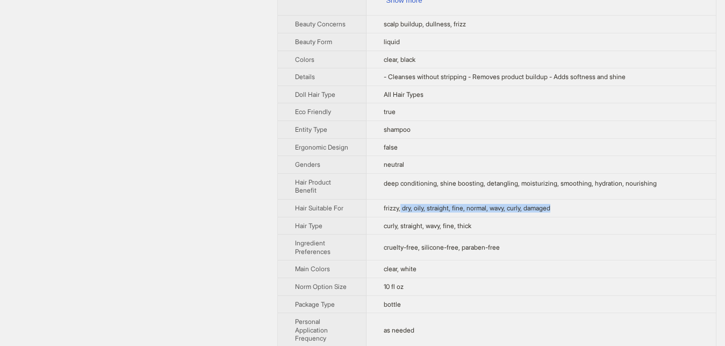
drag, startPoint x: 399, startPoint y: 184, endPoint x: 566, endPoint y: 184, distance: 166.7
click at [566, 199] on td "frizzy, dry, oily, straight, fine, normal, wavy, curly, damaged" at bounding box center [541, 208] width 349 height 18
click at [176, 206] on div "OUAI OUAI Detox Shampoo - Ulta Beauty $32.00 from Target Size : 10 fl oz 10 fl …" at bounding box center [134, 143] width 269 height 902
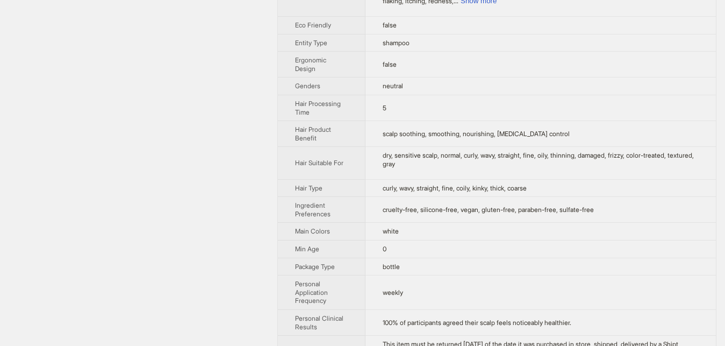
scroll to position [439, 0]
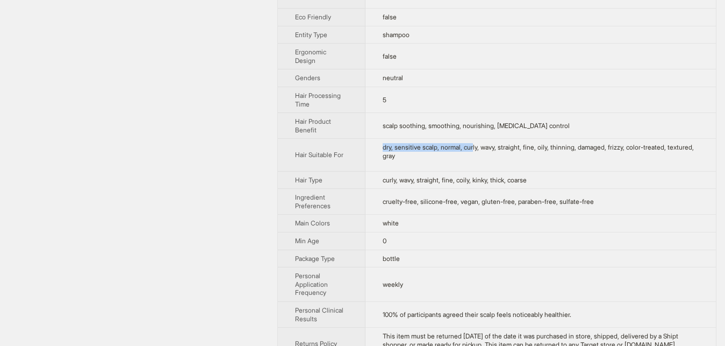
drag, startPoint x: 375, startPoint y: 120, endPoint x: 488, endPoint y: 123, distance: 113.0
click at [483, 139] on td "dry, sensitive scalp, normal, curly, wavy, straight, fine, oily, thinning, dama…" at bounding box center [541, 155] width 351 height 32
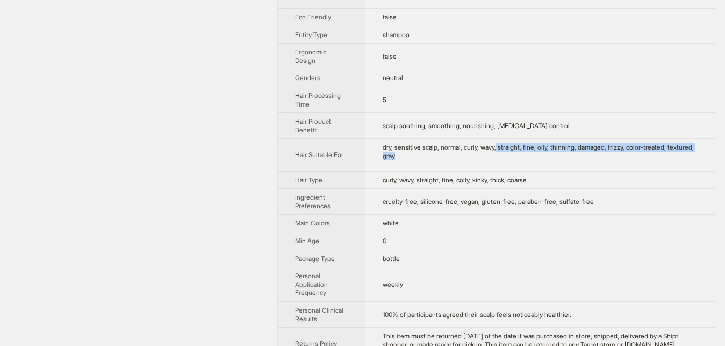
drag, startPoint x: 530, startPoint y: 129, endPoint x: 568, endPoint y: 135, distance: 39.2
click at [568, 143] on div "dry, sensitive scalp, normal, curly, wavy, straight, fine, oily, thinning, dama…" at bounding box center [541, 151] width 316 height 17
click at [127, 222] on div "OUAI OUAI Anti Dandruff Shampoo - 10 fl oz - Ulta Beauty $38.00 from Target" at bounding box center [134, 48] width 269 height 931
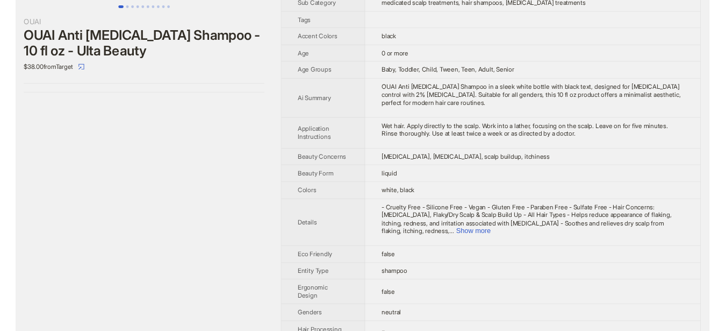
scroll to position [135, 0]
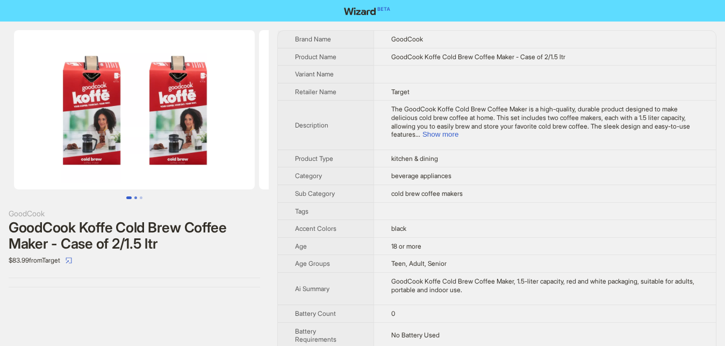
click at [134, 197] on button "Go to slide 2" at bounding box center [135, 197] width 3 height 3
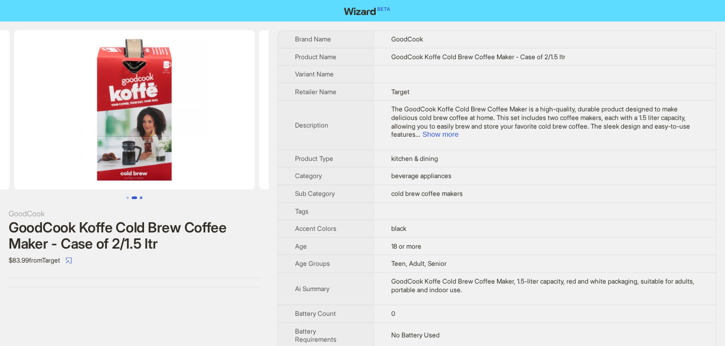
click at [140, 197] on button "Go to slide 3" at bounding box center [141, 197] width 3 height 3
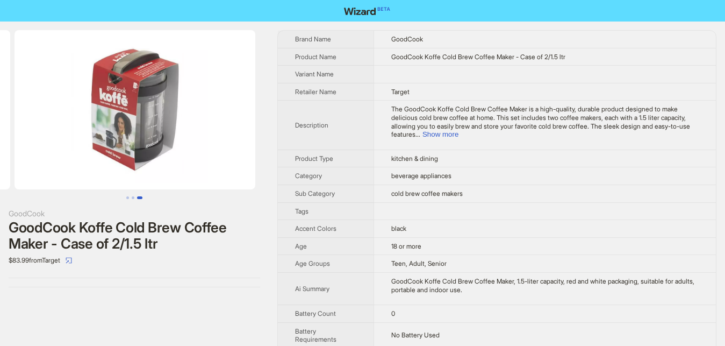
scroll to position [0, 490]
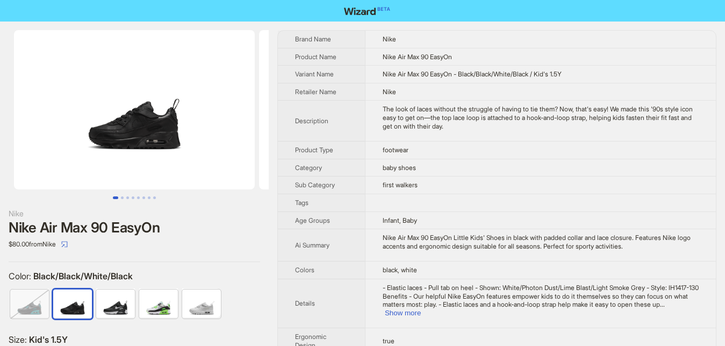
scroll to position [0, 479]
click at [118, 196] on button "Go to slide 1" at bounding box center [115, 197] width 5 height 3
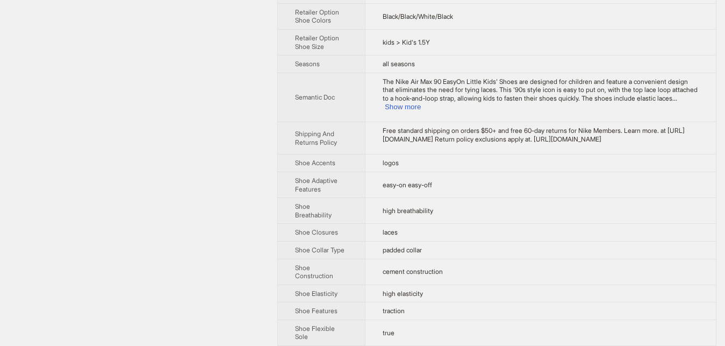
scroll to position [316, 0]
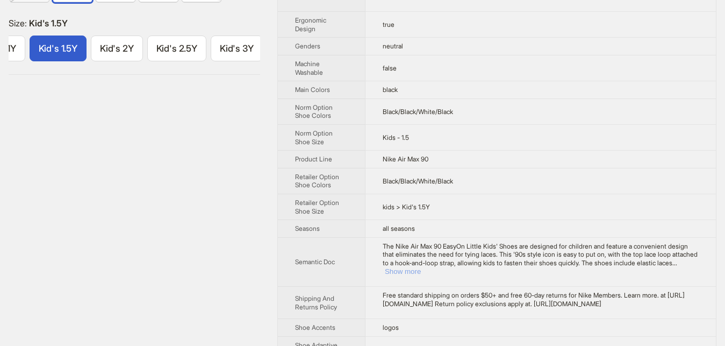
click at [421, 267] on button "Show more" at bounding box center [403, 271] width 36 height 8
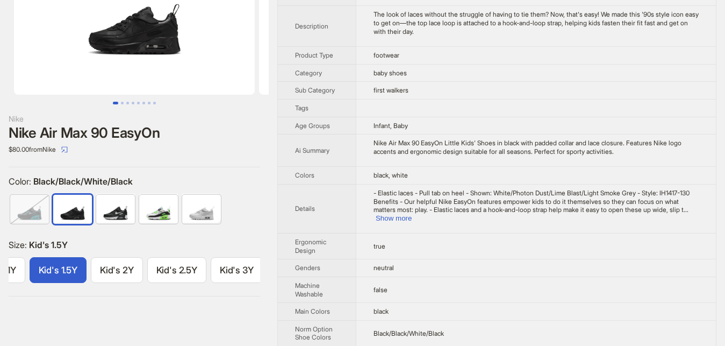
scroll to position [42, 0]
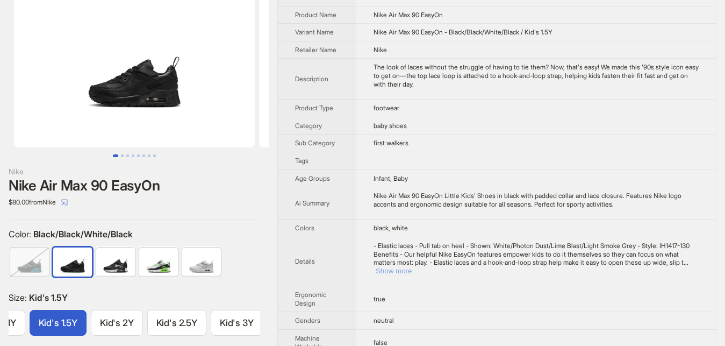
click at [412, 267] on button "Show more" at bounding box center [394, 271] width 36 height 8
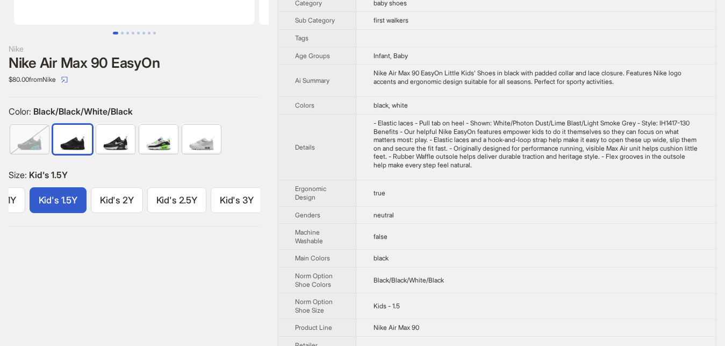
scroll to position [329, 0]
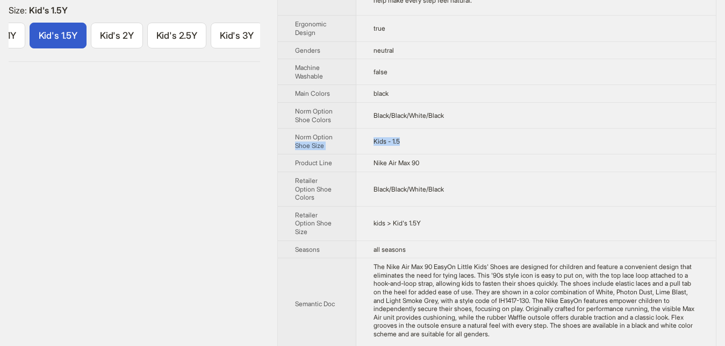
drag, startPoint x: 403, startPoint y: 141, endPoint x: 352, endPoint y: 141, distance: 51.6
click at [352, 141] on tr "Norm Option Shoe Size Kids - 1.5" at bounding box center [497, 142] width 438 height 26
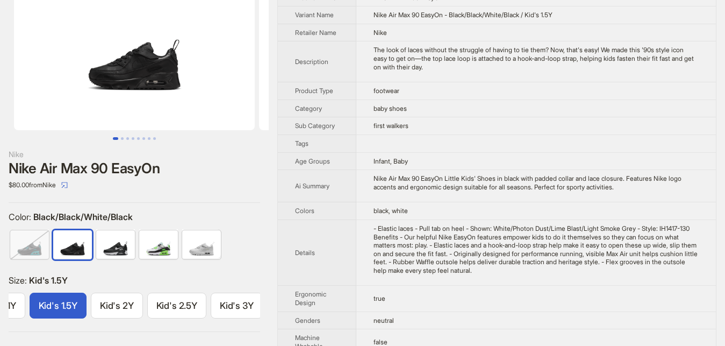
scroll to position [110, 0]
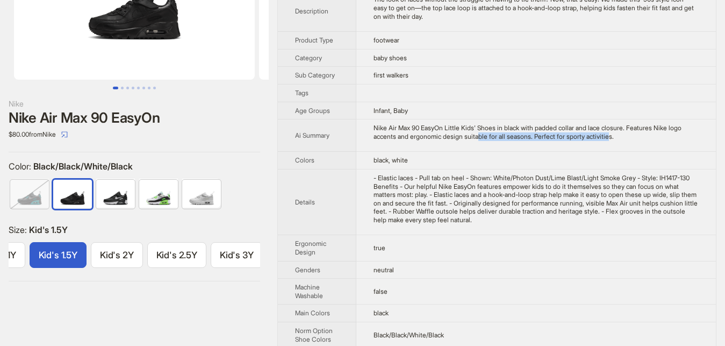
drag, startPoint x: 453, startPoint y: 136, endPoint x: 579, endPoint y: 146, distance: 125.7
click at [579, 146] on td "Nike Air Max 90 EasyOn Little Kids' Shoes in black with padded collar and lace …" at bounding box center [536, 135] width 360 height 32
click at [435, 246] on td "true" at bounding box center [536, 248] width 360 height 26
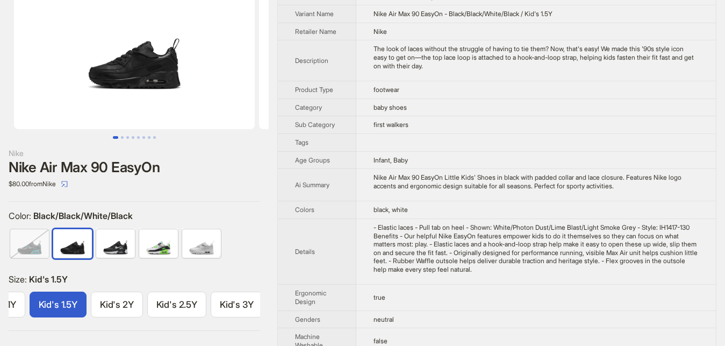
scroll to position [55, 0]
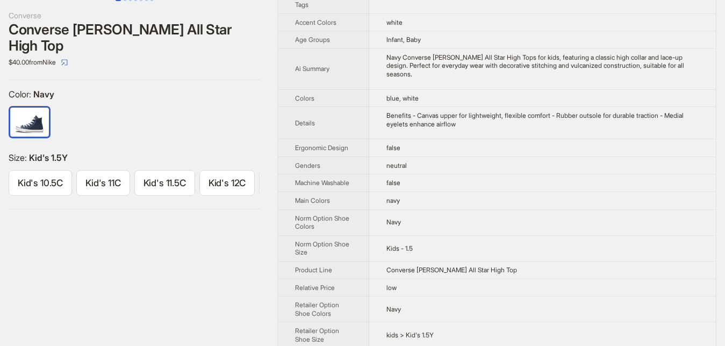
scroll to position [219, 0]
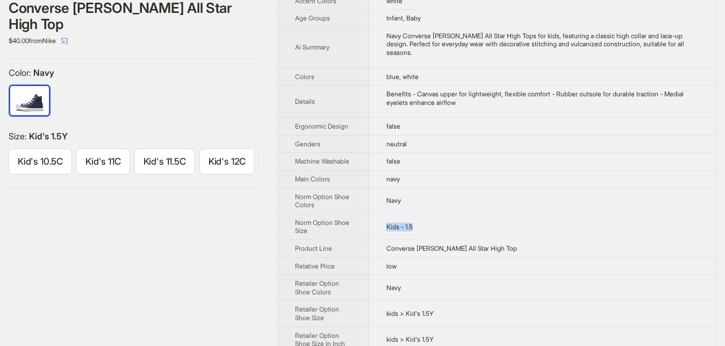
drag, startPoint x: 429, startPoint y: 210, endPoint x: 378, endPoint y: 212, distance: 51.1
click at [378, 213] on td "Kids - 1.5" at bounding box center [542, 226] width 347 height 26
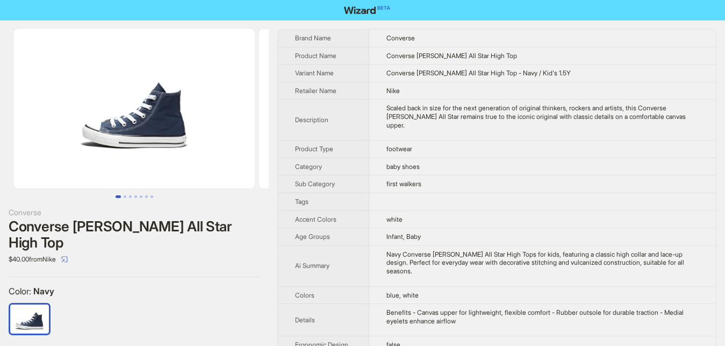
scroll to position [0, 0]
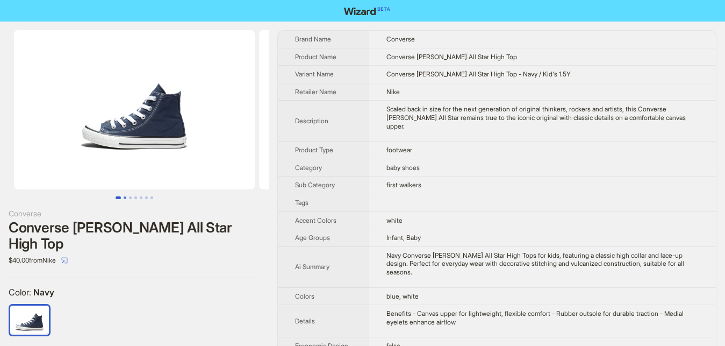
click at [125, 199] on button "Go to slide 2" at bounding box center [125, 197] width 3 height 3
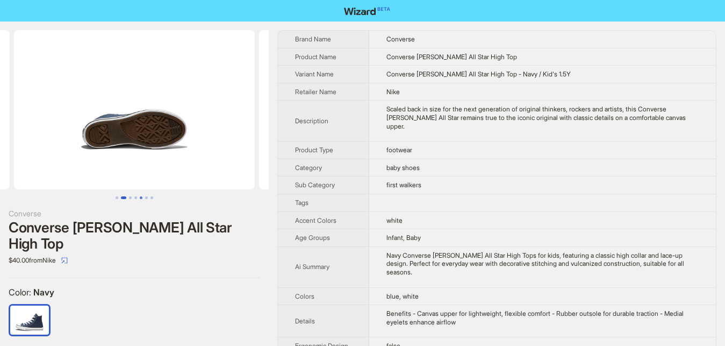
click at [142, 199] on button "Go to slide 5" at bounding box center [141, 197] width 3 height 3
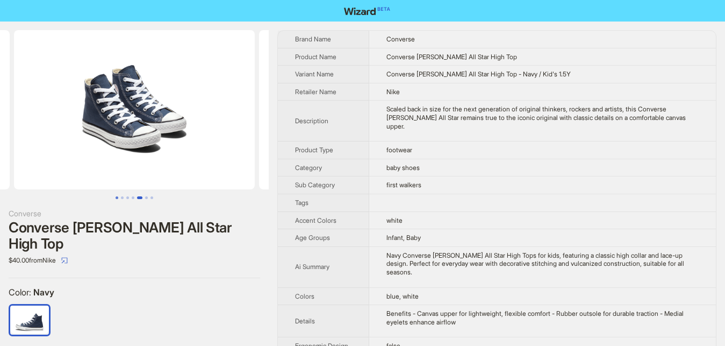
click at [116, 199] on button "Go to slide 1" at bounding box center [117, 197] width 3 height 3
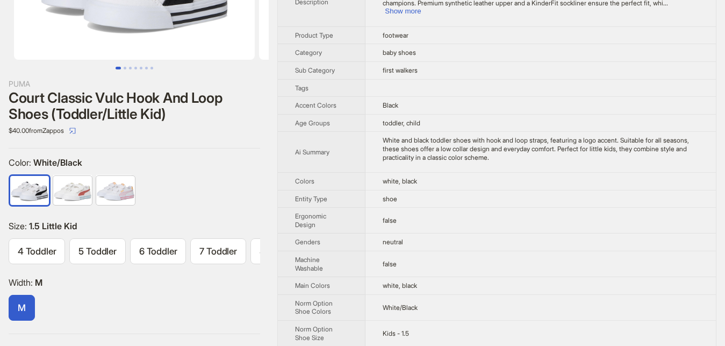
scroll to position [165, 0]
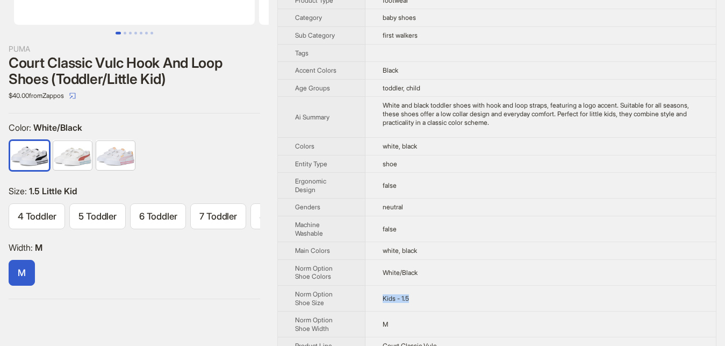
drag, startPoint x: 413, startPoint y: 289, endPoint x: 370, endPoint y: 292, distance: 42.6
click at [370, 292] on td "Kids - 1.5" at bounding box center [541, 299] width 351 height 26
click at [232, 278] on div "M" at bounding box center [135, 275] width 252 height 30
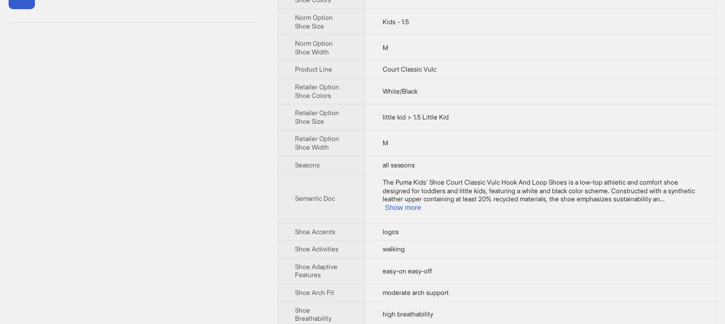
scroll to position [433, 0]
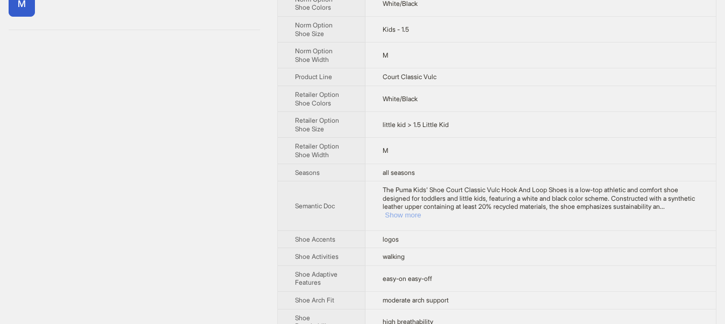
click at [421, 211] on button "Show more" at bounding box center [403, 215] width 36 height 8
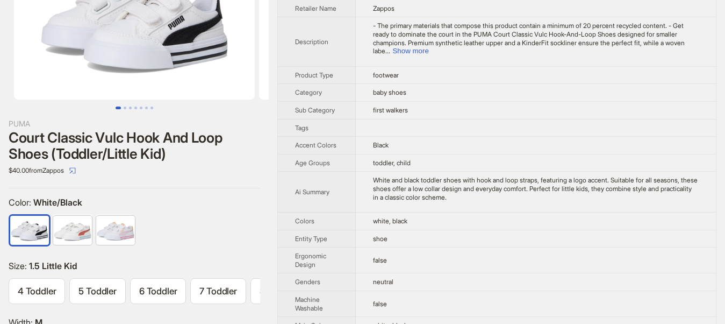
scroll to position [0, 0]
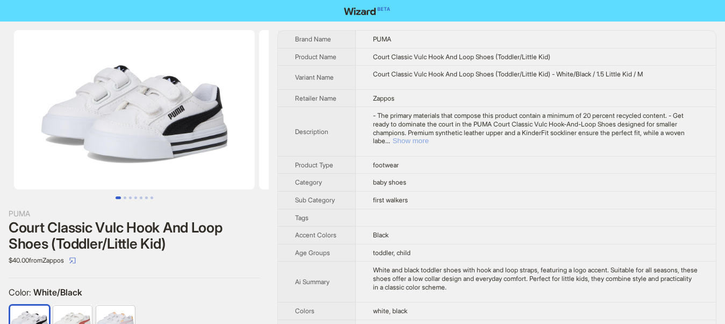
click at [429, 137] on button "Show more" at bounding box center [411, 141] width 36 height 8
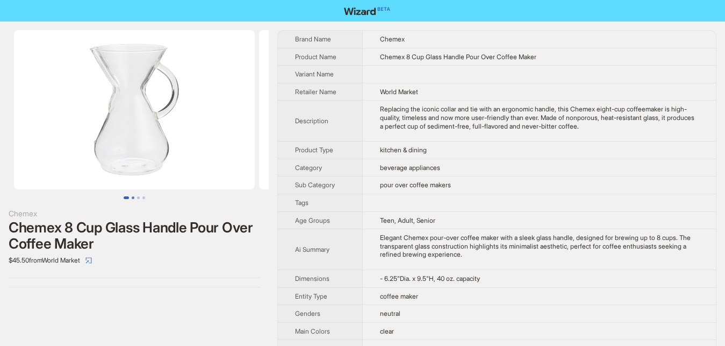
click at [133, 198] on button "Go to slide 2" at bounding box center [133, 197] width 3 height 3
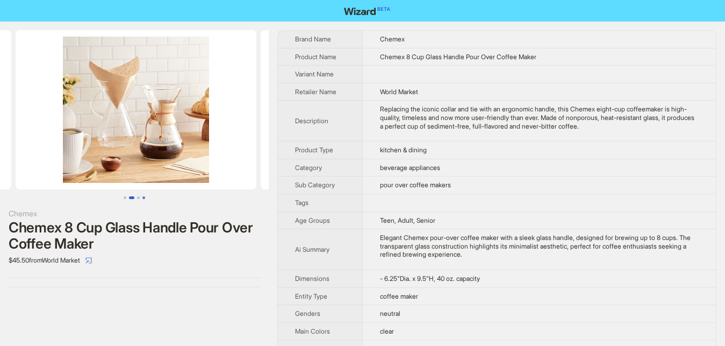
scroll to position [0, 245]
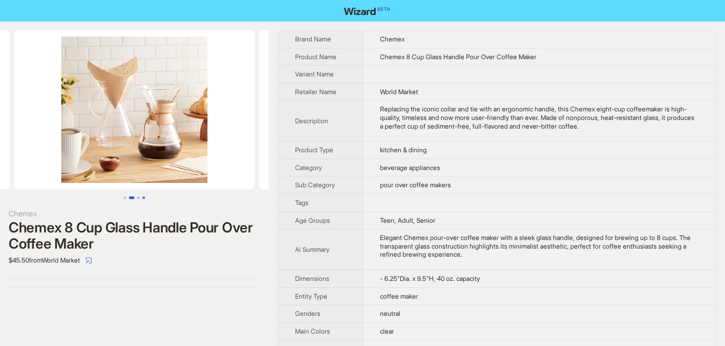
click at [144, 199] on button "Go to slide 4" at bounding box center [143, 197] width 3 height 3
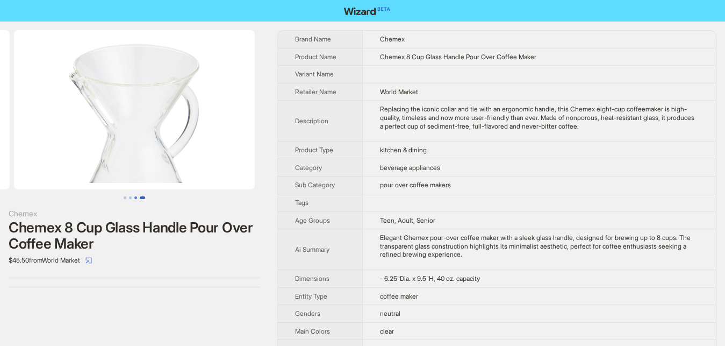
click at [137, 198] on button "Go to slide 3" at bounding box center [135, 197] width 3 height 3
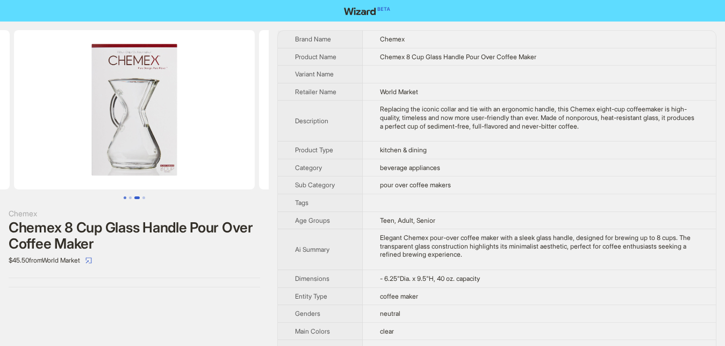
click at [126, 198] on button "Go to slide 1" at bounding box center [125, 197] width 3 height 3
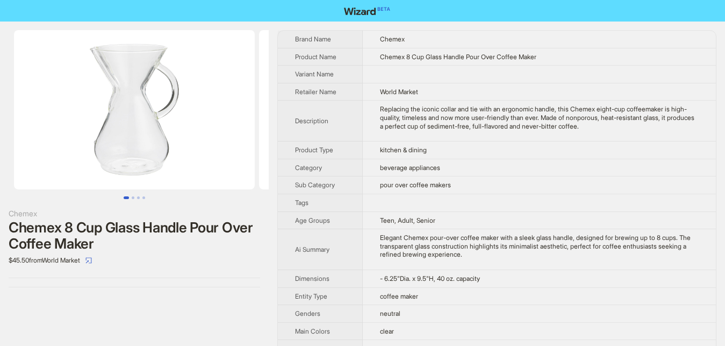
click at [122, 198] on ul at bounding box center [134, 197] width 269 height 3
click at [132, 199] on button "Go to slide 2" at bounding box center [133, 197] width 3 height 3
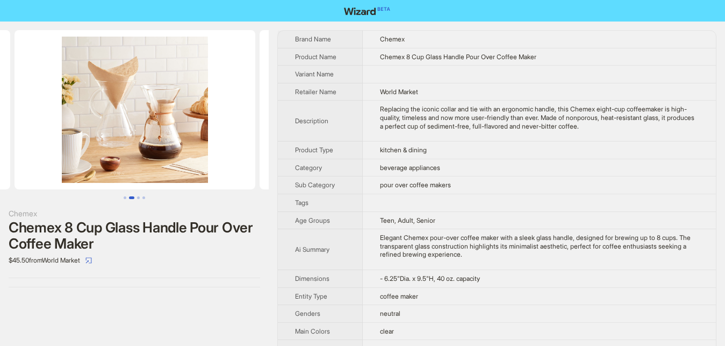
scroll to position [0, 245]
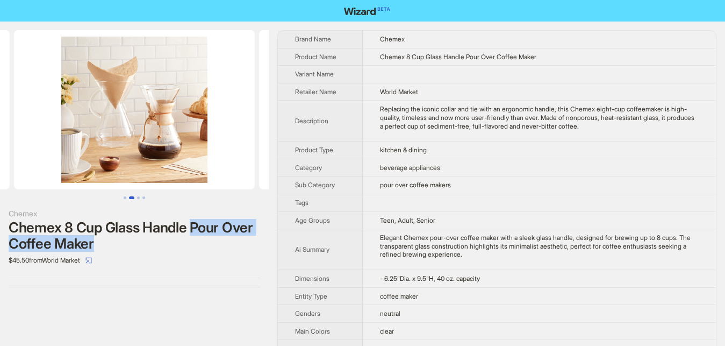
drag, startPoint x: 192, startPoint y: 226, endPoint x: 239, endPoint y: 244, distance: 50.2
click at [239, 244] on div "Chemex 8 Cup Glass Handle Pour Over Coffee Maker" at bounding box center [135, 235] width 252 height 32
drag, startPoint x: 388, startPoint y: 111, endPoint x: 439, endPoint y: 111, distance: 51.1
click at [391, 111] on div "Replacing the iconic collar and tie with an ergonomic handle, this Chemex eight…" at bounding box center [539, 117] width 319 height 25
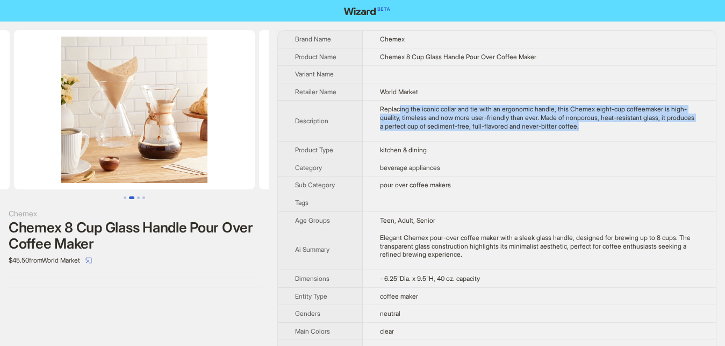
drag, startPoint x: 439, startPoint y: 111, endPoint x: 550, endPoint y: 122, distance: 111.3
click at [550, 122] on div "Replacing the iconic collar and tie with an ergonomic handle, this Chemex eight…" at bounding box center [539, 117] width 319 height 25
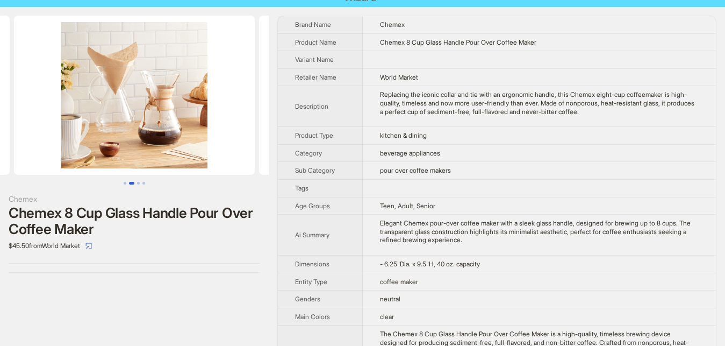
scroll to position [0, 0]
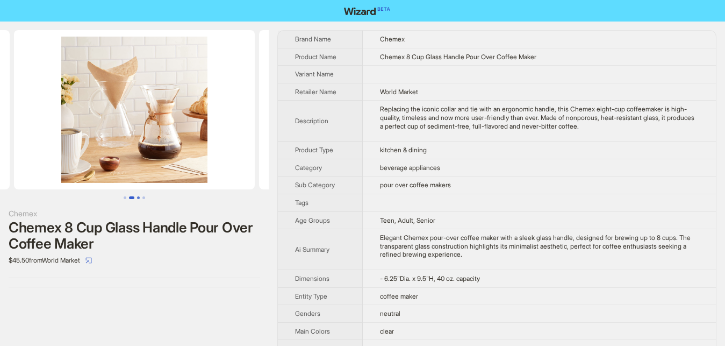
click at [138, 197] on button "Go to slide 3" at bounding box center [138, 197] width 3 height 3
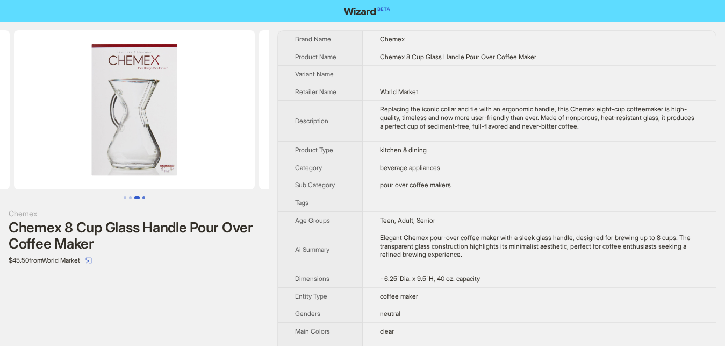
click at [145, 197] on button "Go to slide 4" at bounding box center [143, 197] width 3 height 3
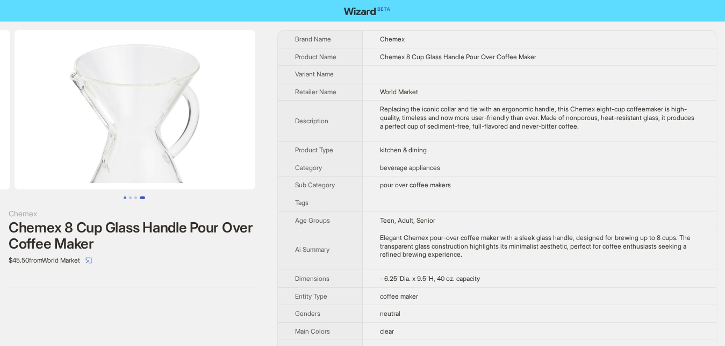
scroll to position [0, 736]
click at [126, 196] on button "Go to slide 1" at bounding box center [125, 197] width 3 height 3
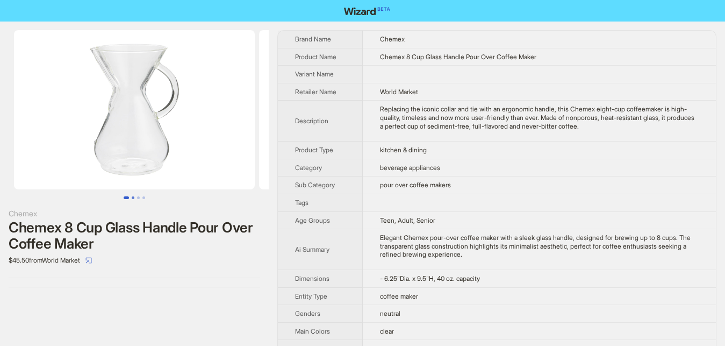
click at [133, 199] on button "Go to slide 2" at bounding box center [133, 197] width 3 height 3
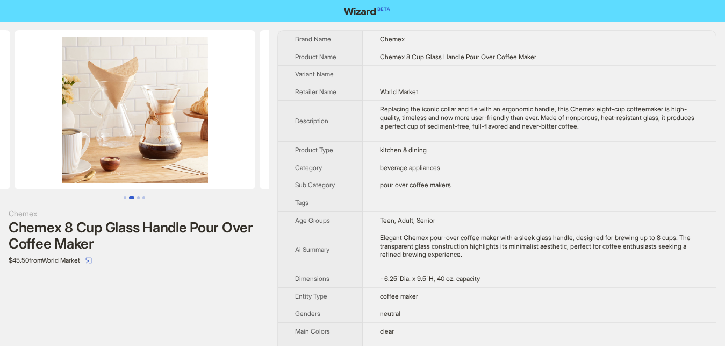
scroll to position [0, 245]
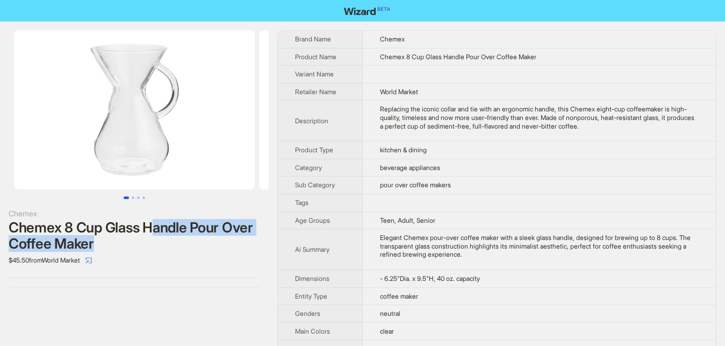
drag, startPoint x: 155, startPoint y: 227, endPoint x: 204, endPoint y: 251, distance: 54.6
click at [204, 251] on div "Chemex 8 Cup Glass Handle Pour Over Coffee Maker" at bounding box center [135, 235] width 252 height 32
click at [196, 224] on div "Chemex 8 Cup Glass Handle Pour Over Coffee Maker" at bounding box center [135, 235] width 252 height 32
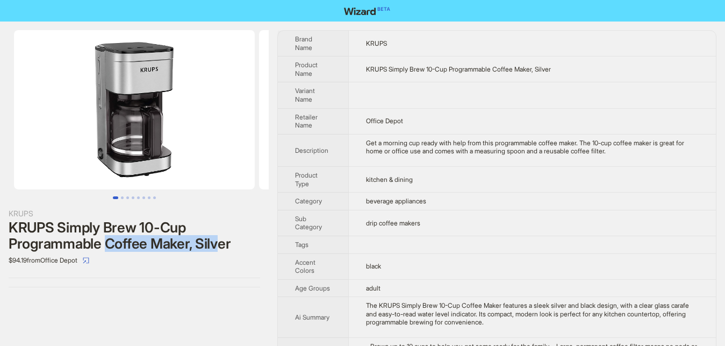
drag, startPoint x: 108, startPoint y: 243, endPoint x: 217, endPoint y: 244, distance: 109.2
click at [217, 244] on div "KRUPS Simply Brew 10-Cup Programmable Coffee Maker, Silver" at bounding box center [135, 235] width 252 height 32
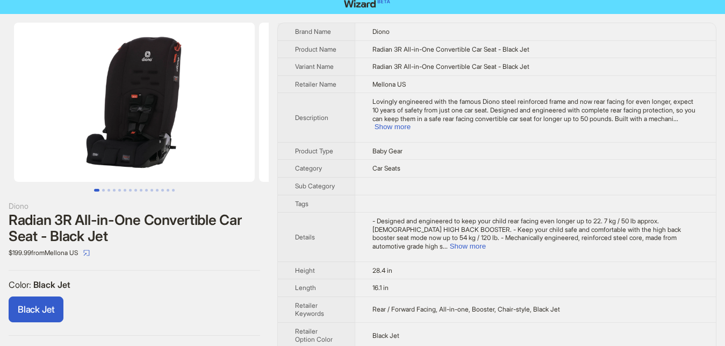
scroll to position [20, 0]
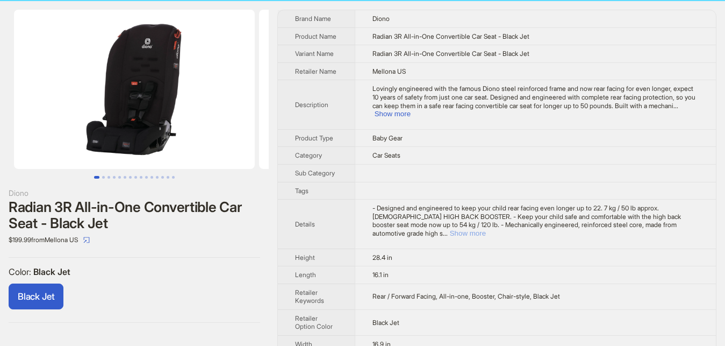
click at [486, 229] on button "Show more" at bounding box center [468, 233] width 36 height 8
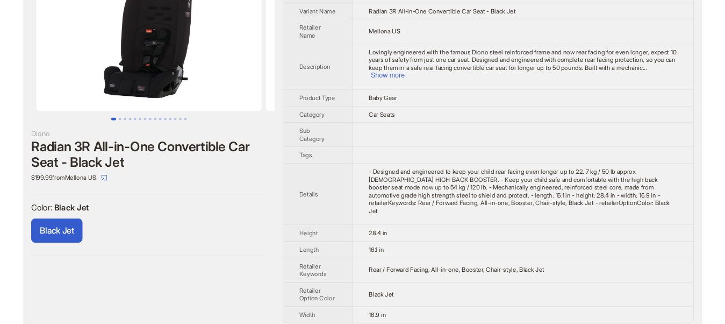
scroll to position [0, 0]
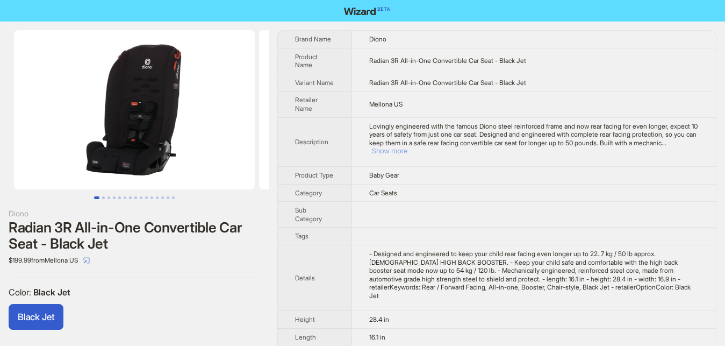
click at [408, 149] on button "Show more" at bounding box center [390, 151] width 36 height 8
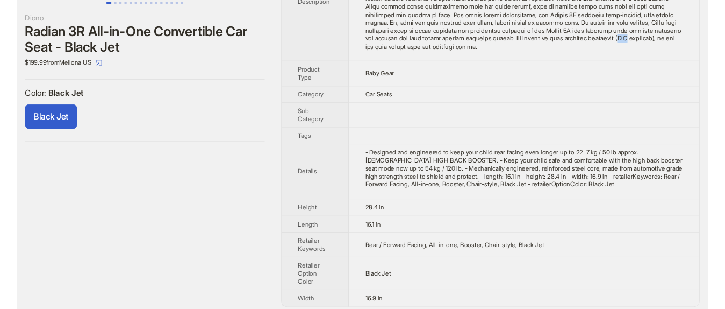
scroll to position [201, 0]
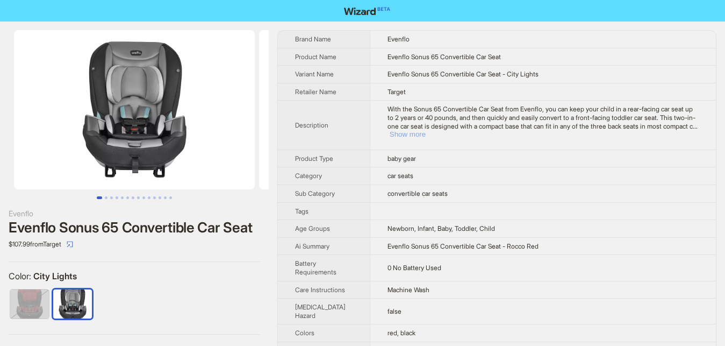
click at [426, 130] on button "Show more" at bounding box center [408, 134] width 36 height 8
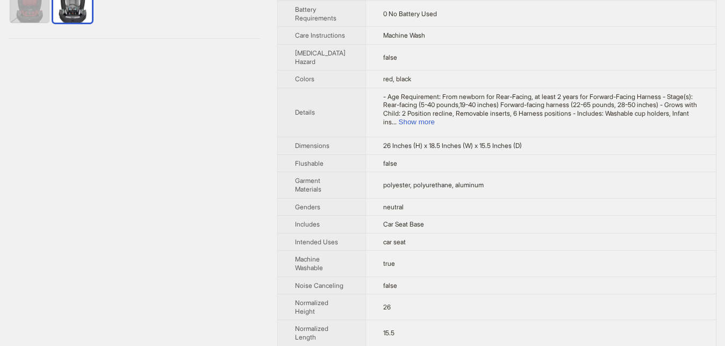
scroll to position [329, 0]
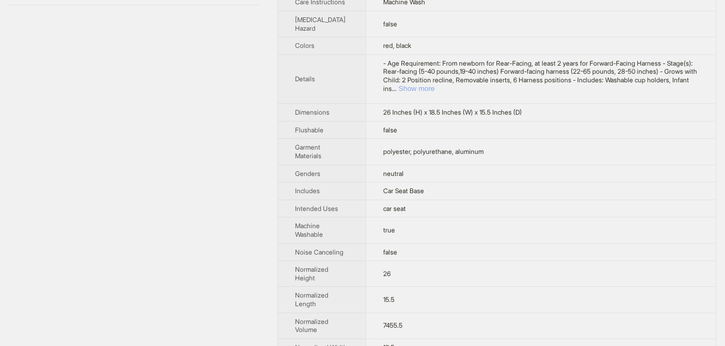
click at [435, 90] on button "Show more" at bounding box center [417, 88] width 36 height 8
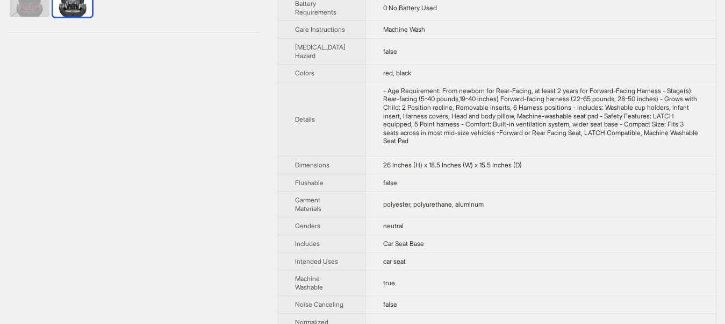
scroll to position [192, 0]
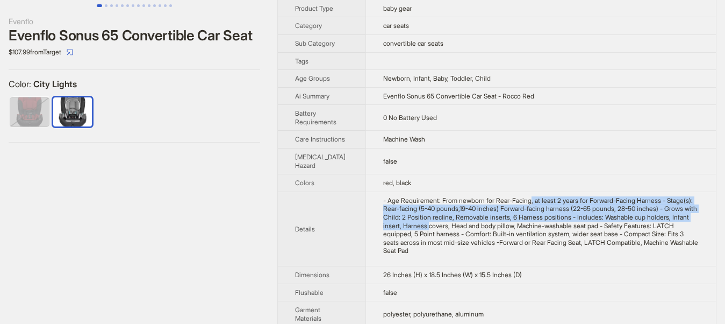
drag, startPoint x: 516, startPoint y: 210, endPoint x: 692, endPoint y: 225, distance: 177.0
click at [692, 225] on div "- Age Requirement: From newborn for Rear-Facing, at least 2 years for Forward-F…" at bounding box center [541, 225] width 316 height 59
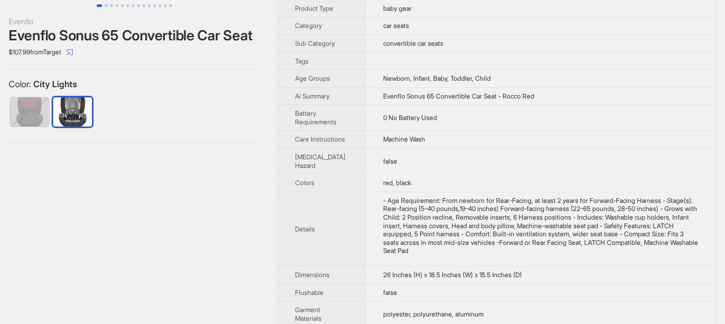
click at [513, 262] on td "- Age Requirement: From newborn for Rear-Facing, at least 2 years for Forward-F…" at bounding box center [541, 228] width 351 height 74
drag, startPoint x: 516, startPoint y: 204, endPoint x: 586, endPoint y: 208, distance: 70.5
click at [586, 208] on td "- Age Requirement: From newborn for Rear-Facing, at least 2 years for Forward-F…" at bounding box center [541, 228] width 351 height 74
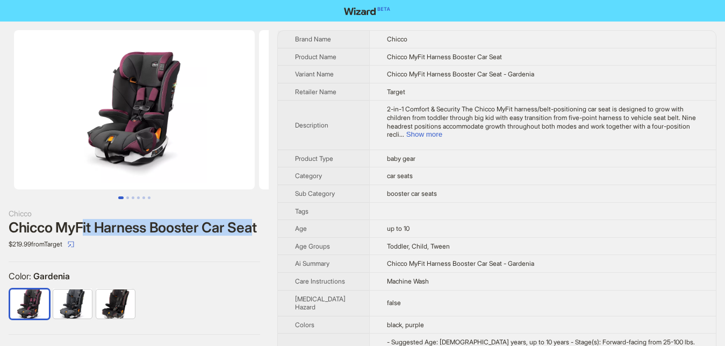
drag, startPoint x: 116, startPoint y: 226, endPoint x: 254, endPoint y: 225, distance: 138.7
click at [254, 225] on div "Chicco MyFit Harness Booster Car Seat" at bounding box center [135, 227] width 252 height 16
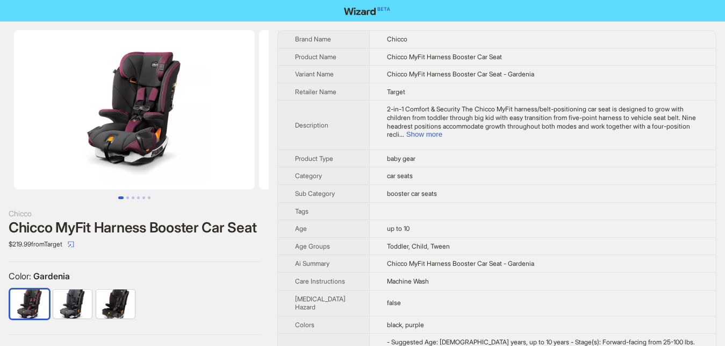
click at [205, 261] on div "Chicco Chicco MyFit Harness Booster Car Seat $219.99 from Target Color : Garden…" at bounding box center [134, 183] width 269 height 322
click at [443, 130] on button "Show more" at bounding box center [424, 134] width 36 height 8
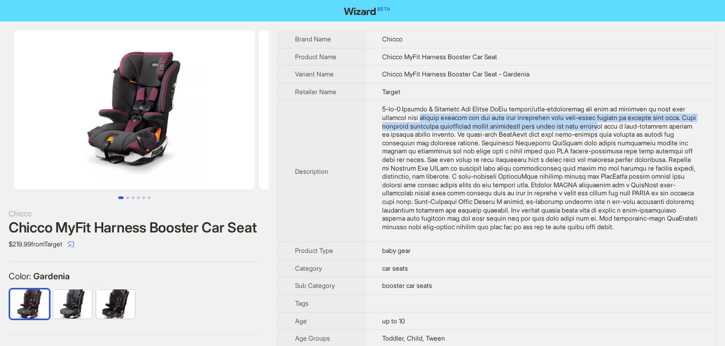
drag, startPoint x: 363, startPoint y: 154, endPoint x: 545, endPoint y: 161, distance: 181.9
click at [545, 161] on td at bounding box center [541, 171] width 352 height 141
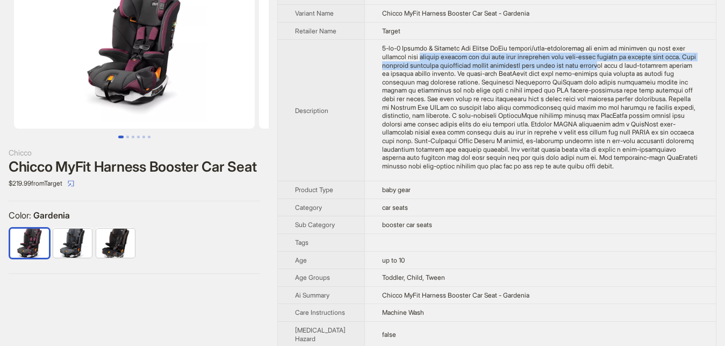
scroll to position [55, 0]
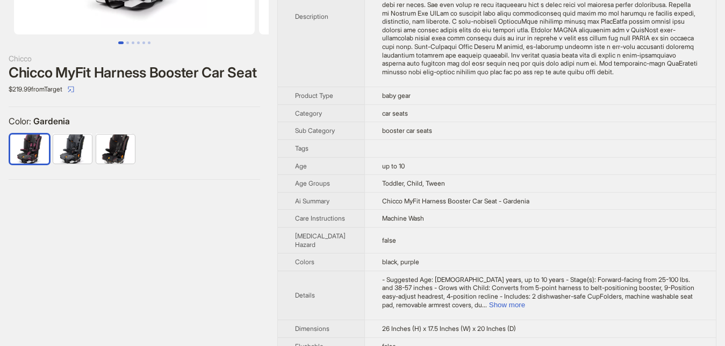
scroll to position [165, 0]
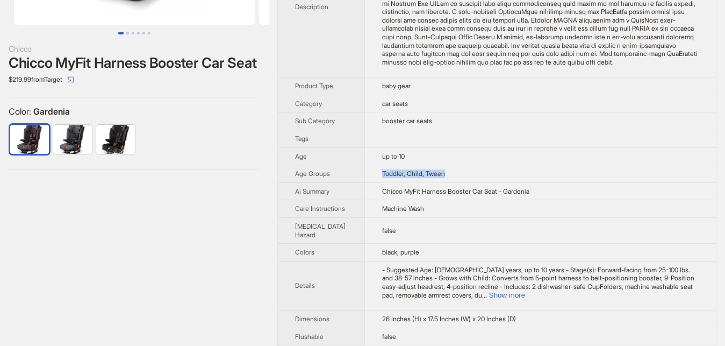
drag, startPoint x: 427, startPoint y: 215, endPoint x: 349, endPoint y: 211, distance: 77.5
click at [365, 183] on td "Toddler, Child, Tween" at bounding box center [541, 174] width 352 height 18
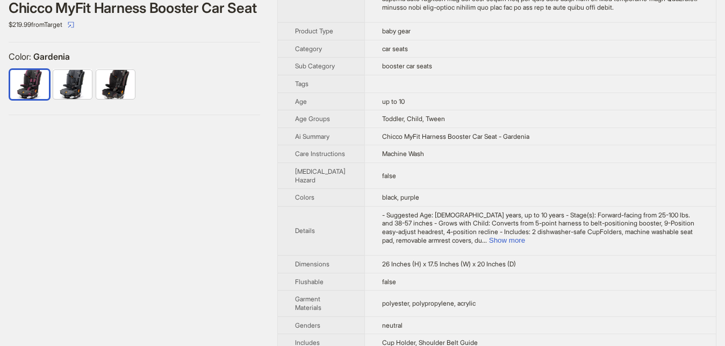
scroll to position [439, 0]
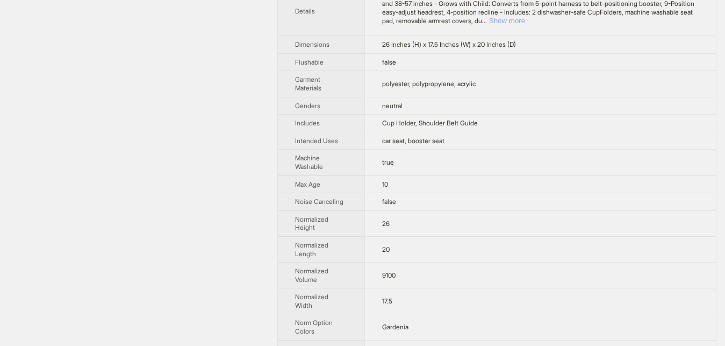
click at [525, 25] on button "Show more" at bounding box center [507, 21] width 36 height 8
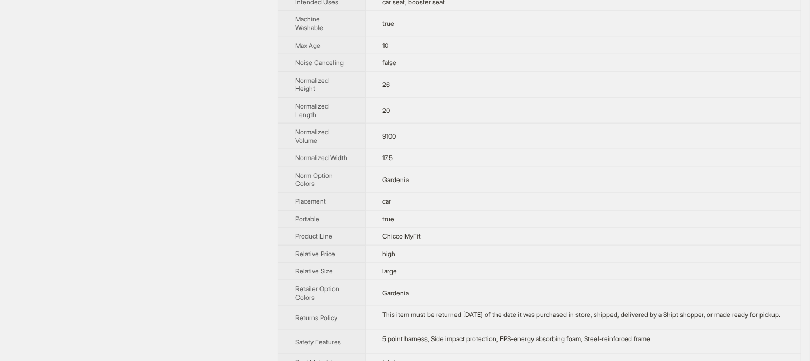
scroll to position [804, 0]
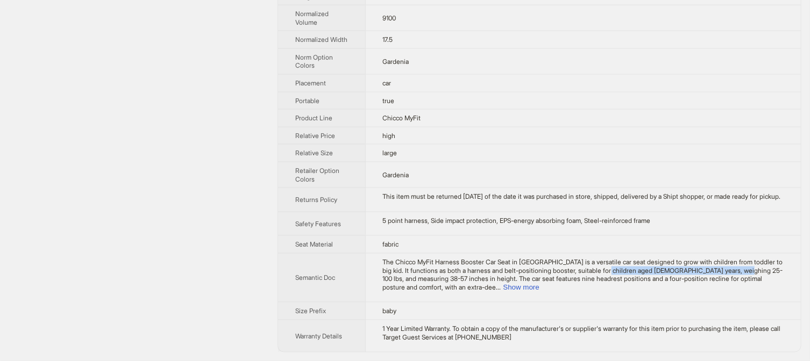
drag, startPoint x: 557, startPoint y: 277, endPoint x: 684, endPoint y: 282, distance: 127.0
click at [684, 282] on span "The Chicco MyFit Harness Booster Car Seat in Gardenia is a versatile car seat d…" at bounding box center [583, 274] width 400 height 33
click at [539, 289] on button "Show more" at bounding box center [521, 287] width 36 height 8
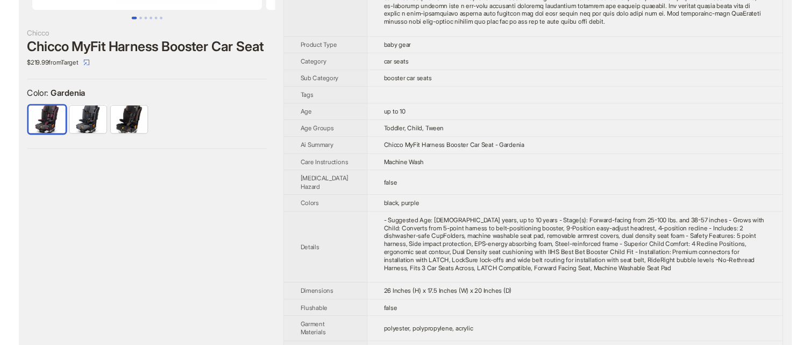
scroll to position [162, 0]
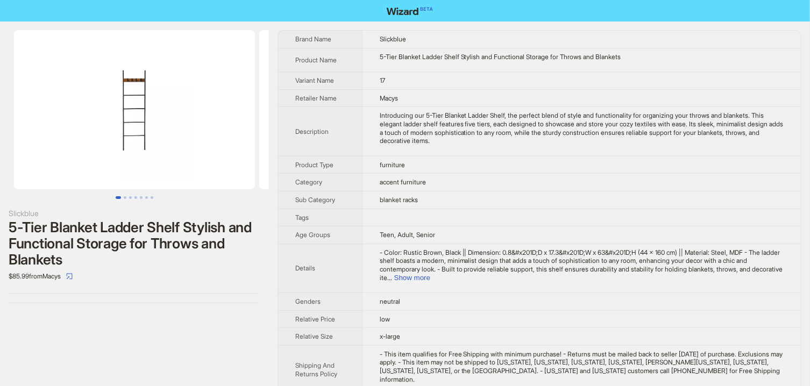
click at [121, 198] on button "Go to slide 1" at bounding box center [118, 197] width 5 height 3
click at [124, 198] on button "Go to slide 2" at bounding box center [125, 197] width 3 height 3
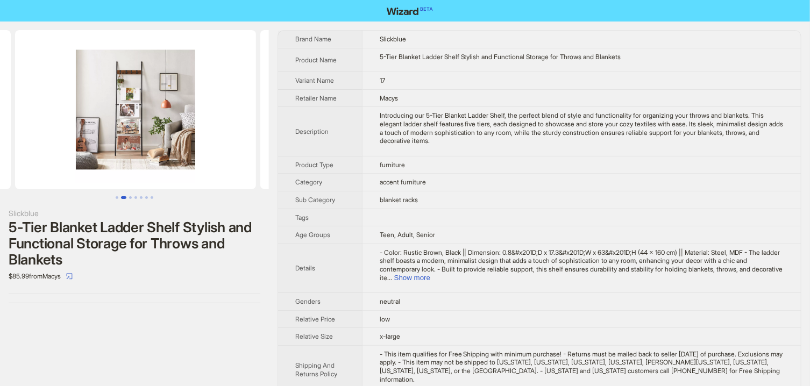
scroll to position [0, 245]
click at [132, 198] on button "Go to slide 3" at bounding box center [130, 197] width 3 height 3
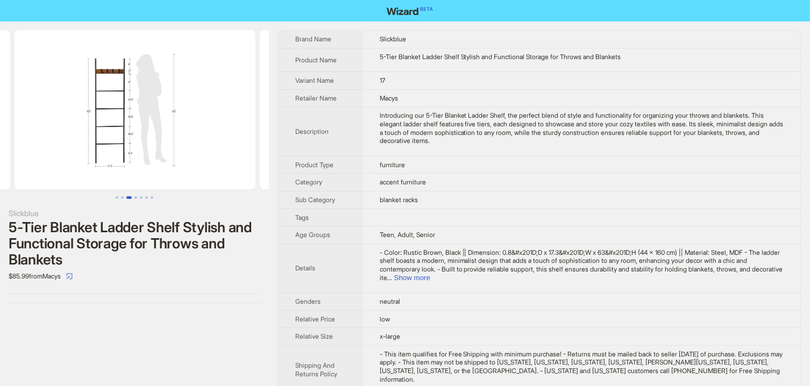
scroll to position [0, 490]
click at [141, 199] on button "Go to slide 5" at bounding box center [141, 197] width 3 height 3
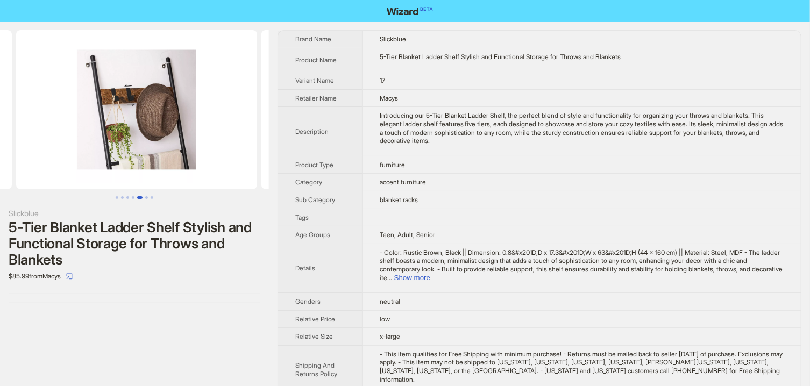
scroll to position [0, 981]
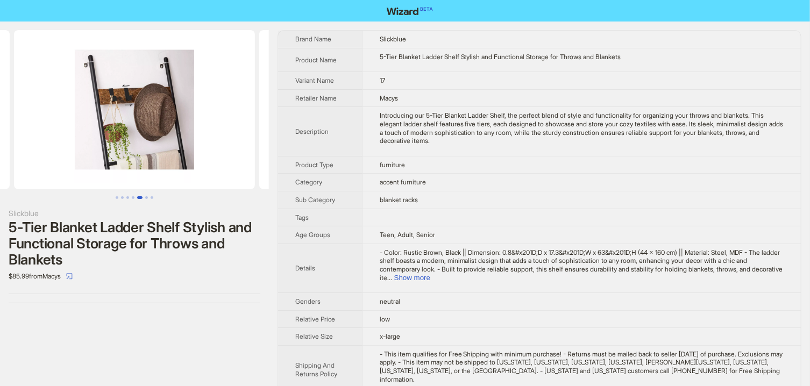
click at [52, 224] on div "5-Tier Blanket Ladder Shelf Stylish and Functional Storage for Throws and Blank…" at bounding box center [135, 243] width 252 height 48
drag, startPoint x: 103, startPoint y: 225, endPoint x: 201, endPoint y: 232, distance: 98.7
click at [201, 232] on div "5-Tier Blanket Ladder Shelf Stylish and Functional Storage for Throws and Blank…" at bounding box center [135, 243] width 252 height 48
click at [122, 246] on div "5-Tier Blanket Ladder Shelf Stylish and Functional Storage for Throws and Blank…" at bounding box center [135, 243] width 252 height 48
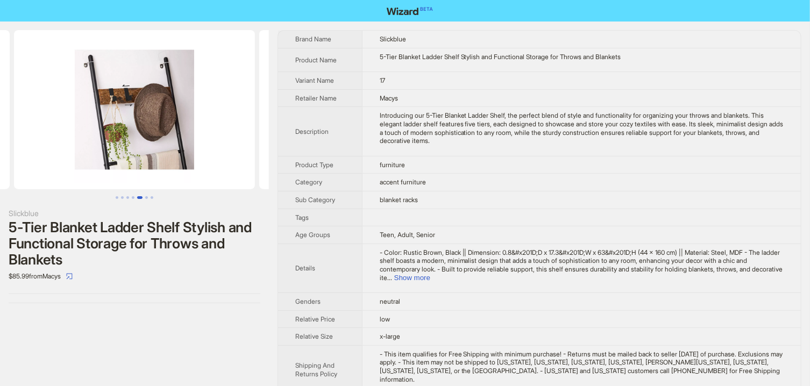
click at [171, 263] on div "5-Tier Blanket Ladder Shelf Stylish and Functional Storage for Throws and Blank…" at bounding box center [135, 243] width 252 height 48
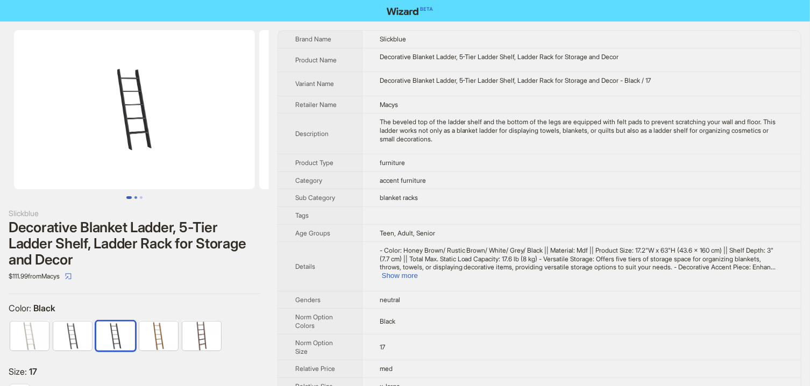
click at [137, 197] on button "Go to slide 2" at bounding box center [135, 197] width 3 height 3
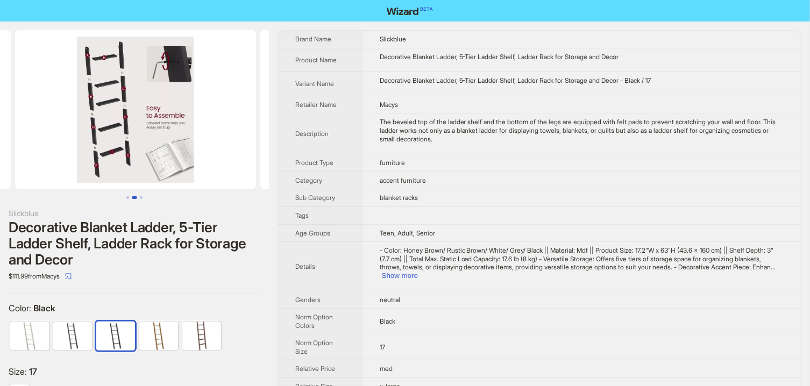
scroll to position [0, 245]
click at [147, 195] on div at bounding box center [134, 114] width 269 height 169
click at [145, 196] on div at bounding box center [134, 114] width 269 height 169
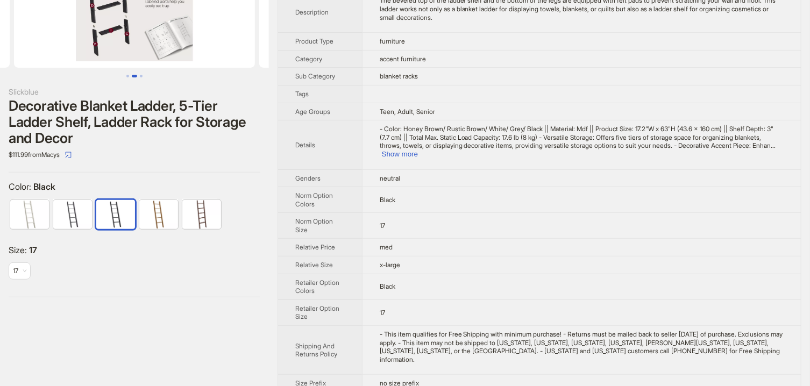
scroll to position [0, 0]
